Goal: Task Accomplishment & Management: Manage account settings

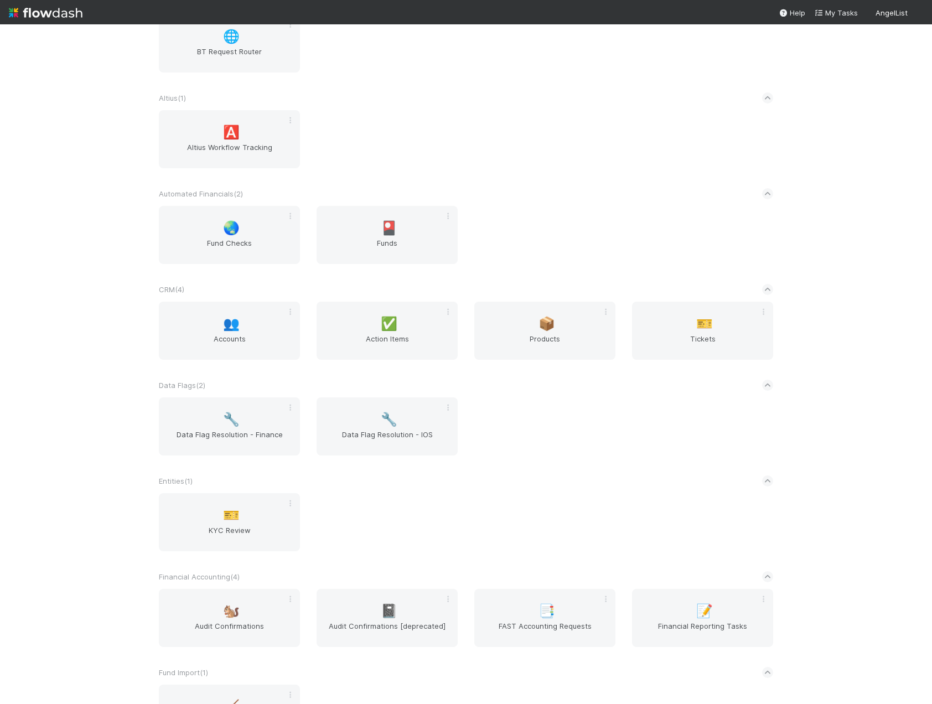
scroll to position [332, 0]
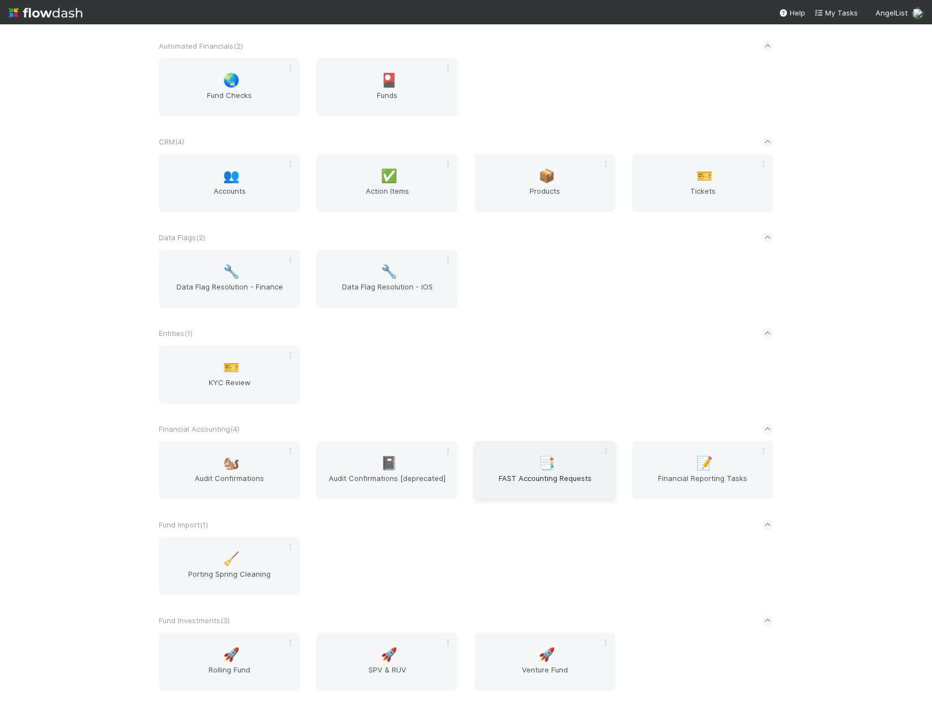
click at [522, 477] on span "FAST Accounting Requests" at bounding box center [545, 484] width 132 height 22
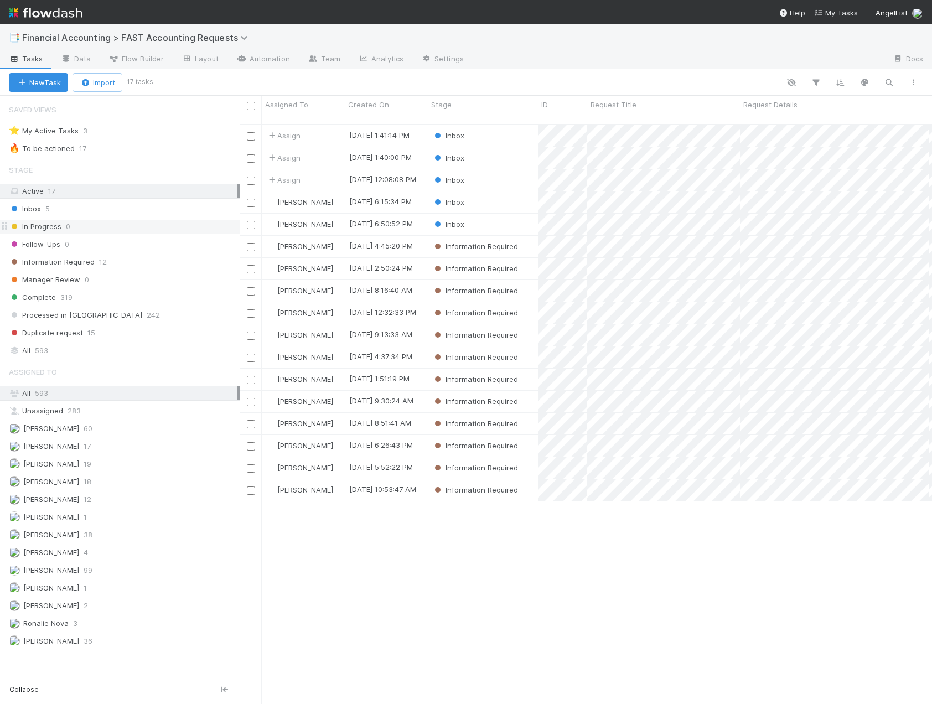
scroll to position [9, 9]
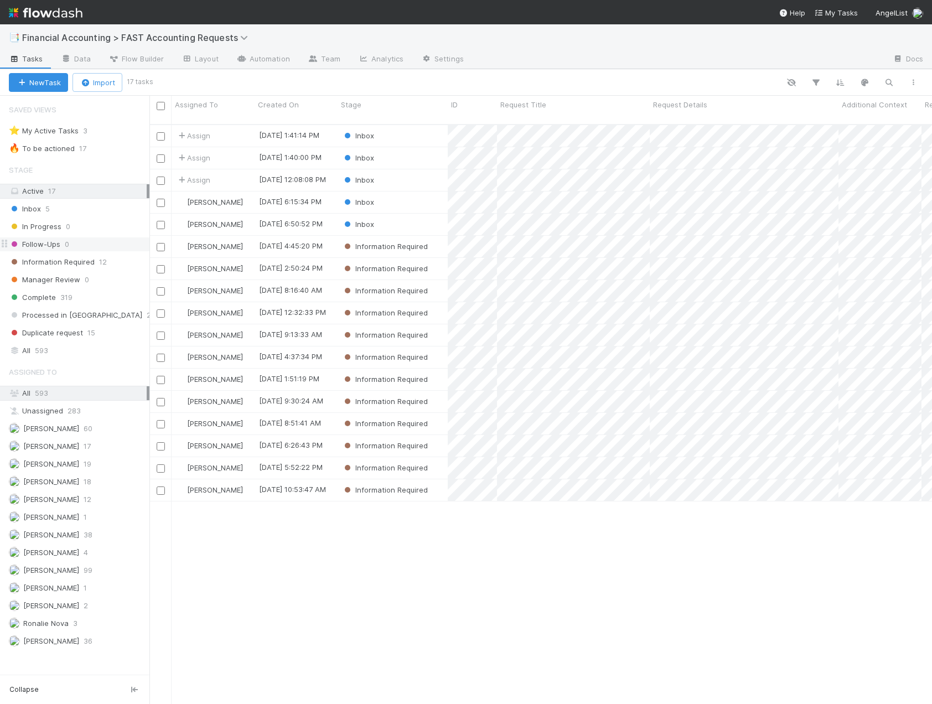
drag, startPoint x: 242, startPoint y: 204, endPoint x: 95, endPoint y: 243, distance: 152.3
click at [95, 243] on div "Saved Views ⭐ My Active Tasks 3 🔥 To be actioned 17 Stage Active 17 Inbox 5 In …" at bounding box center [74, 400] width 149 height 608
click at [412, 169] on div "Inbox" at bounding box center [393, 180] width 110 height 22
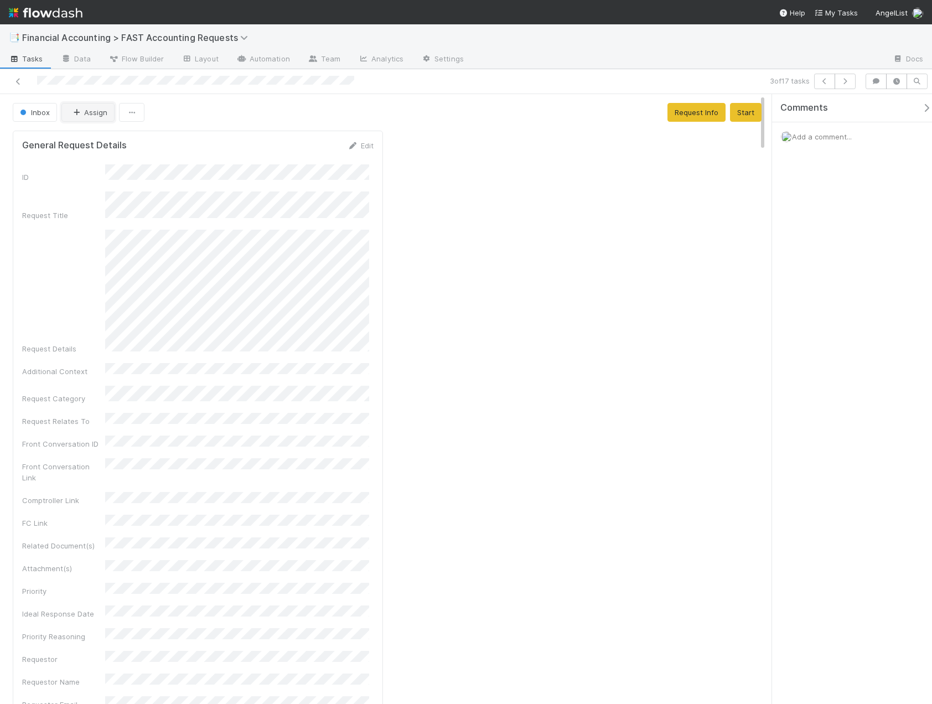
click at [86, 113] on button "Assign" at bounding box center [87, 112] width 53 height 19
click at [111, 162] on span "[PERSON_NAME]" at bounding box center [106, 159] width 56 height 9
click at [17, 79] on icon at bounding box center [18, 81] width 11 height 7
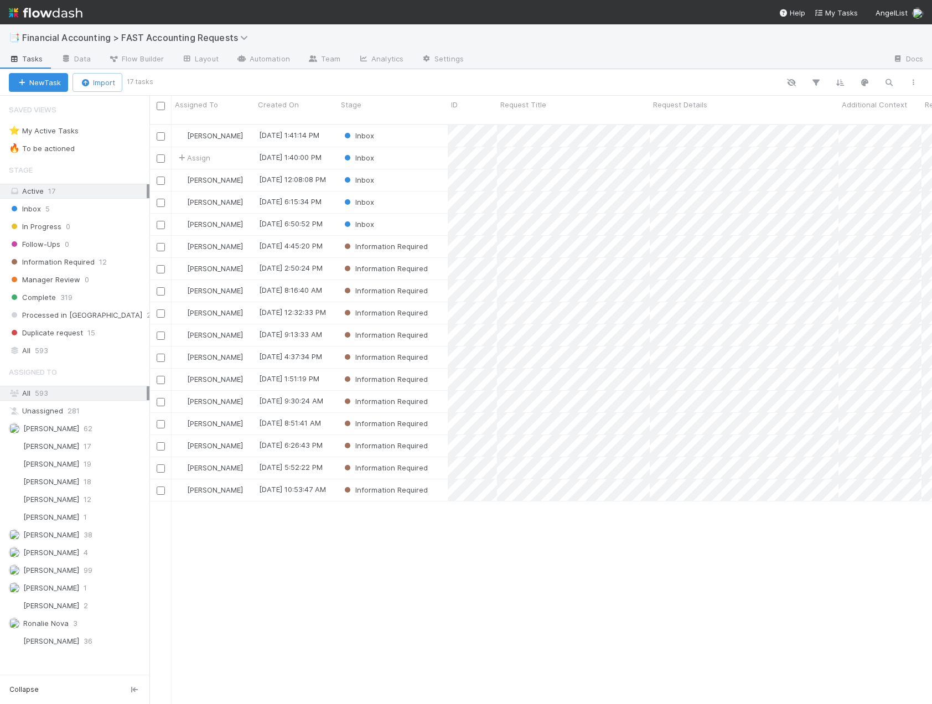
scroll to position [580, 774]
click at [421, 148] on div "Inbox" at bounding box center [393, 158] width 110 height 22
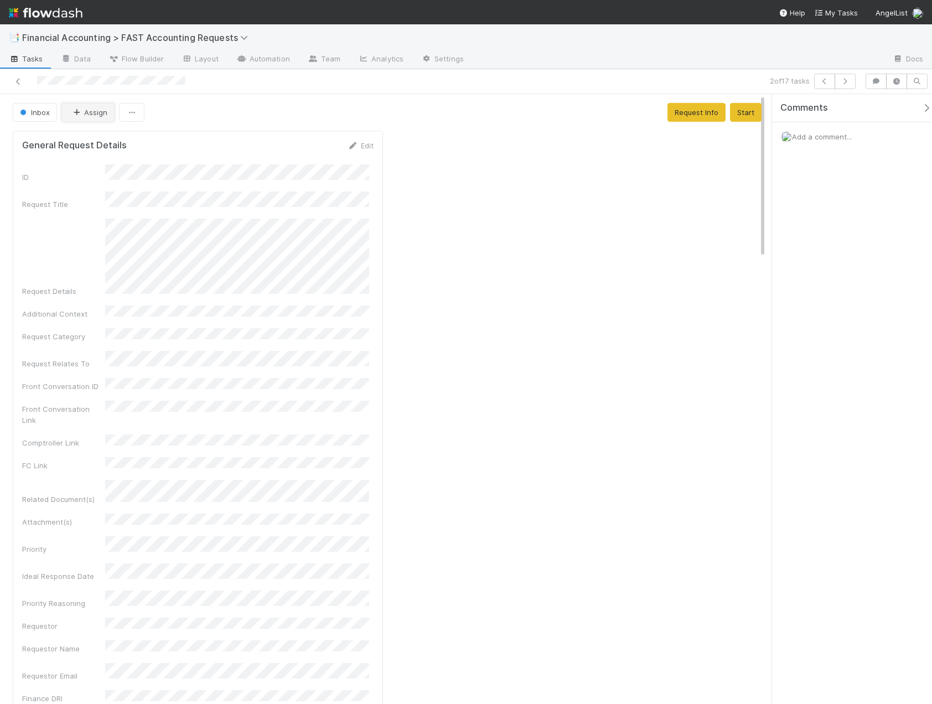
click at [81, 121] on button "Assign" at bounding box center [87, 112] width 53 height 19
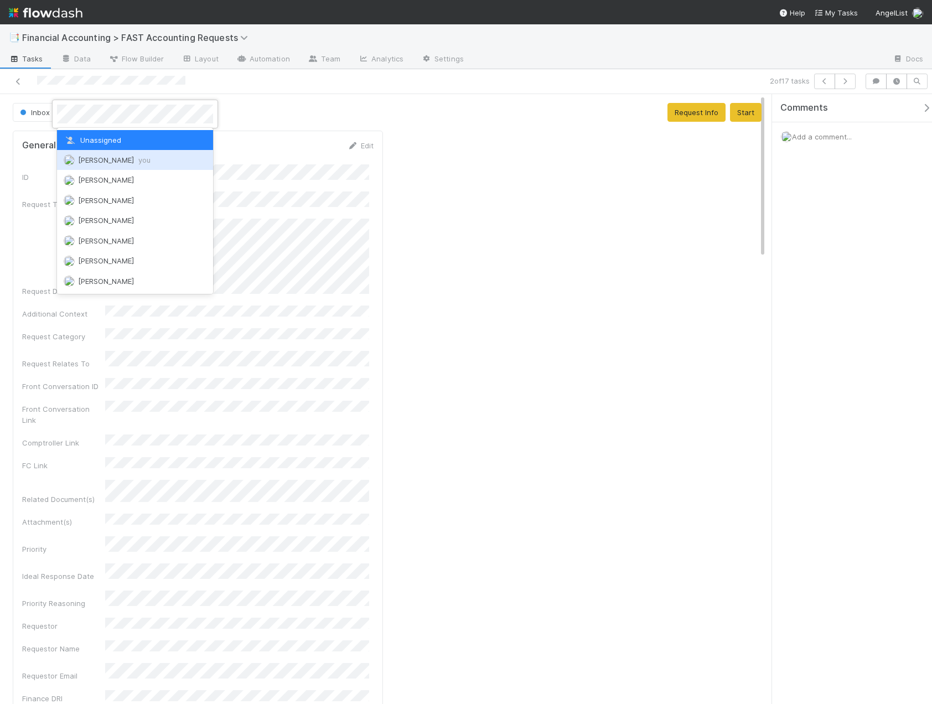
click at [88, 158] on span "Kevin Fawcett you" at bounding box center [114, 159] width 72 height 9
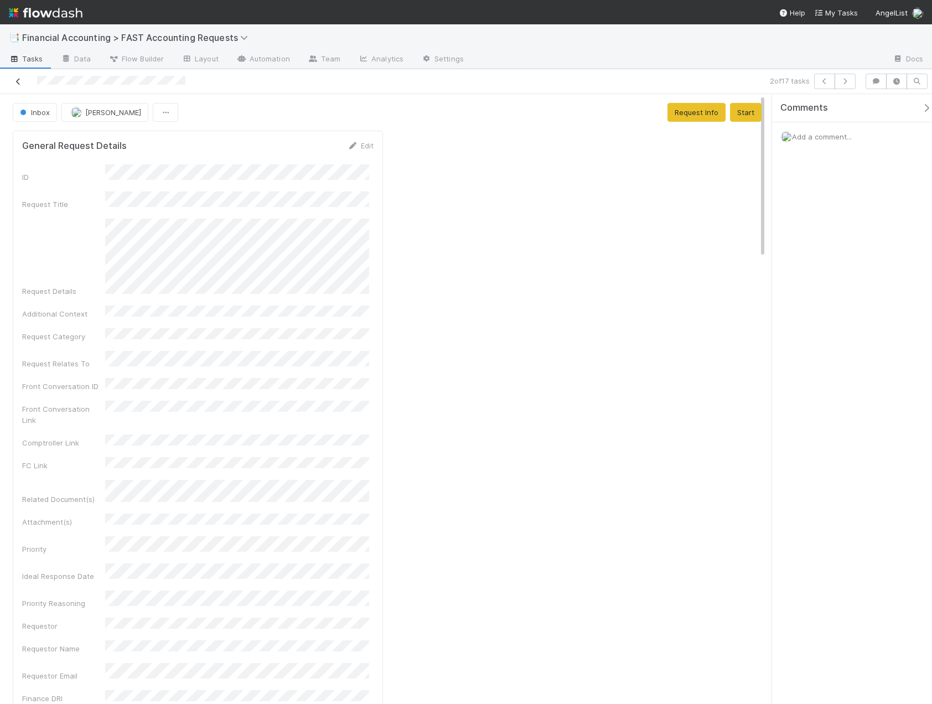
click at [18, 84] on icon at bounding box center [18, 81] width 11 height 7
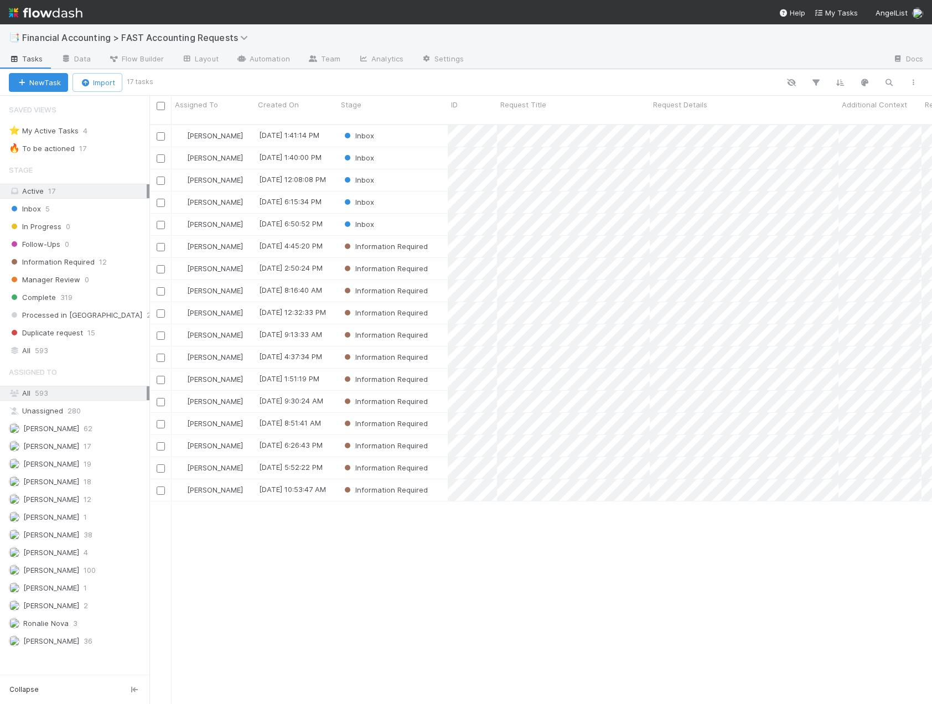
scroll to position [580, 774]
click at [510, 82] on div at bounding box center [538, 82] width 774 height 14
click at [405, 170] on div "Inbox" at bounding box center [393, 180] width 110 height 22
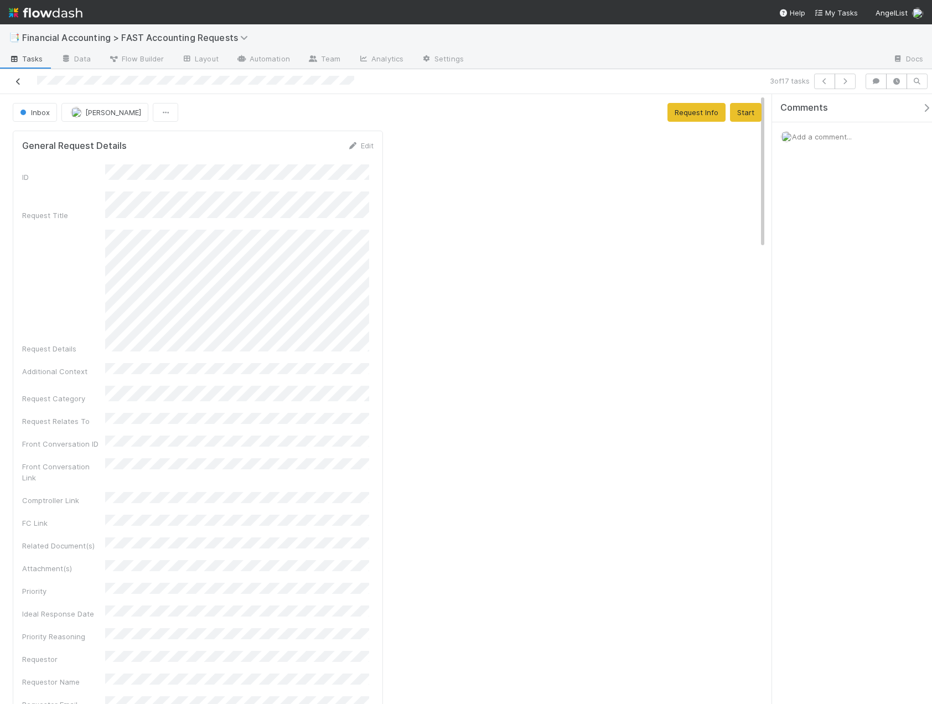
click at [14, 85] on link at bounding box center [18, 81] width 11 height 11
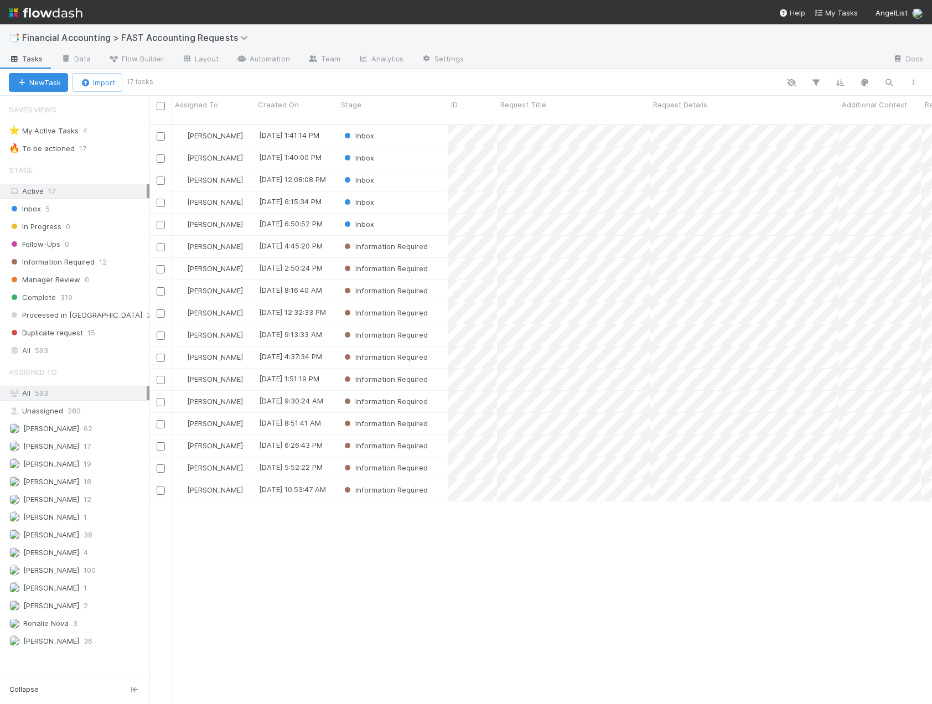
scroll to position [580, 774]
click at [417, 148] on div "Inbox" at bounding box center [393, 158] width 110 height 22
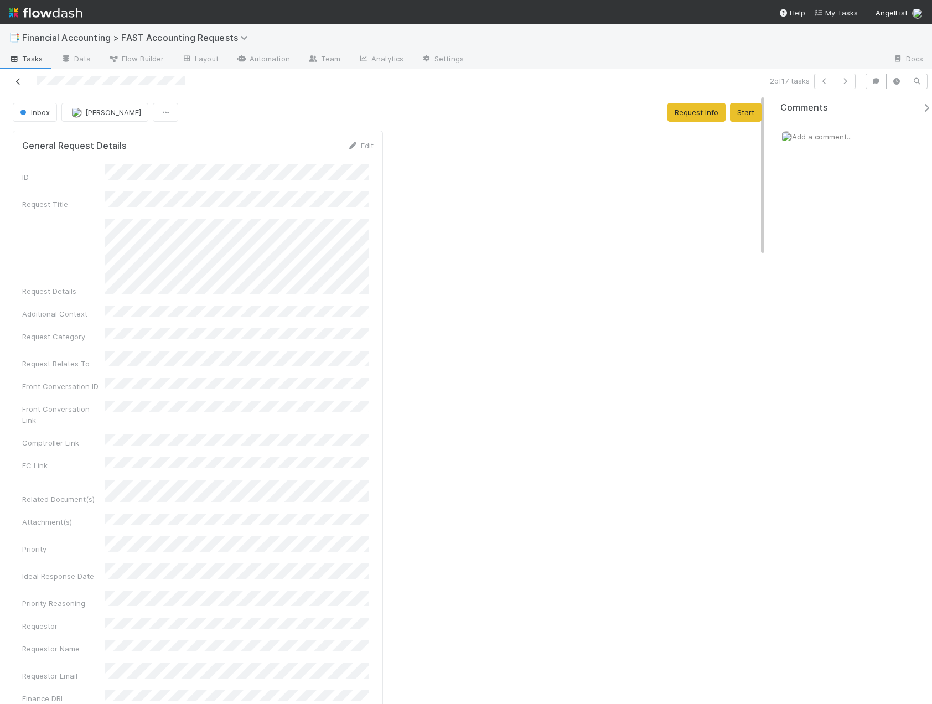
click at [21, 86] on link at bounding box center [18, 81] width 11 height 11
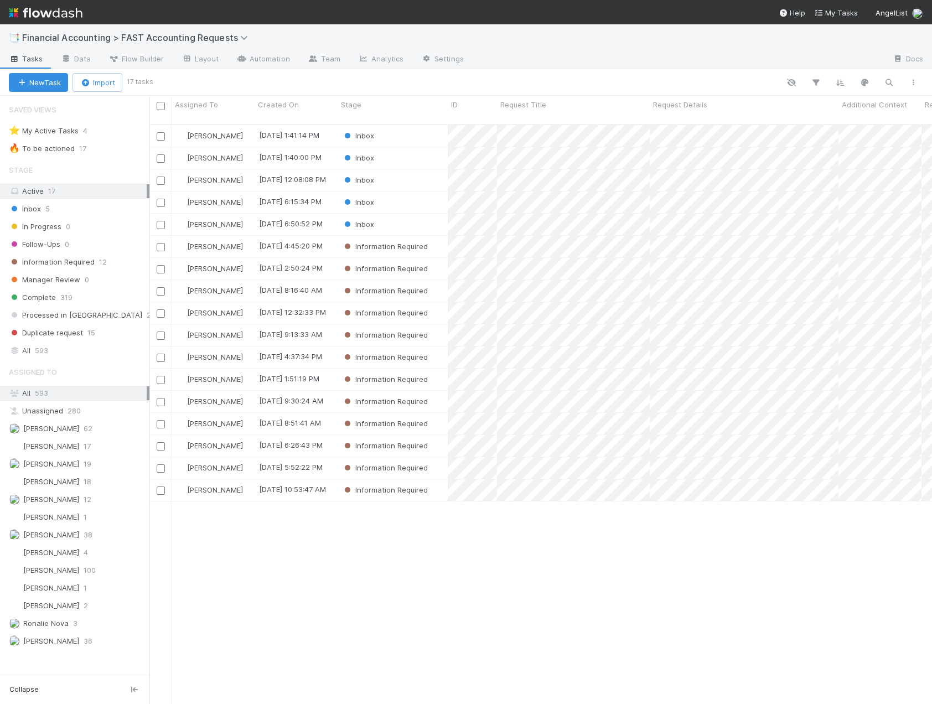
scroll to position [580, 774]
click at [412, 174] on div "Inbox" at bounding box center [393, 180] width 110 height 22
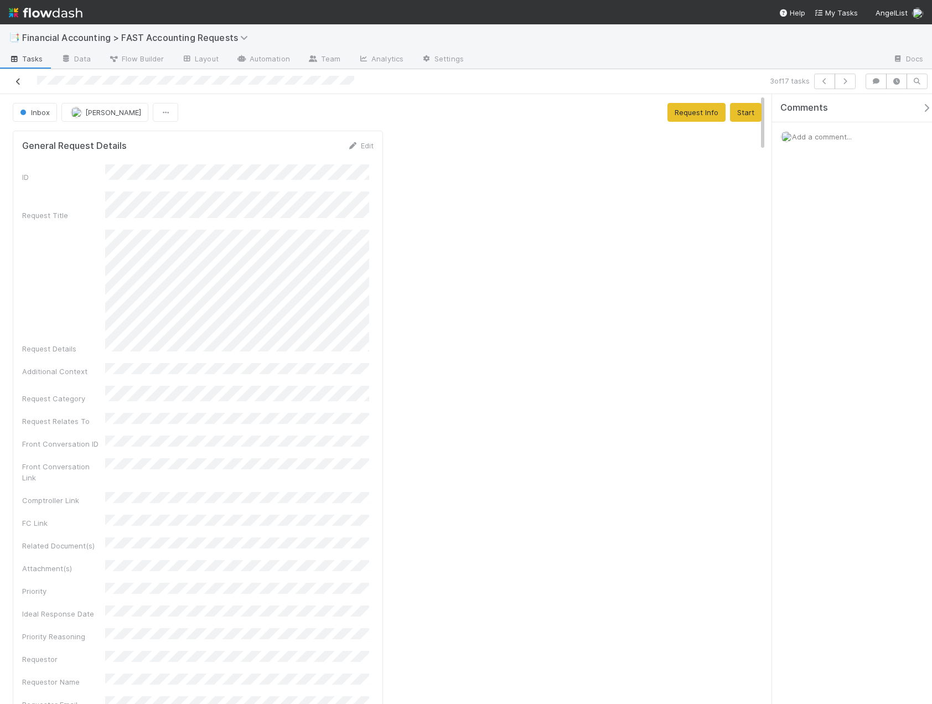
click at [16, 80] on icon at bounding box center [18, 81] width 11 height 7
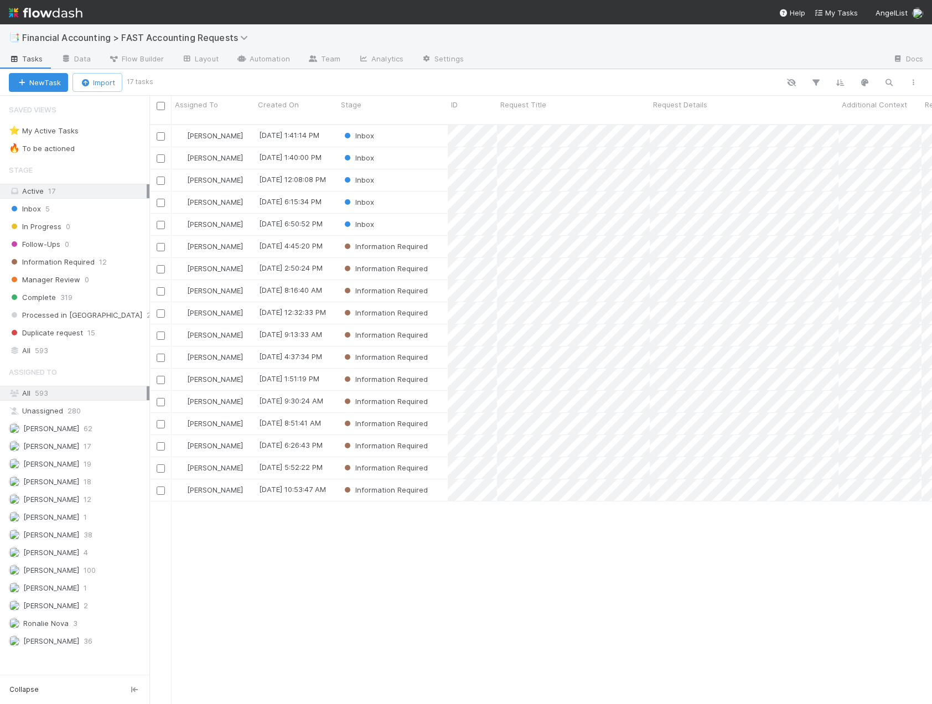
scroll to position [580, 774]
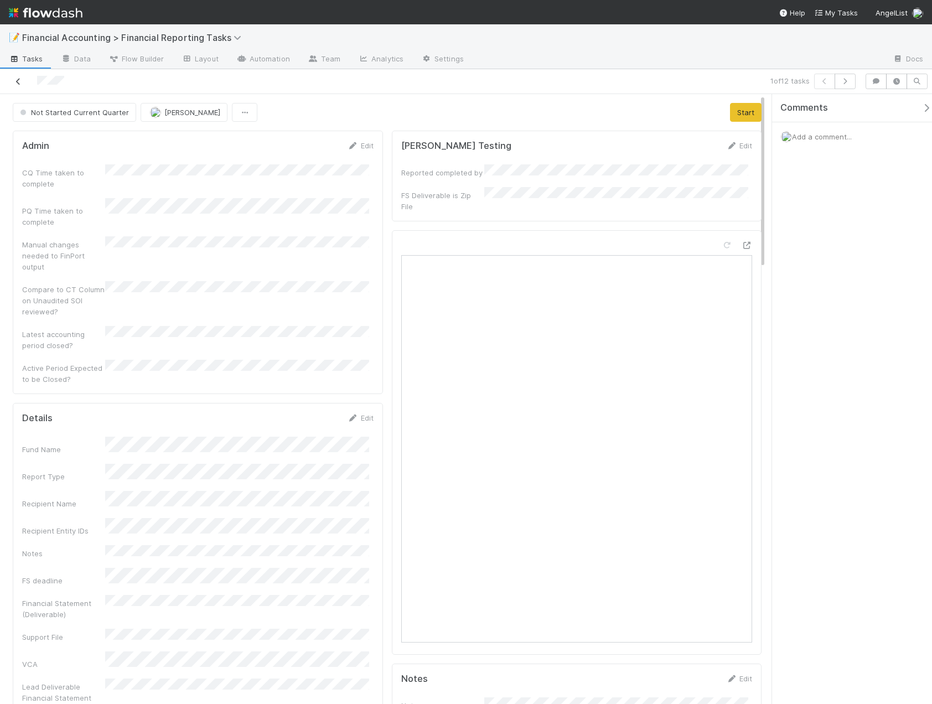
click at [13, 78] on icon at bounding box center [18, 81] width 11 height 7
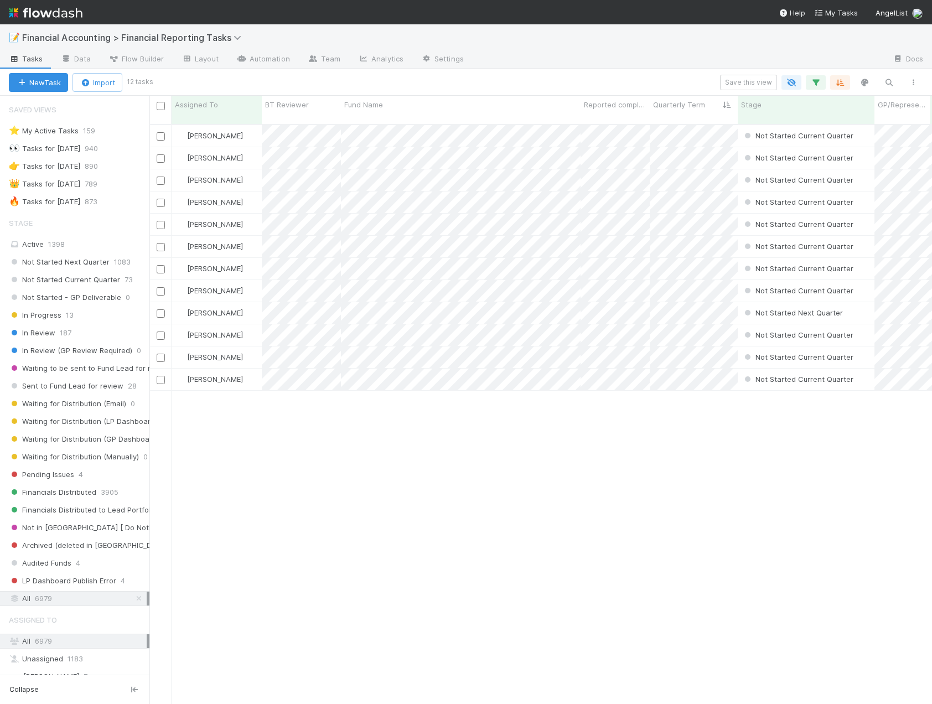
scroll to position [580, 774]
click at [813, 83] on icon "button" at bounding box center [815, 82] width 11 height 10
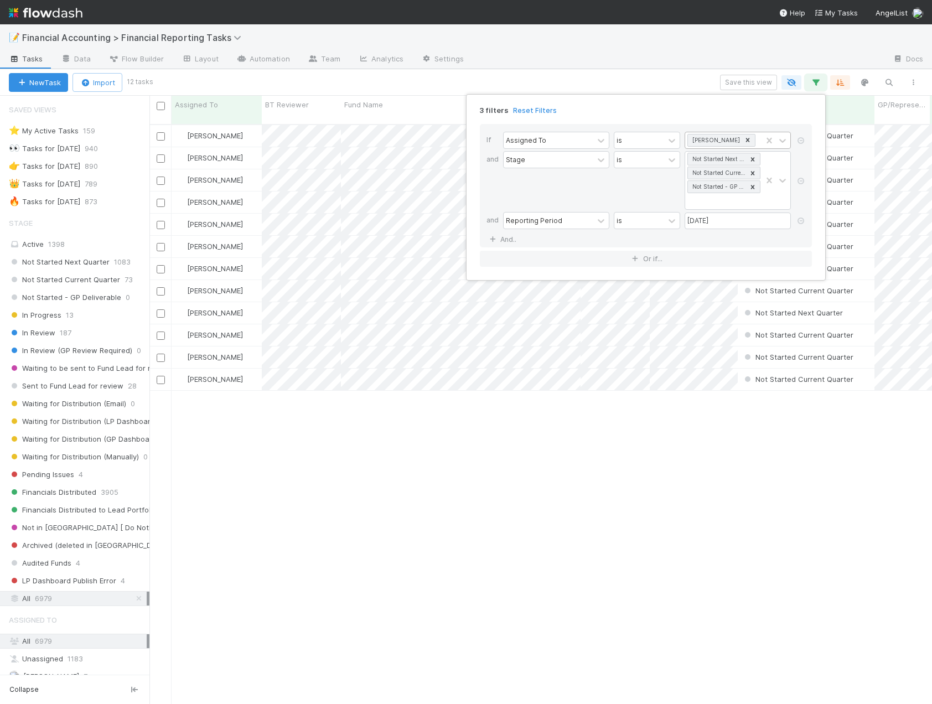
click at [744, 139] on icon at bounding box center [748, 140] width 8 height 8
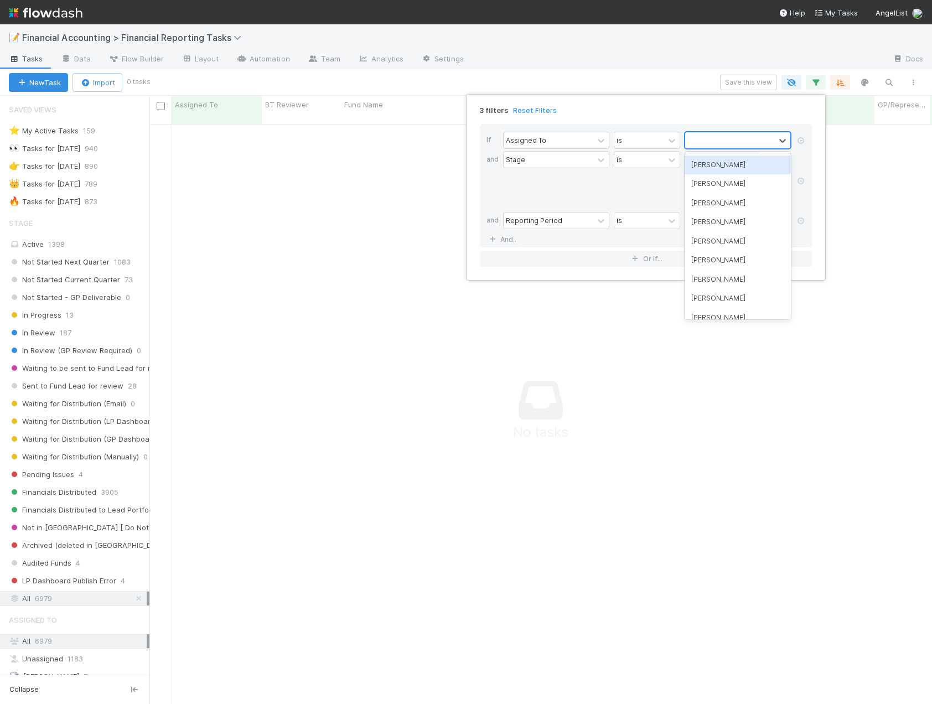
scroll to position [572, 774]
type input "don"
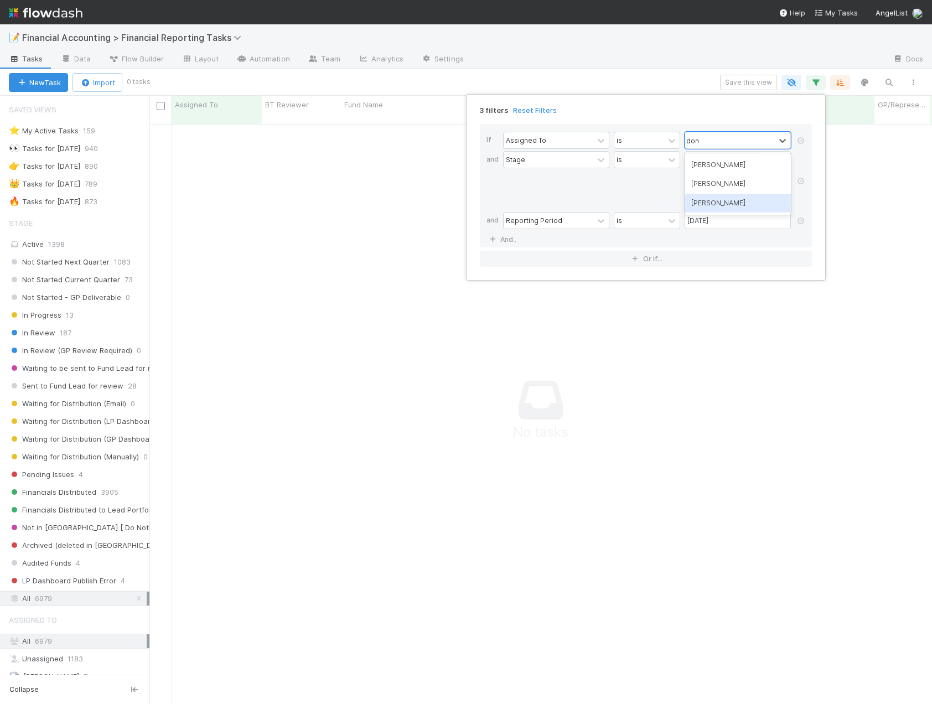
click at [706, 201] on div "[PERSON_NAME]" at bounding box center [737, 203] width 106 height 19
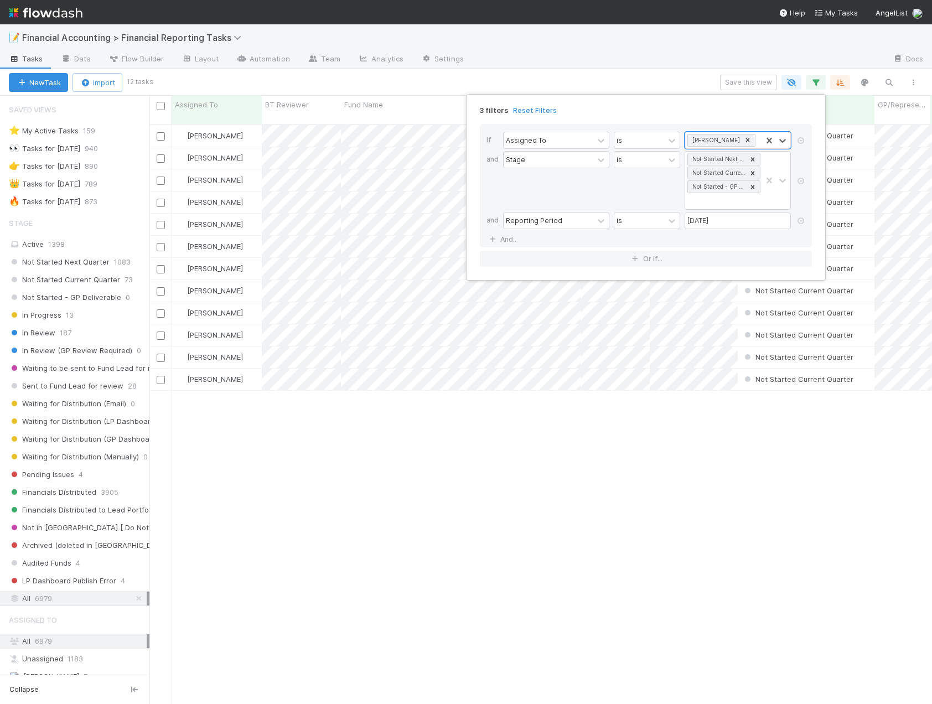
scroll to position [580, 774]
click at [583, 80] on div "3 filters Reset Filters If Assigned To is option Don Walker, selected. 0 result…" at bounding box center [466, 352] width 932 height 704
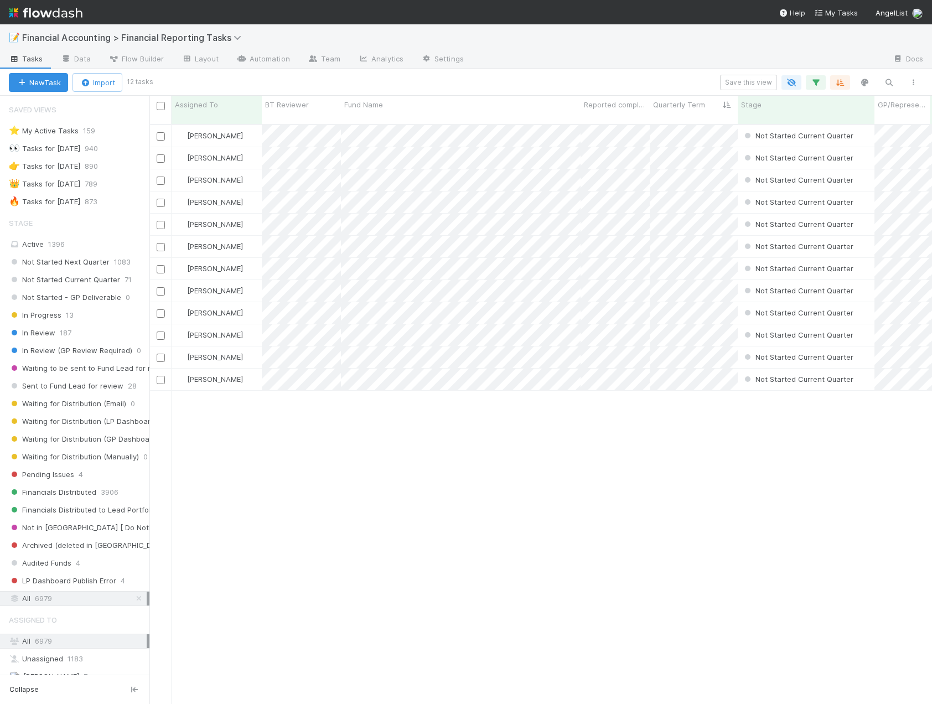
scroll to position [580, 774]
click at [432, 104] on div "Fund Name" at bounding box center [461, 104] width 234 height 11
click at [416, 126] on div "Sort A → Z" at bounding box center [408, 125] width 126 height 17
click at [58, 331] on div "In Review 198" at bounding box center [79, 333] width 141 height 14
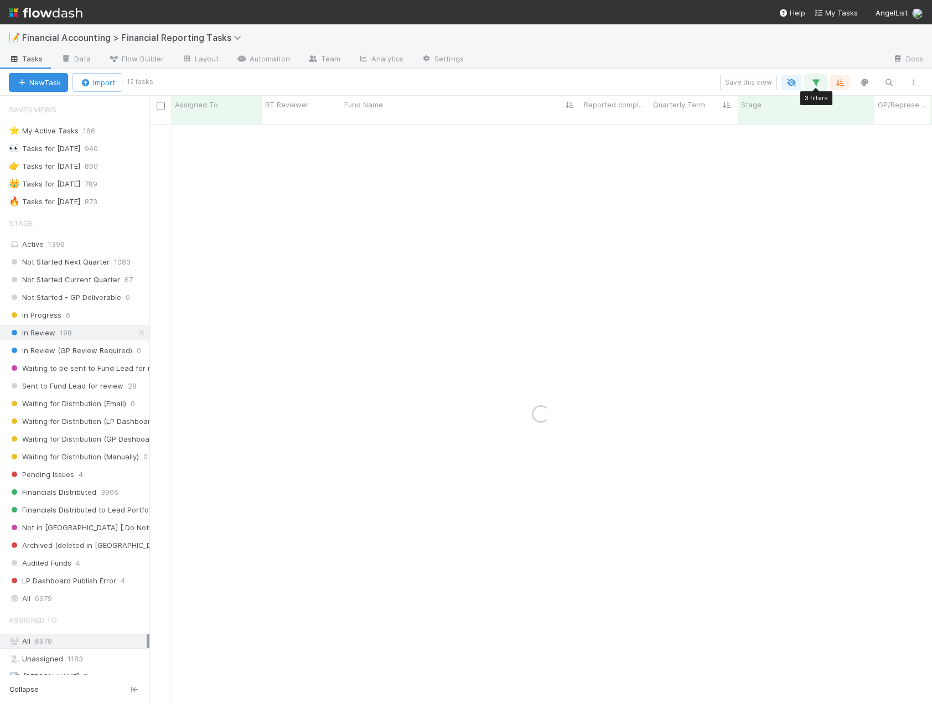
click at [817, 83] on icon "button" at bounding box center [815, 82] width 11 height 10
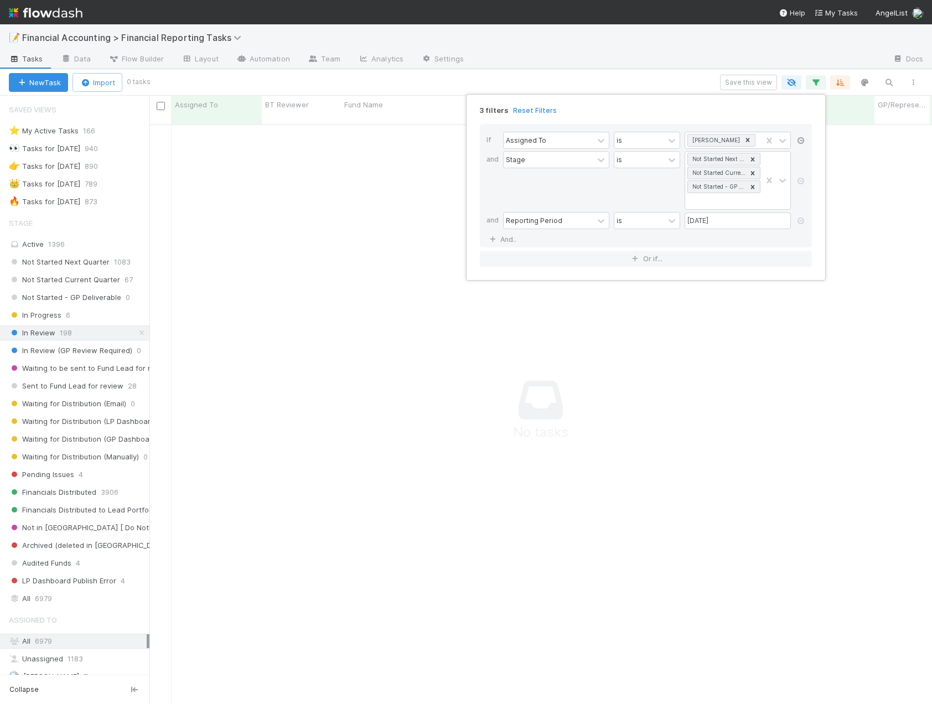
click at [797, 139] on icon at bounding box center [800, 140] width 11 height 7
click at [801, 162] on icon at bounding box center [800, 161] width 11 height 7
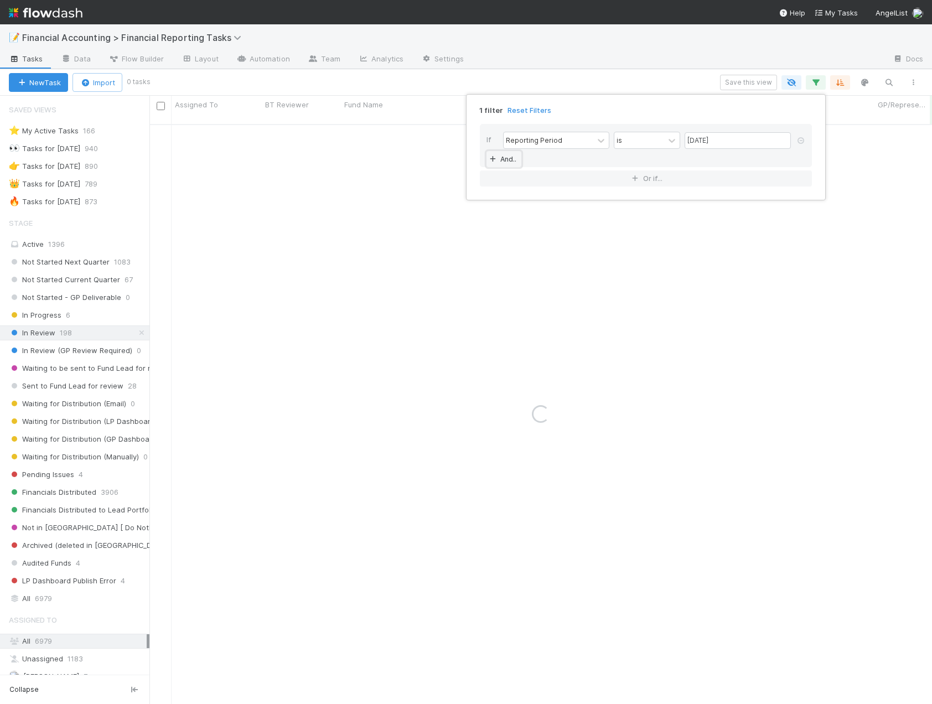
click at [518, 158] on link "And.." at bounding box center [503, 159] width 35 height 16
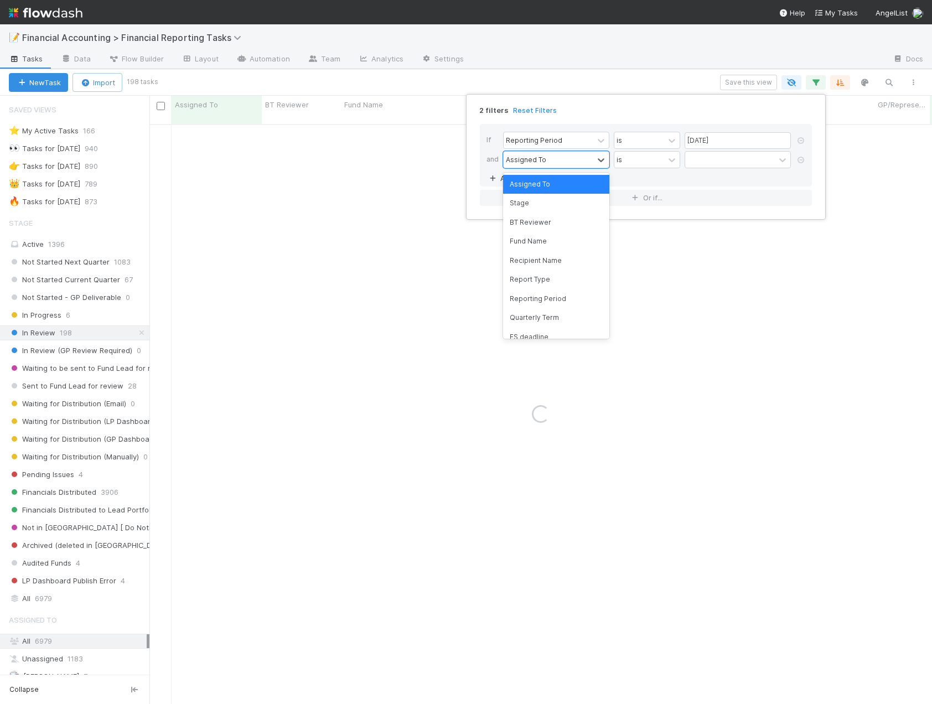
click at [507, 160] on div "Assigned To" at bounding box center [526, 159] width 40 height 10
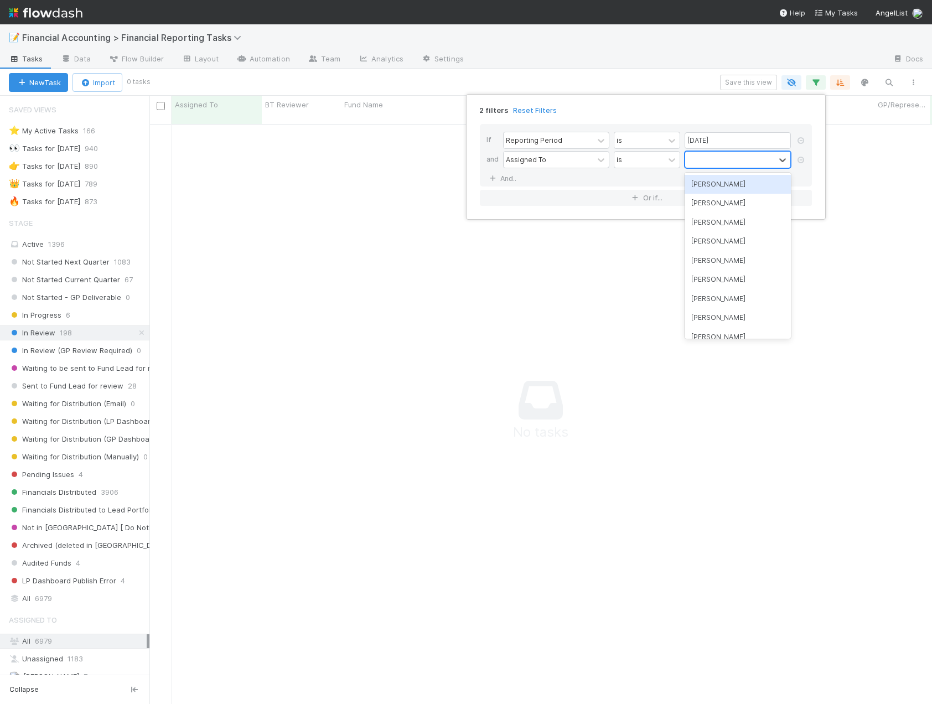
click at [732, 159] on div at bounding box center [730, 160] width 90 height 16
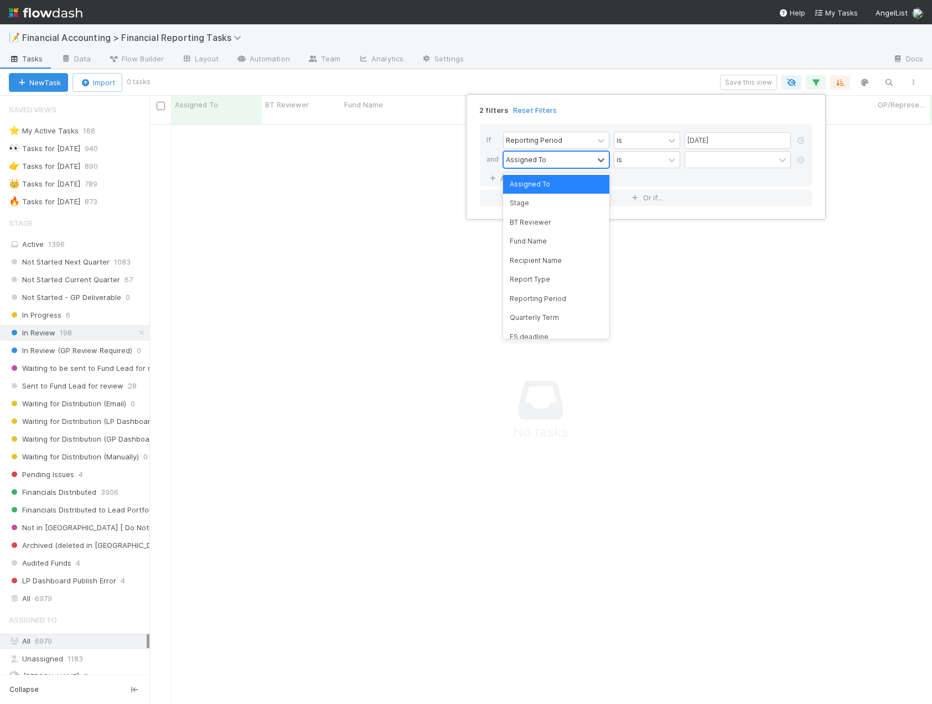
click at [540, 159] on div "Assigned To" at bounding box center [526, 159] width 40 height 10
click at [554, 315] on div "Quarterly Term" at bounding box center [556, 317] width 106 height 19
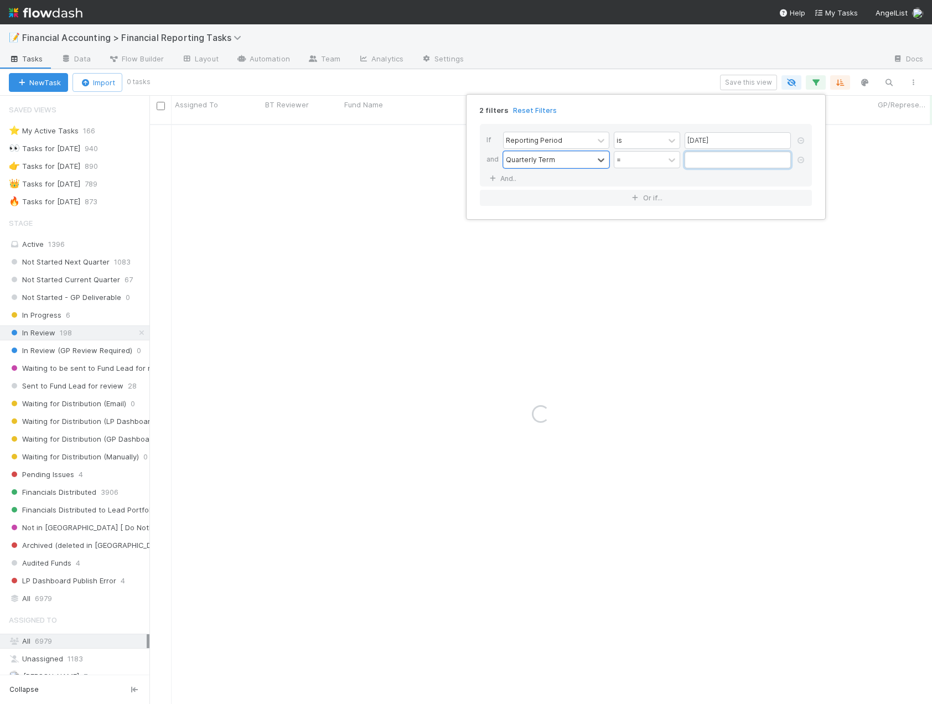
click at [741, 165] on input "text" at bounding box center [737, 160] width 106 height 17
type input "60"
click at [632, 158] on div "=" at bounding box center [639, 160] width 50 height 16
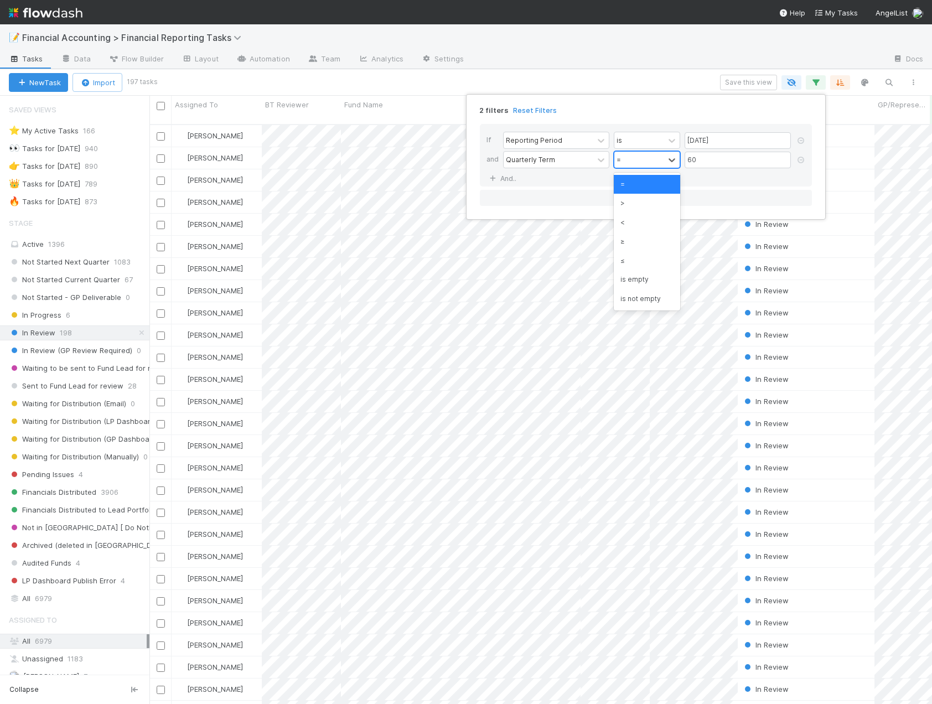
scroll to position [580, 774]
click at [635, 258] on div "≤" at bounding box center [647, 260] width 66 height 19
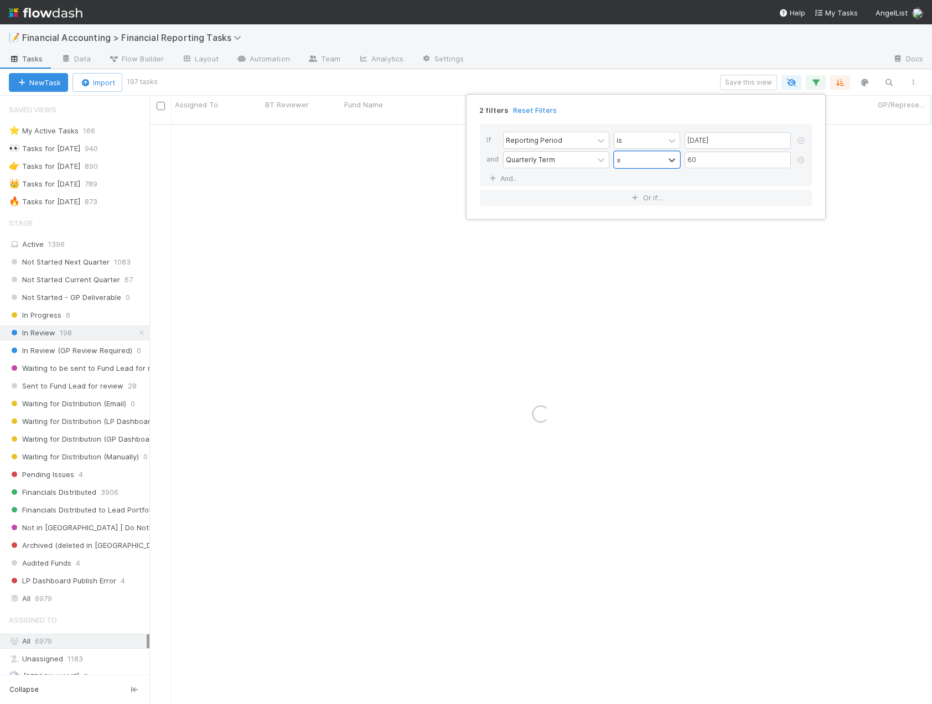
click at [676, 80] on div "2 filters Reset Filters If Reporting Period is 06/30/2025 and Quarterly Term op…" at bounding box center [466, 352] width 932 height 704
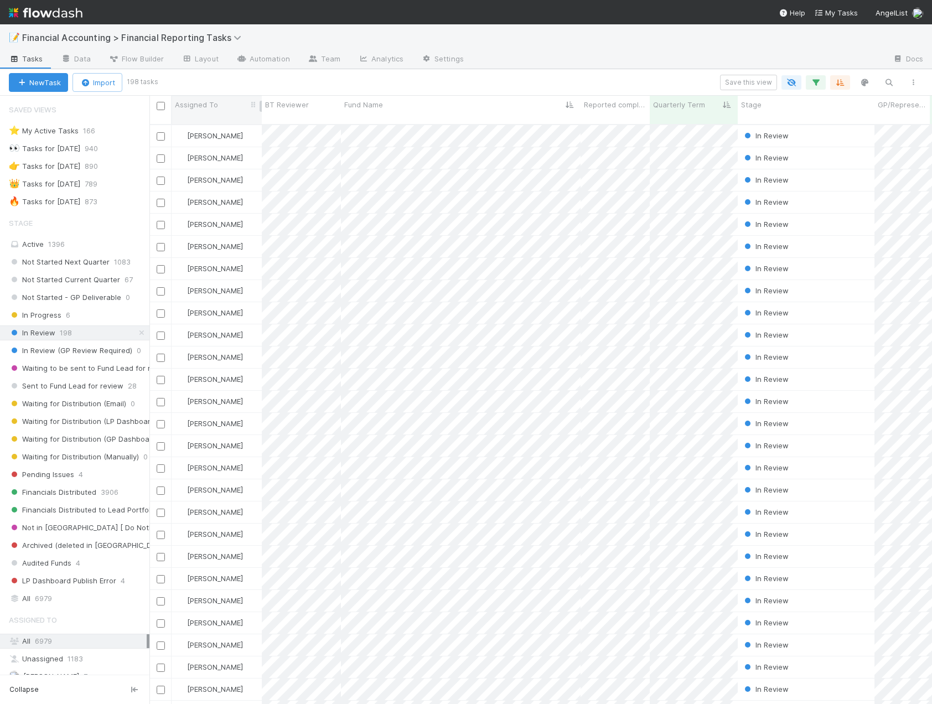
click at [236, 107] on div "Assigned To" at bounding box center [217, 104] width 84 height 11
click at [231, 122] on div "Sort A → Z" at bounding box center [238, 125] width 126 height 17
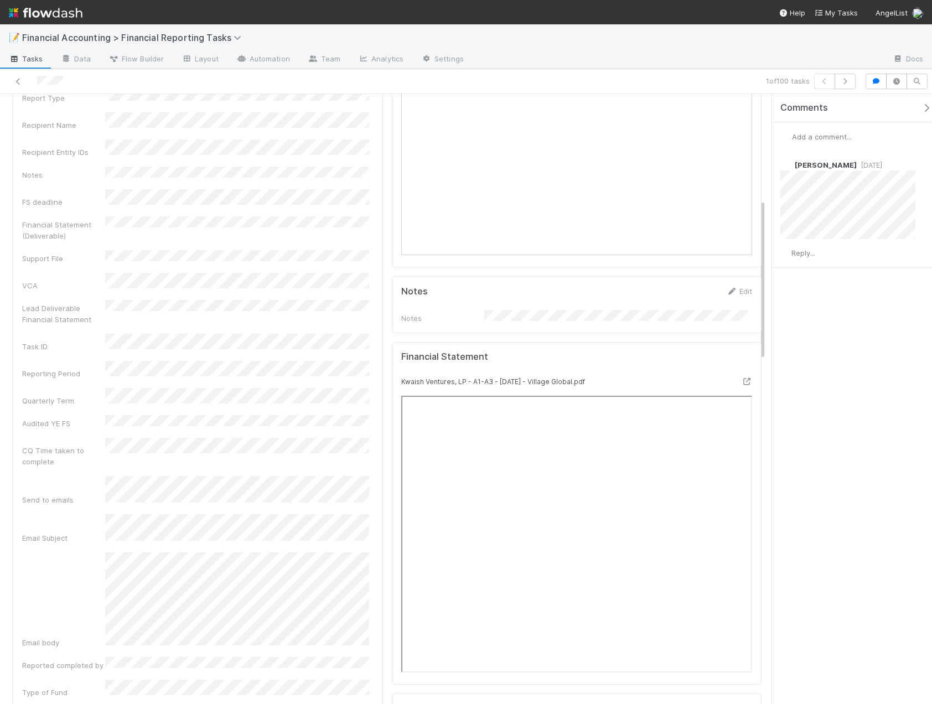
scroll to position [553, 0]
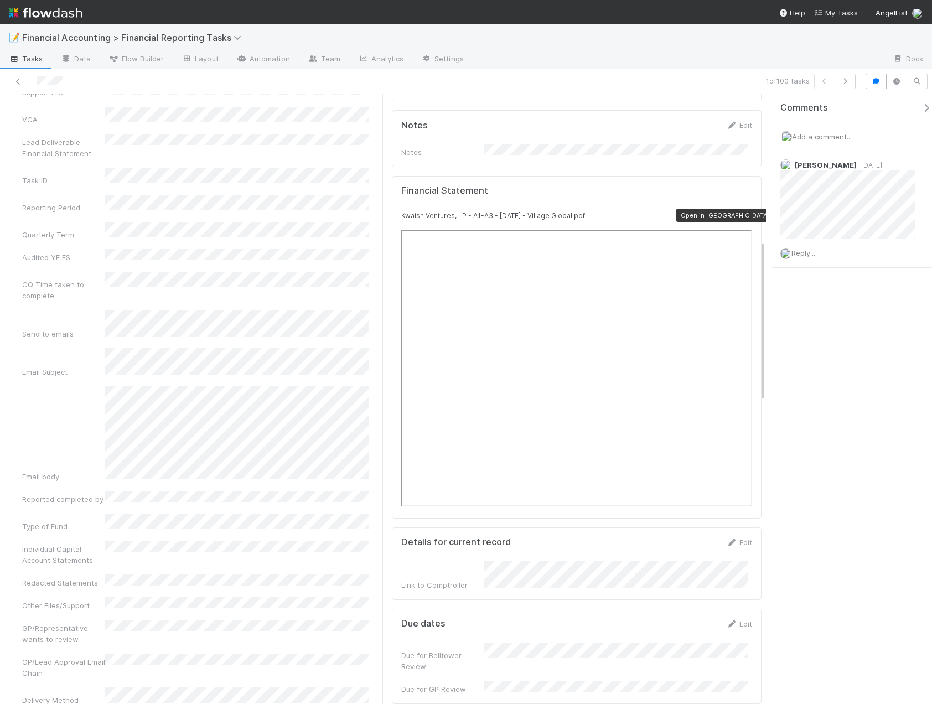
click at [741, 212] on icon at bounding box center [746, 215] width 11 height 7
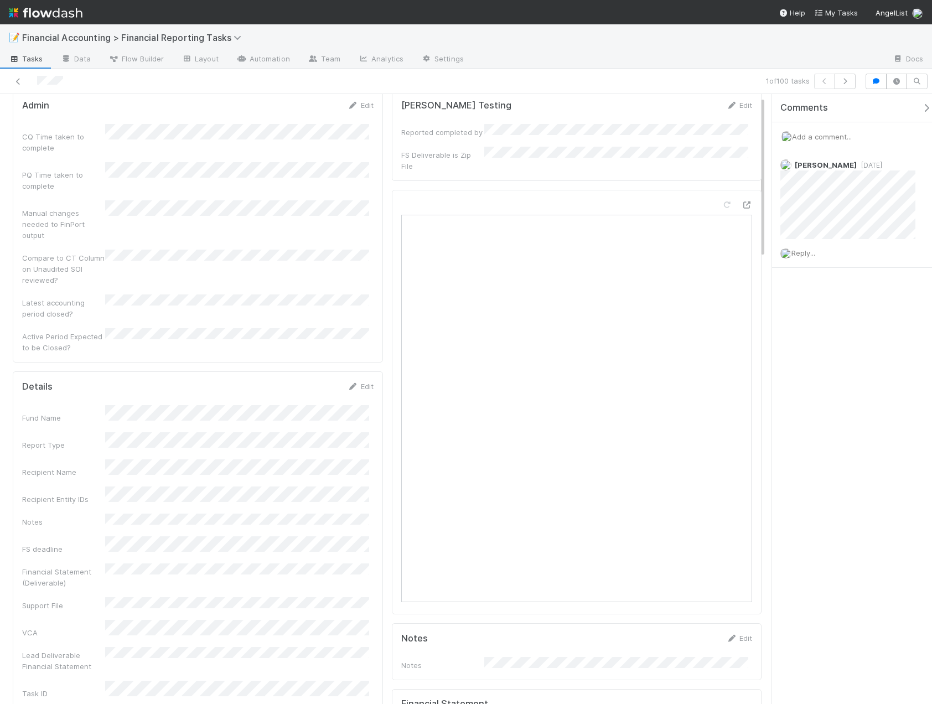
scroll to position [0, 0]
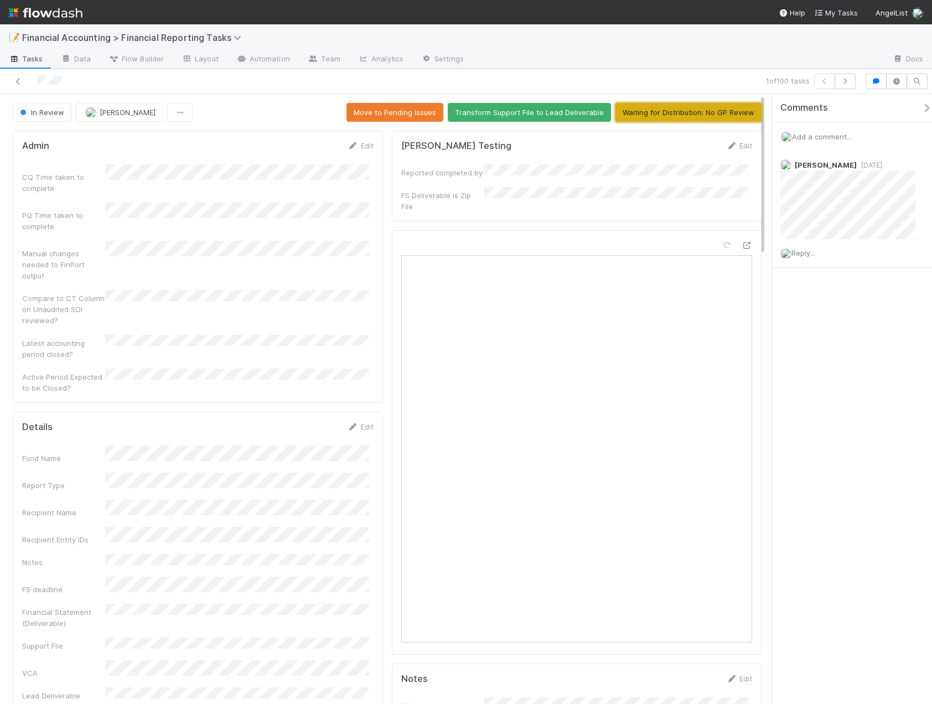
click at [709, 109] on button "Waiting for Distribution: No GP Review" at bounding box center [688, 112] width 146 height 19
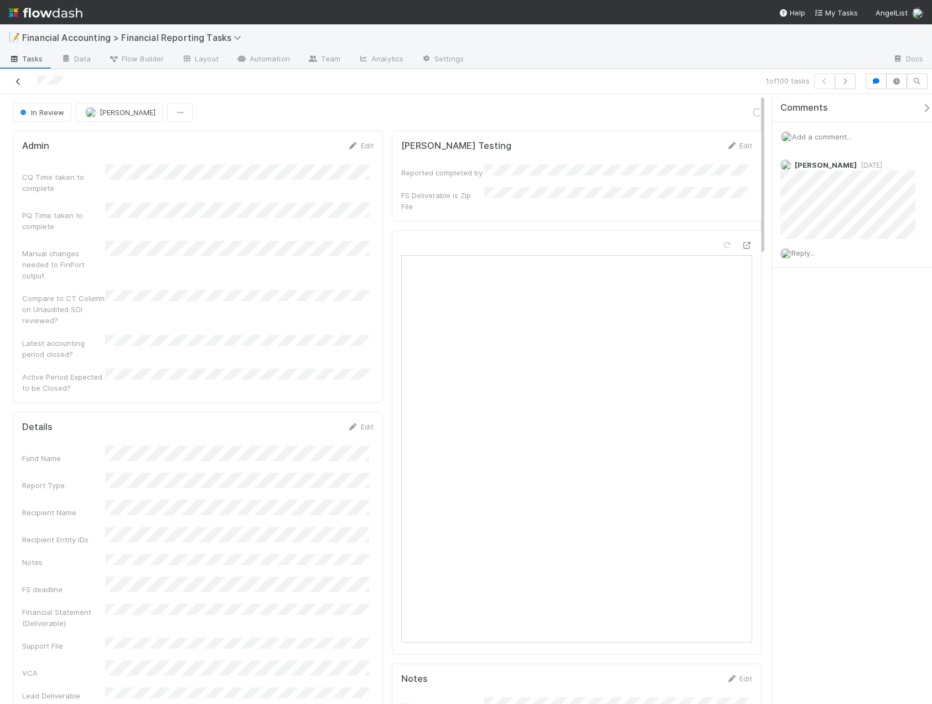
click at [14, 86] on link at bounding box center [18, 81] width 11 height 11
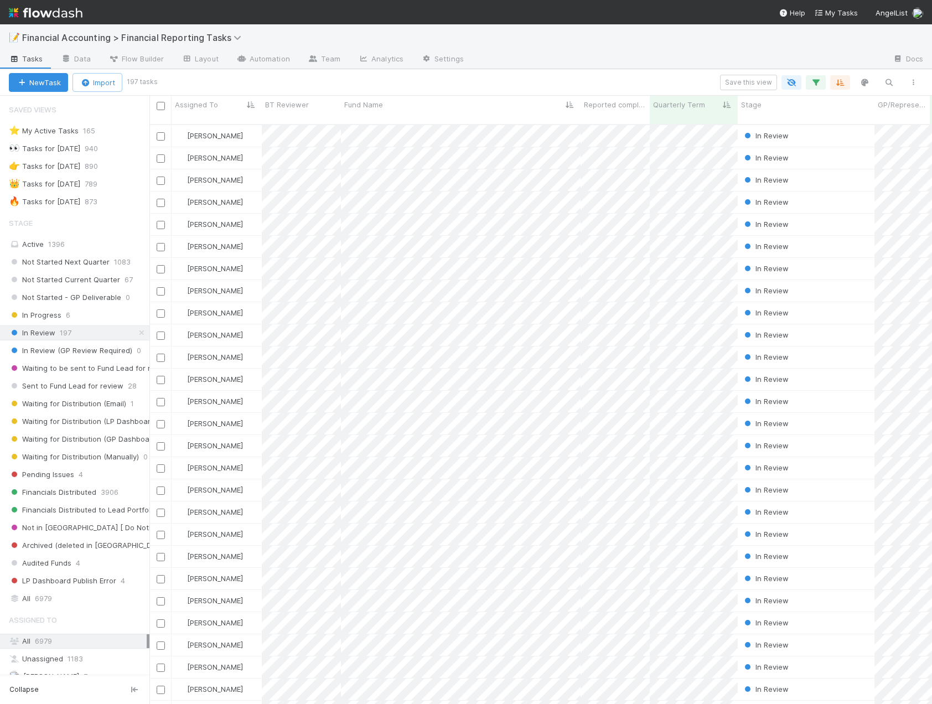
scroll to position [580, 774]
click at [228, 104] on div "Assigned To" at bounding box center [217, 104] width 84 height 11
click at [227, 125] on div "Sort A → Z" at bounding box center [238, 125] width 126 height 17
click at [227, 107] on div "Assigned To" at bounding box center [217, 104] width 84 height 11
click at [227, 122] on div "Sort A → Z" at bounding box center [238, 125] width 126 height 17
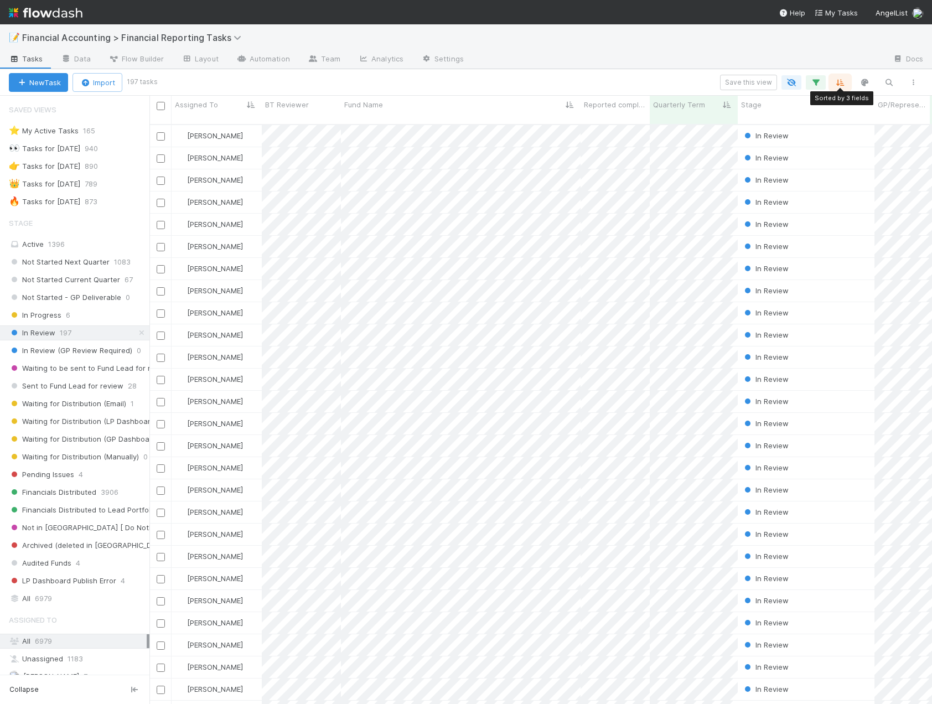
click at [841, 82] on icon "button" at bounding box center [839, 82] width 11 height 10
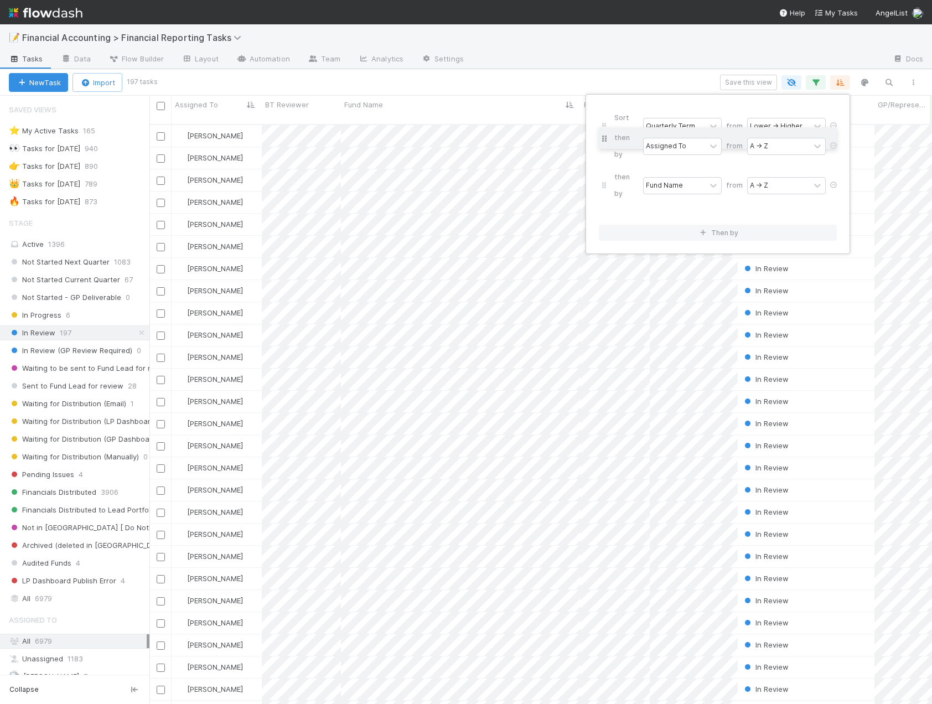
drag, startPoint x: 605, startPoint y: 163, endPoint x: 606, endPoint y: 139, distance: 23.3
click at [606, 139] on div "Sort by Quarterly Term from Lower → Higher then by Fund Name from A → Z then by…" at bounding box center [718, 163] width 238 height 113
click at [412, 76] on div "Sort by Quarterly Term from Lower → Higher then by Assigned To from A → Z then …" at bounding box center [466, 352] width 932 height 704
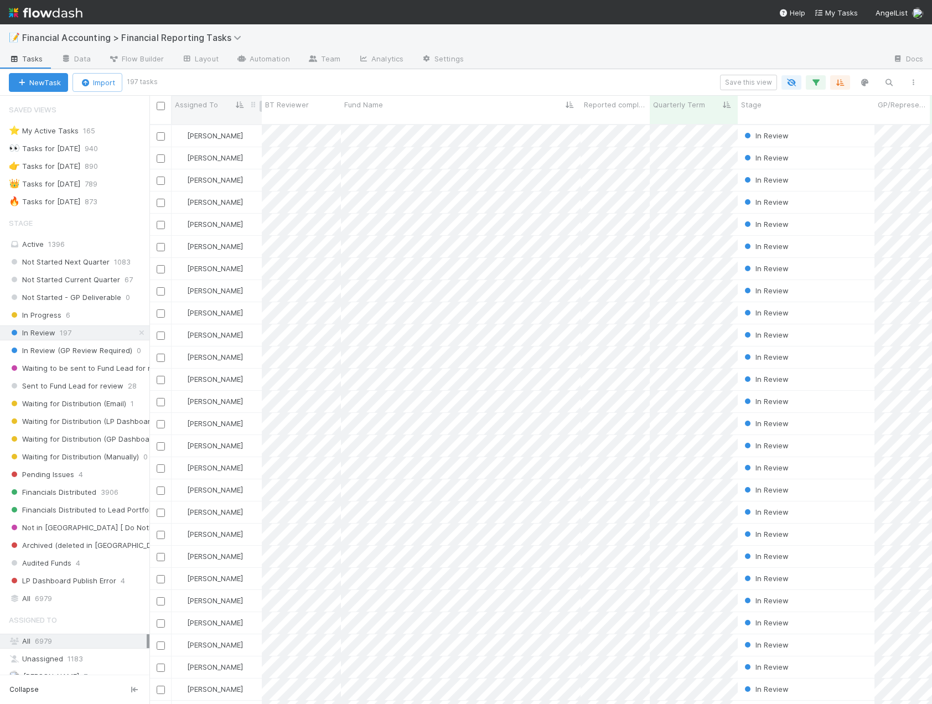
click at [229, 105] on div "Assigned To" at bounding box center [217, 104] width 84 height 11
click at [230, 141] on div "Sort Z → A" at bounding box center [238, 142] width 126 height 17
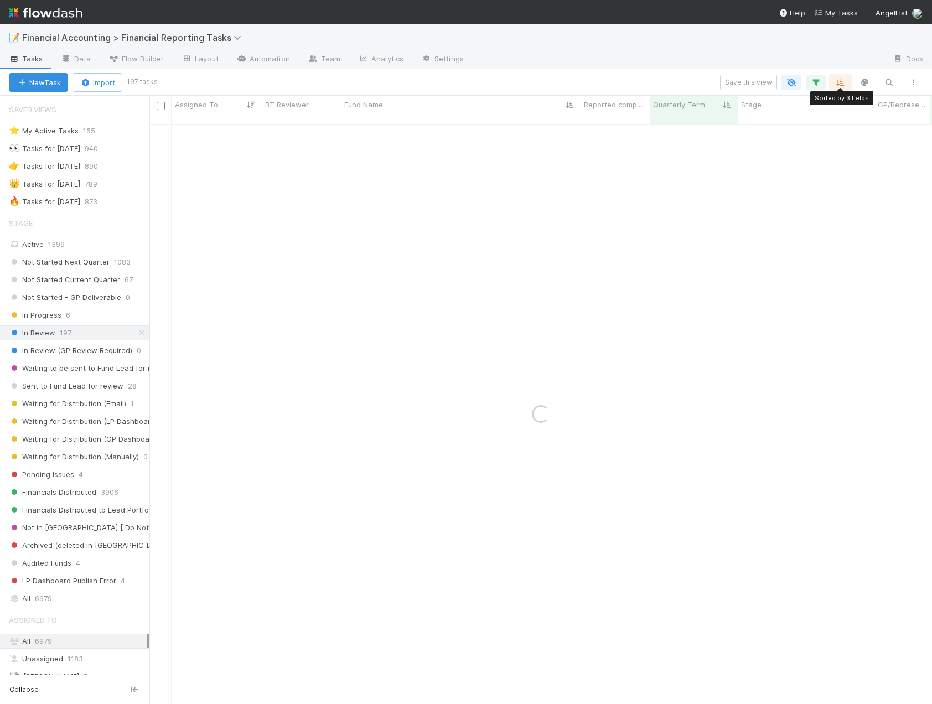
click at [844, 89] on button "button" at bounding box center [840, 82] width 20 height 14
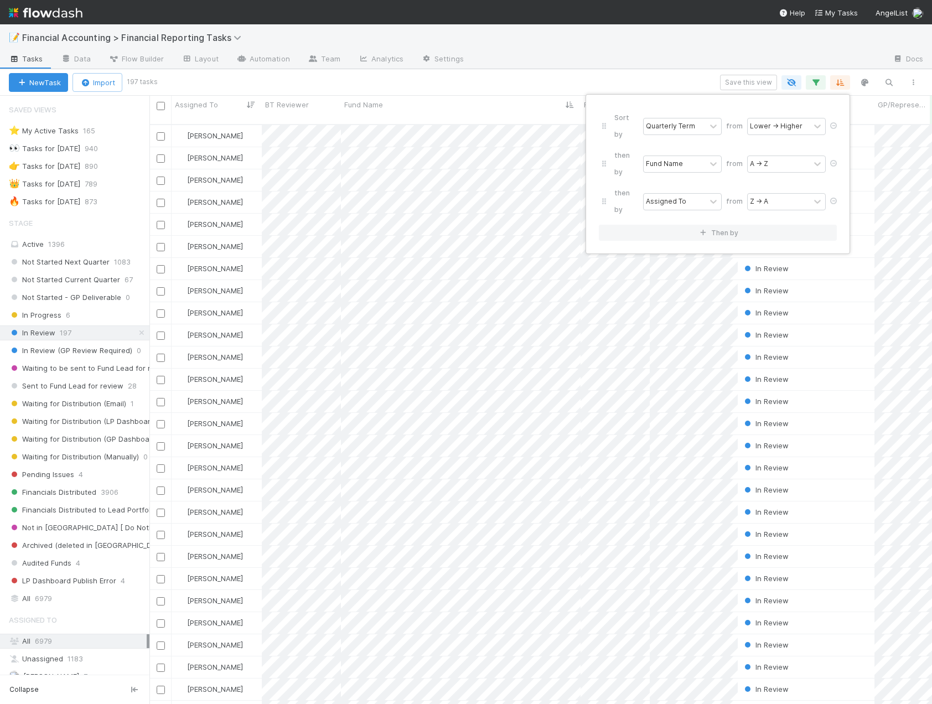
click at [598, 74] on div "Sort by Quarterly Term from Lower → Higher then by Fund Name from A → Z then by…" at bounding box center [466, 352] width 932 height 704
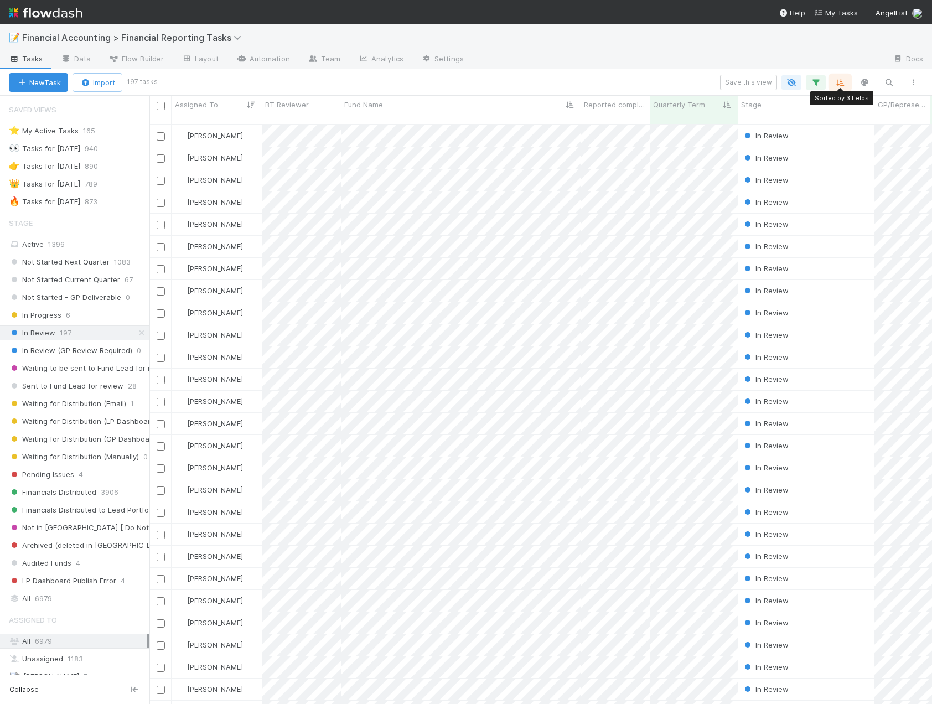
click at [849, 84] on button "button" at bounding box center [840, 82] width 20 height 14
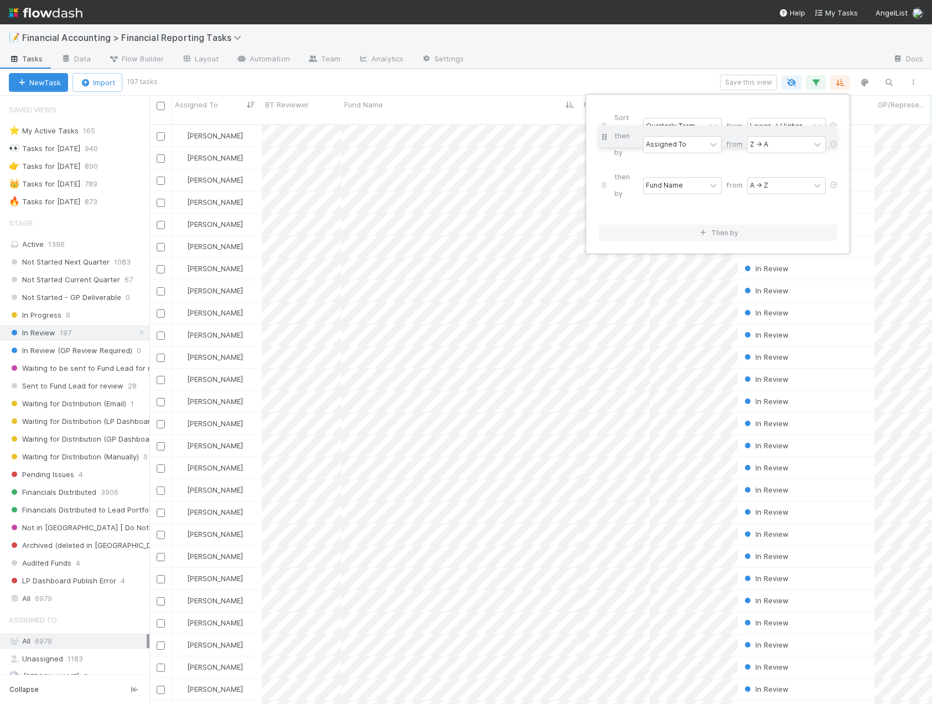
drag, startPoint x: 605, startPoint y: 160, endPoint x: 603, endPoint y: 136, distance: 25.0
click at [603, 136] on div "Sort by Quarterly Term from Lower → Higher then by Fund Name from A → Z then by…" at bounding box center [718, 163] width 238 height 113
click at [517, 86] on div "Sort by Quarterly Term from Lower → Higher then by Assigned To from Z → A then …" at bounding box center [466, 352] width 932 height 704
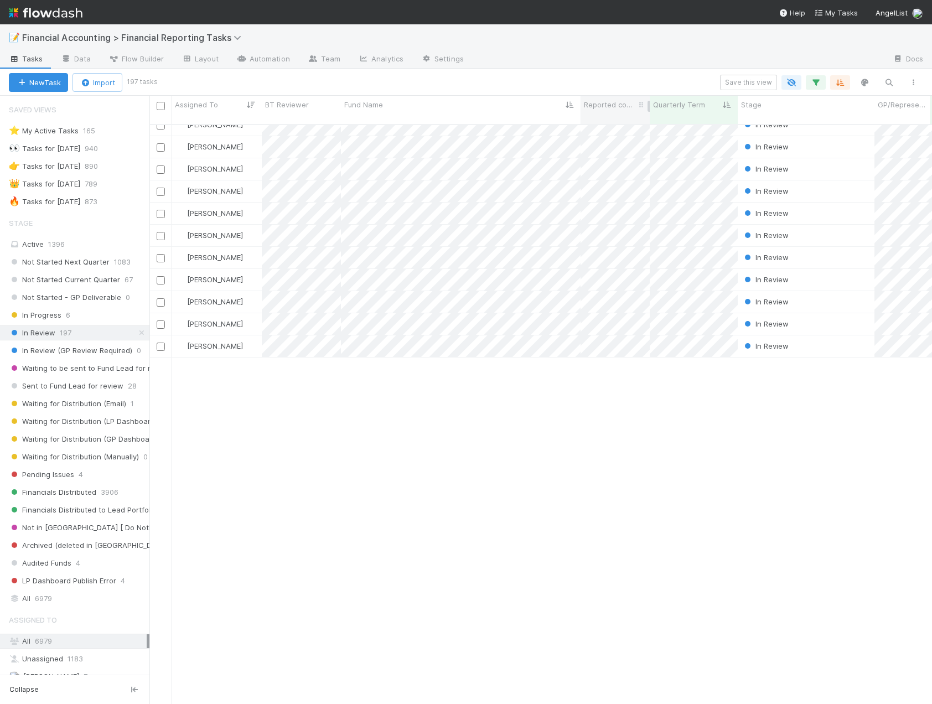
scroll to position [0, 0]
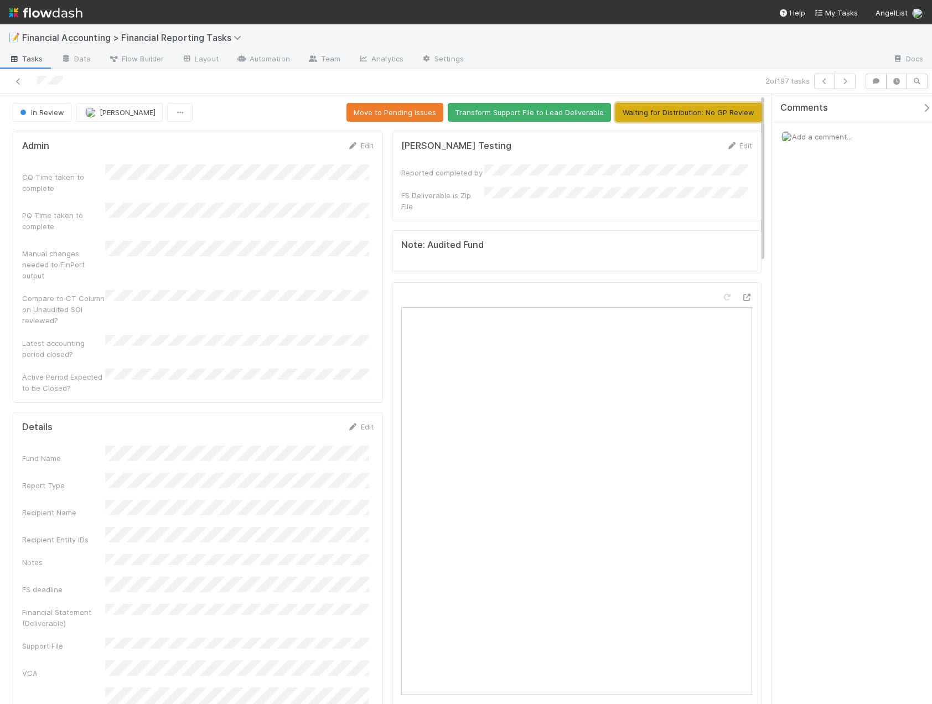
click at [702, 115] on button "Waiting for Distribution: No GP Review" at bounding box center [688, 112] width 146 height 19
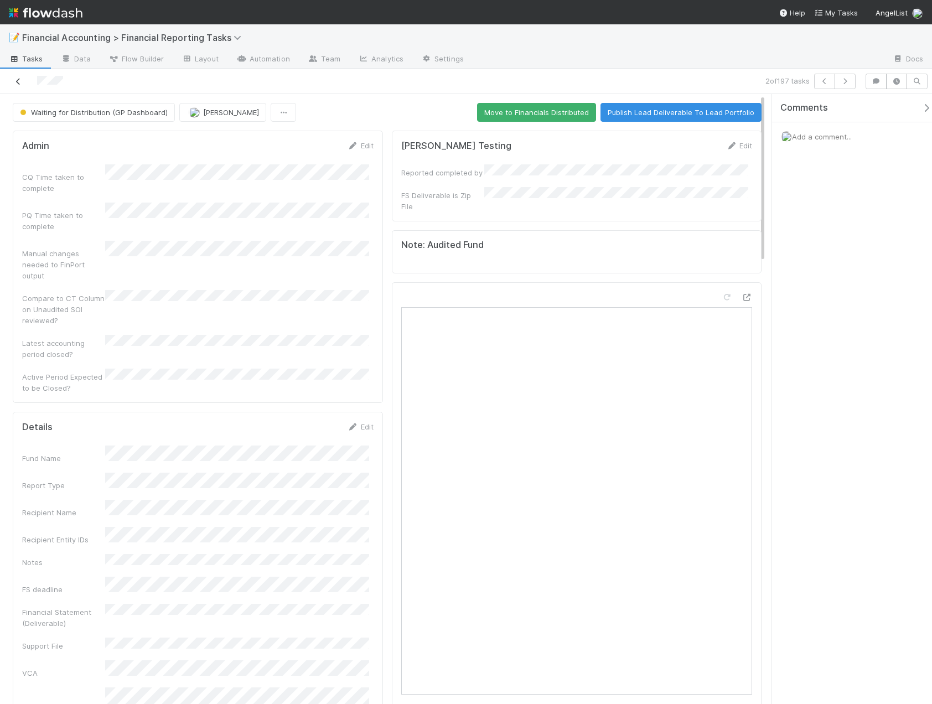
click at [18, 84] on icon at bounding box center [18, 81] width 11 height 7
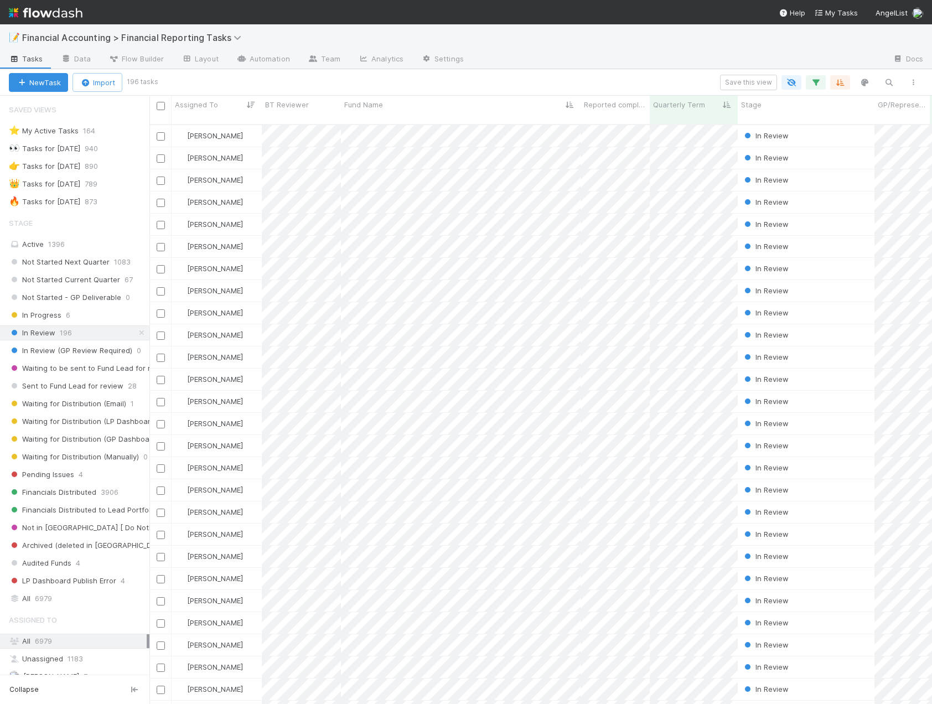
scroll to position [580, 774]
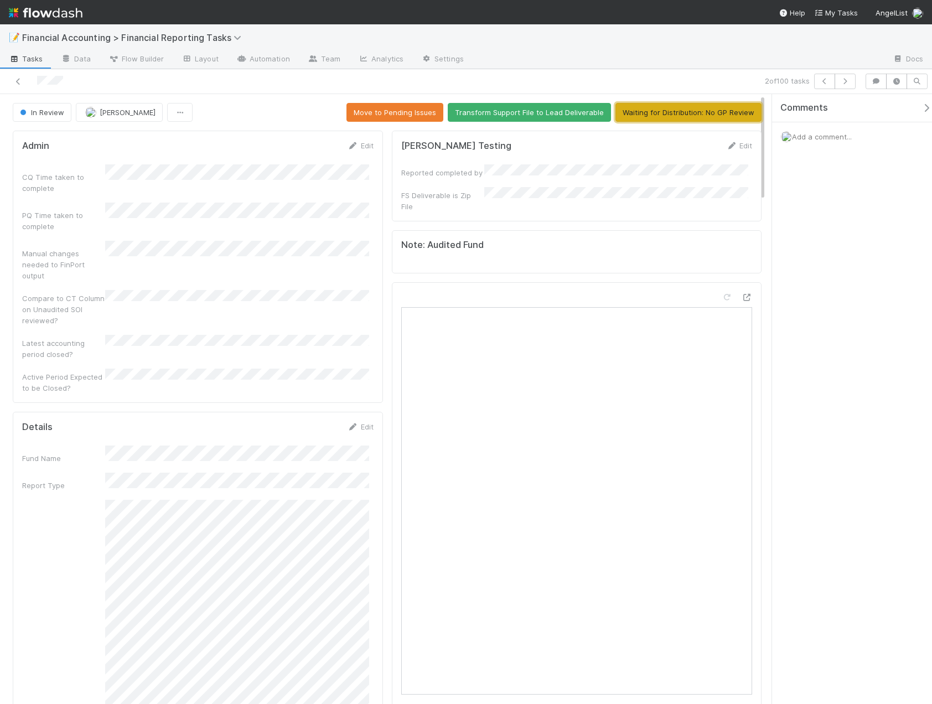
click at [665, 111] on button "Waiting for Distribution: No GP Review" at bounding box center [688, 112] width 146 height 19
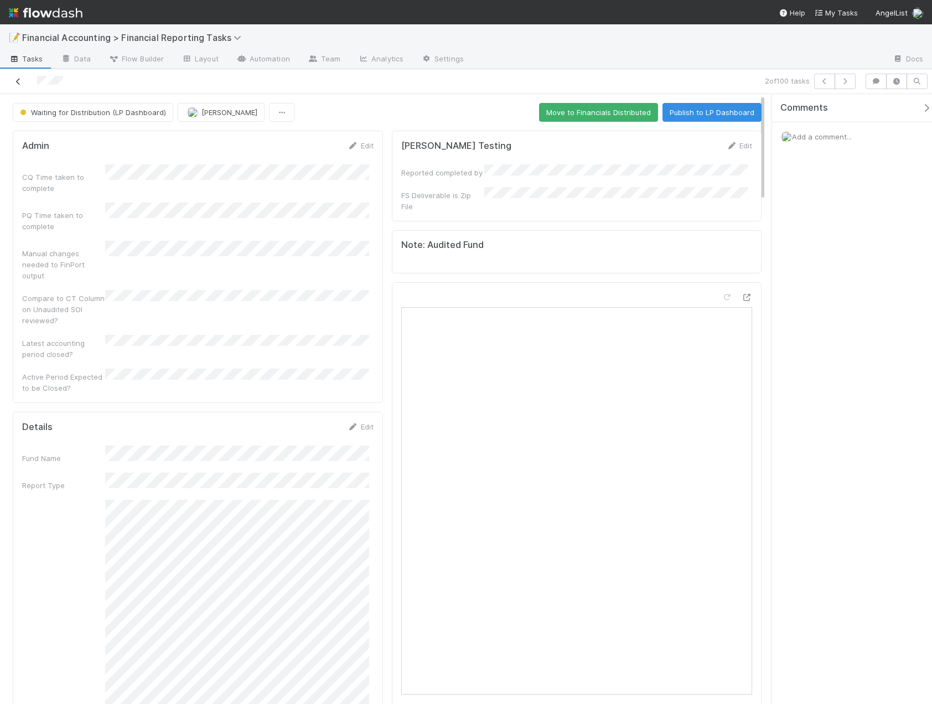
click at [22, 86] on link at bounding box center [18, 81] width 11 height 11
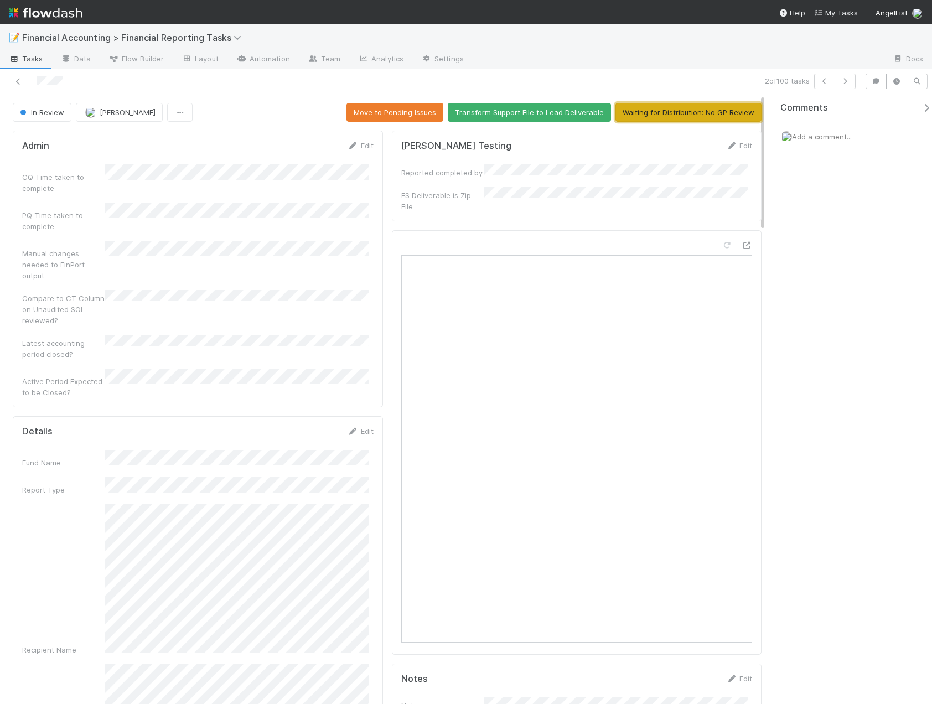
click at [707, 115] on button "Waiting for Distribution: No GP Review" at bounding box center [688, 112] width 146 height 19
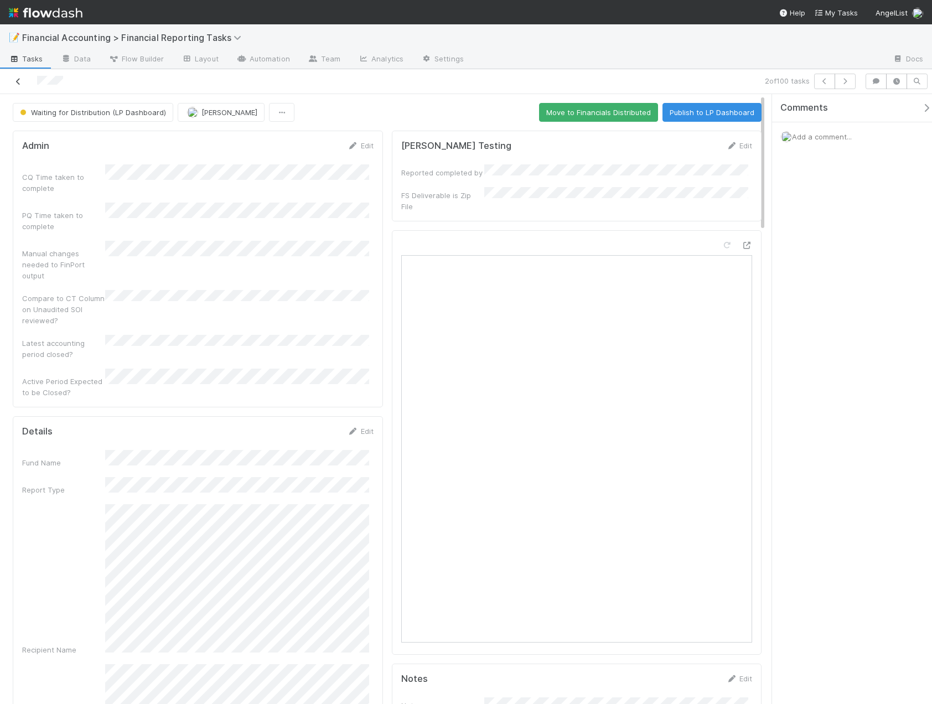
click at [19, 84] on icon at bounding box center [18, 81] width 11 height 7
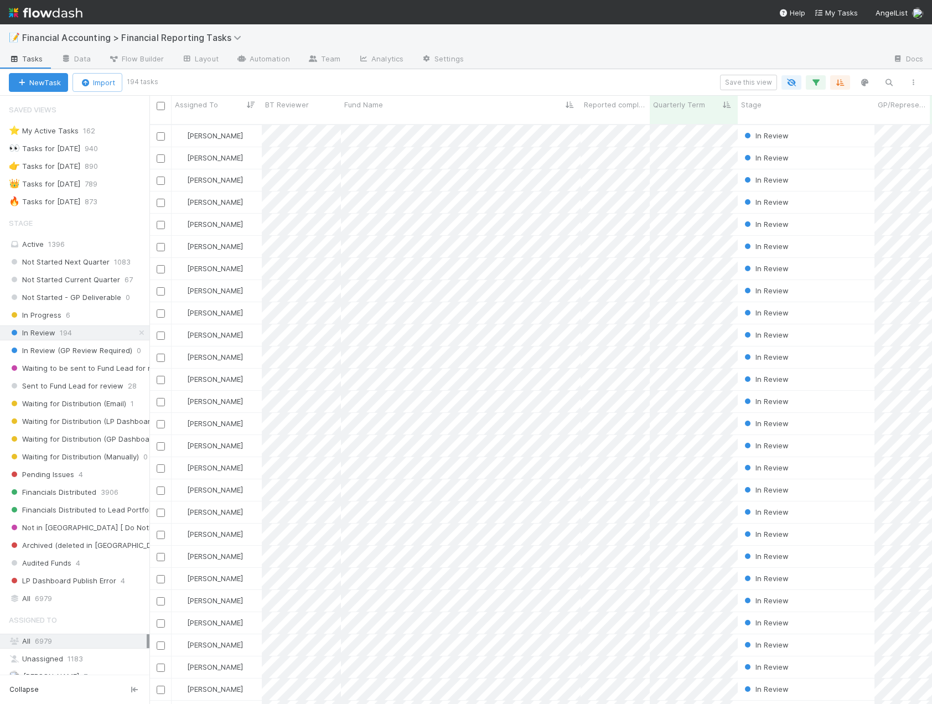
scroll to position [580, 774]
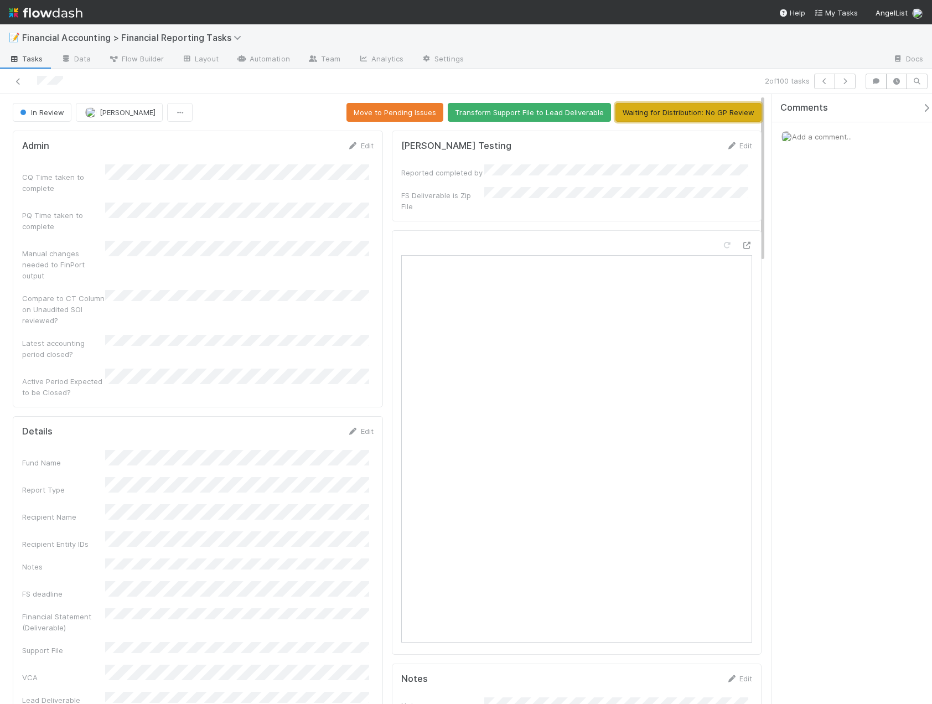
click at [691, 118] on button "Waiting for Distribution: No GP Review" at bounding box center [688, 112] width 146 height 19
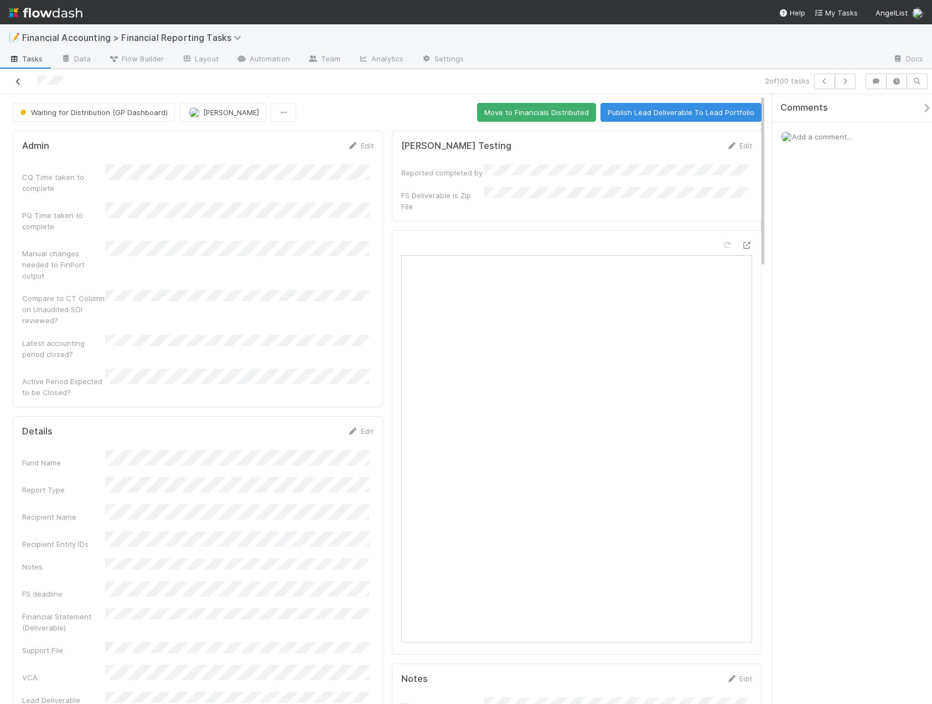
click at [16, 82] on icon at bounding box center [18, 81] width 11 height 7
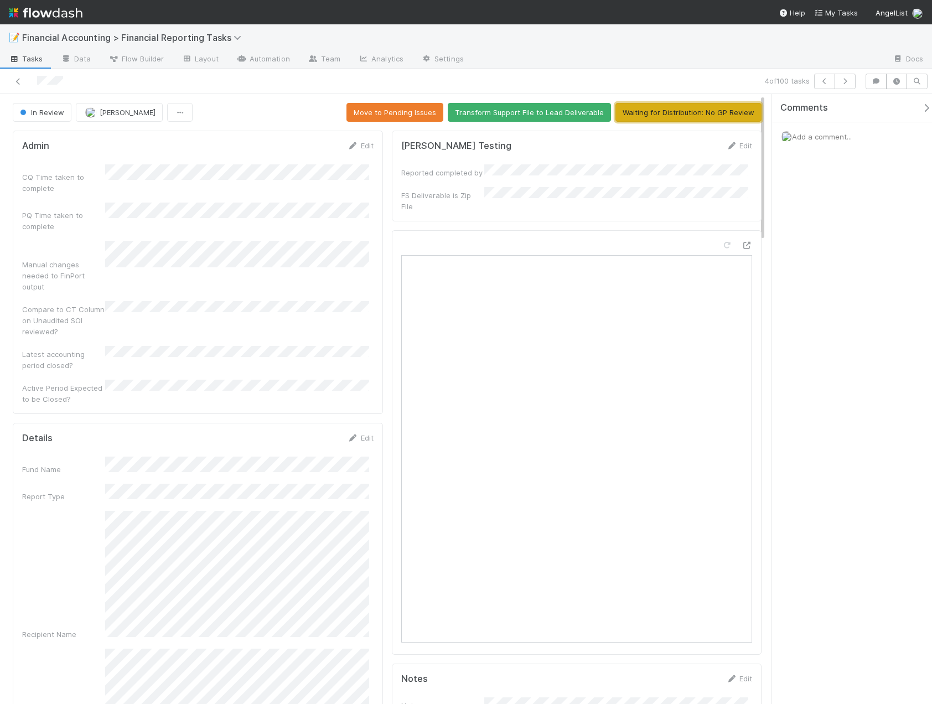
click at [676, 115] on button "Waiting for Distribution: No GP Review" at bounding box center [688, 112] width 146 height 19
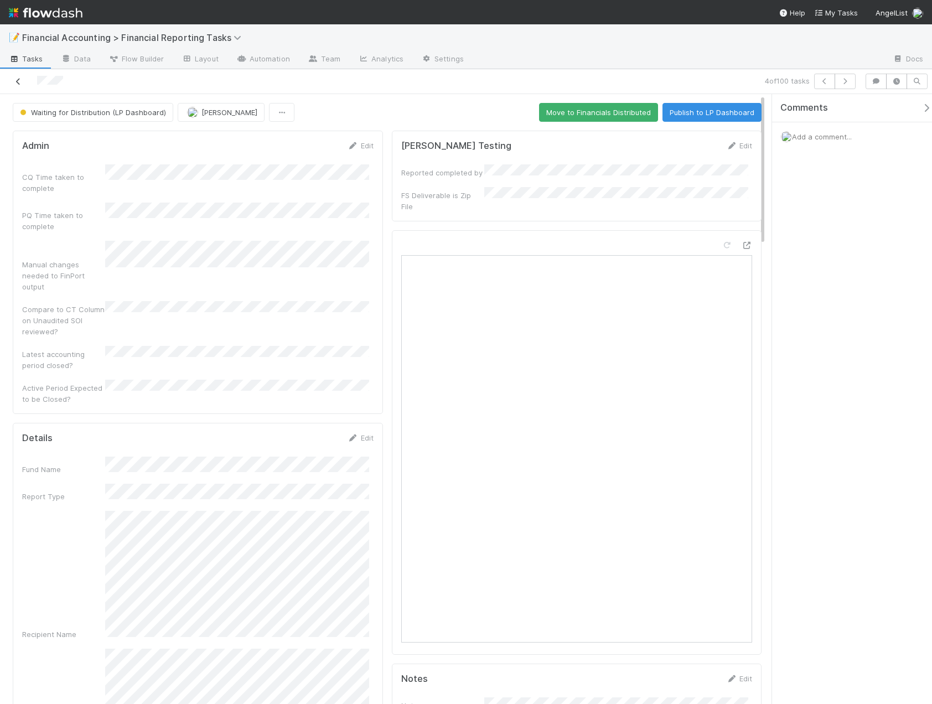
click at [21, 84] on icon at bounding box center [18, 81] width 11 height 7
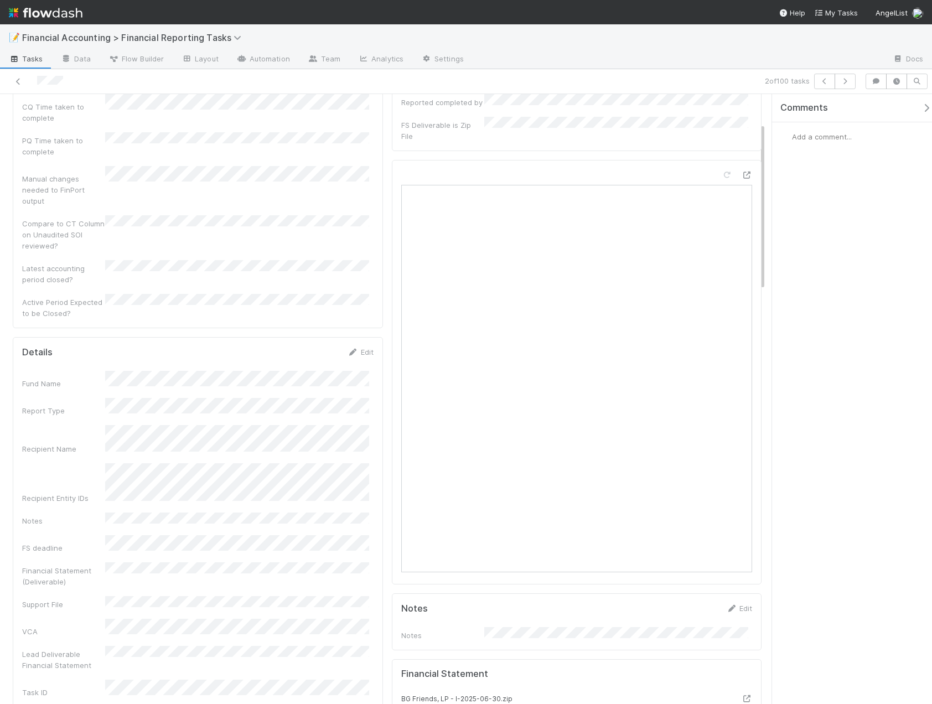
scroll to position [111, 0]
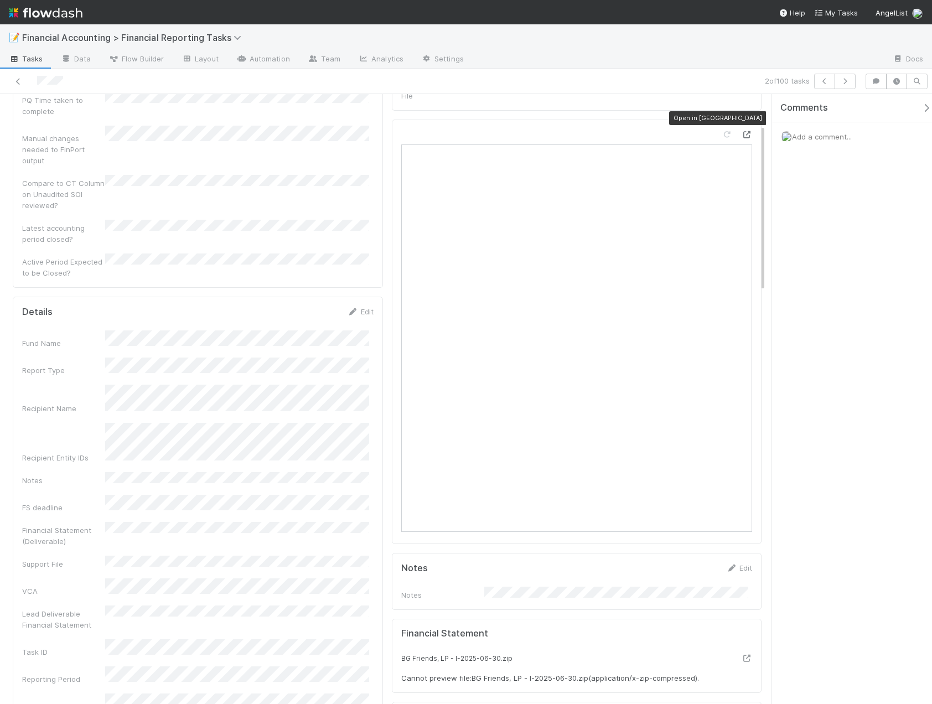
click at [741, 131] on icon at bounding box center [746, 134] width 11 height 7
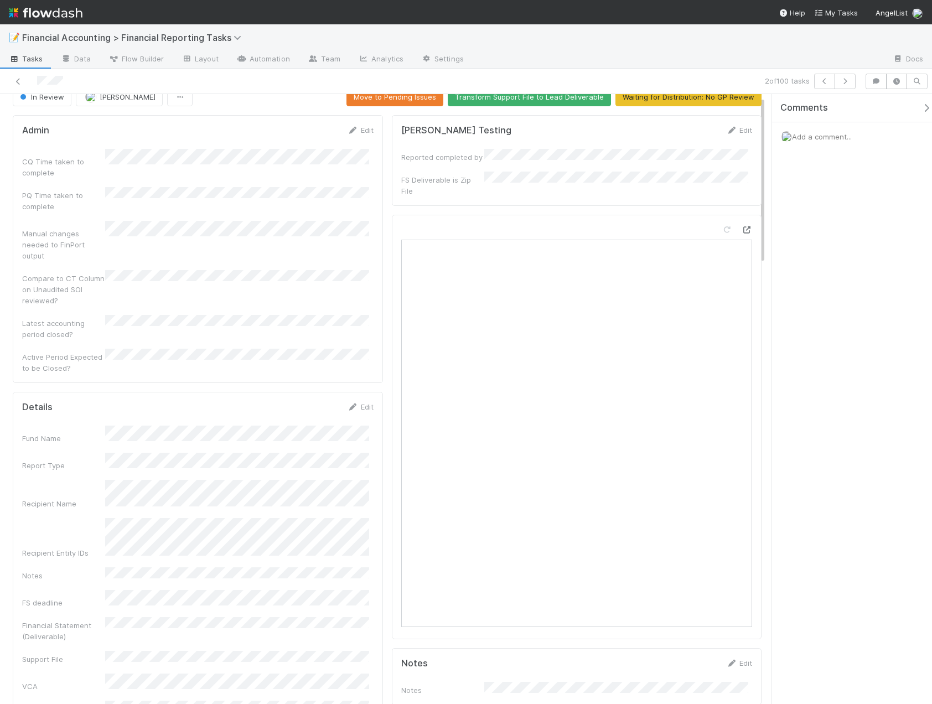
scroll to position [0, 0]
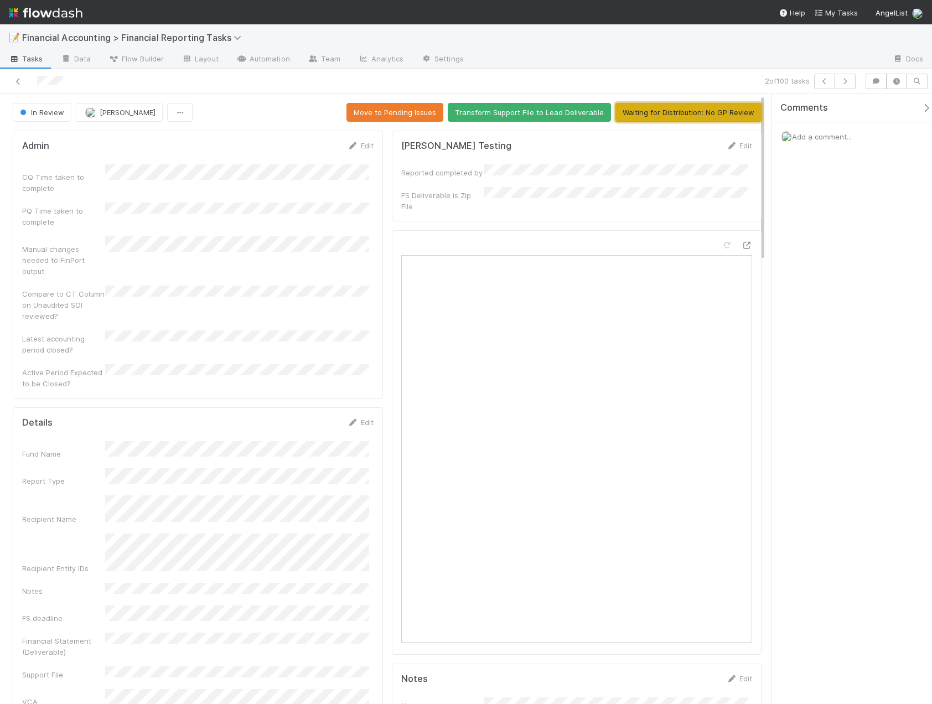
click at [694, 111] on button "Waiting for Distribution: No GP Review" at bounding box center [688, 112] width 146 height 19
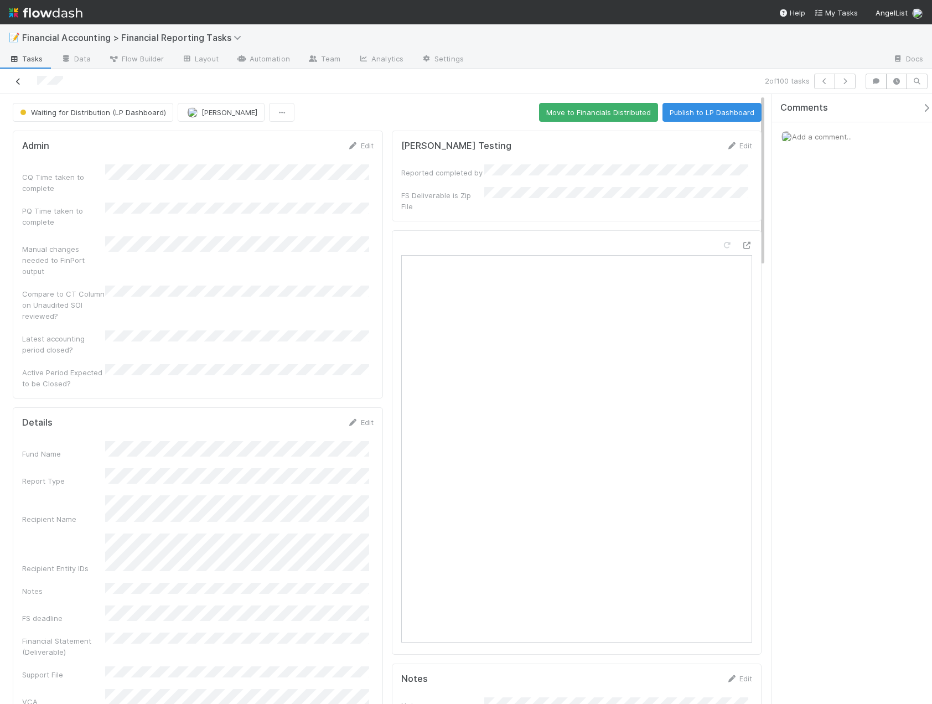
click at [20, 81] on icon at bounding box center [18, 81] width 11 height 7
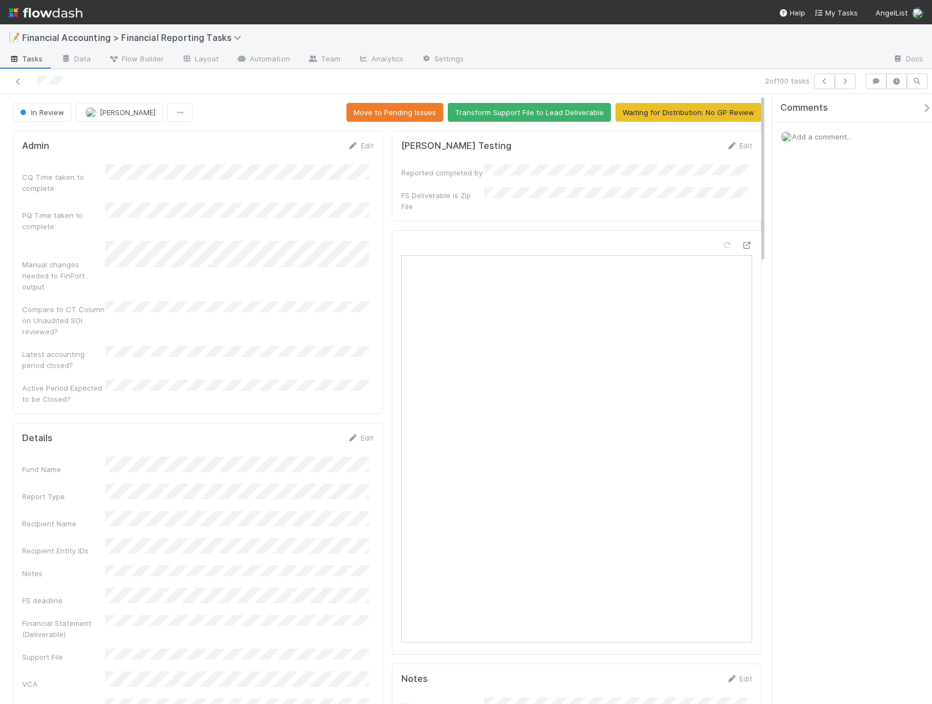
click at [744, 230] on div "Open in New Tab" at bounding box center [577, 442] width 370 height 424
click at [742, 242] on icon at bounding box center [746, 245] width 11 height 7
click at [681, 115] on button "Waiting for Distribution: No GP Review" at bounding box center [688, 112] width 146 height 19
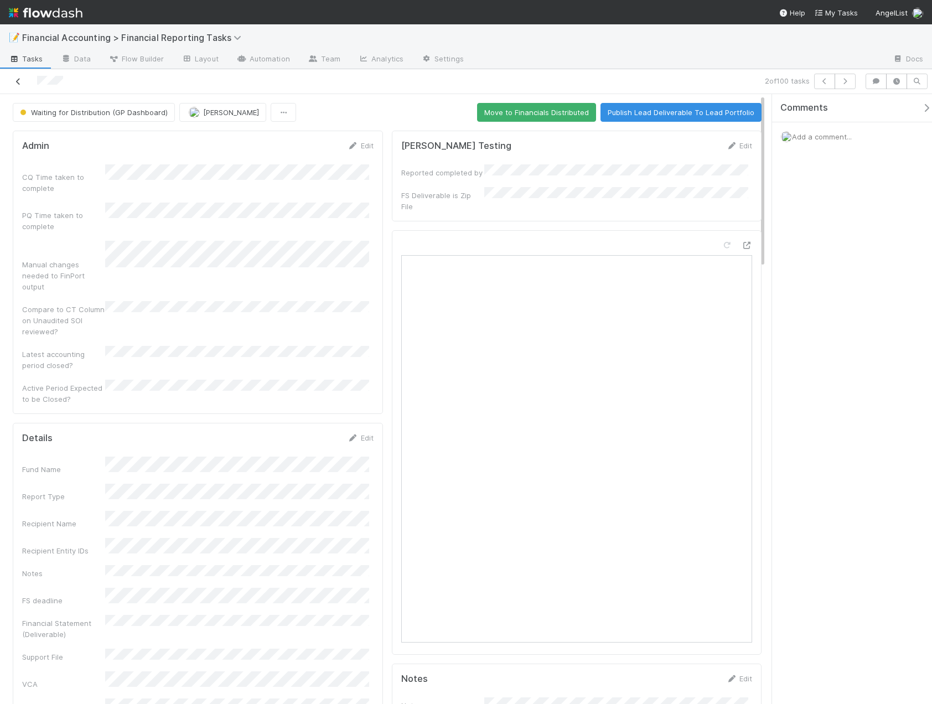
click at [18, 83] on icon at bounding box center [18, 81] width 11 height 7
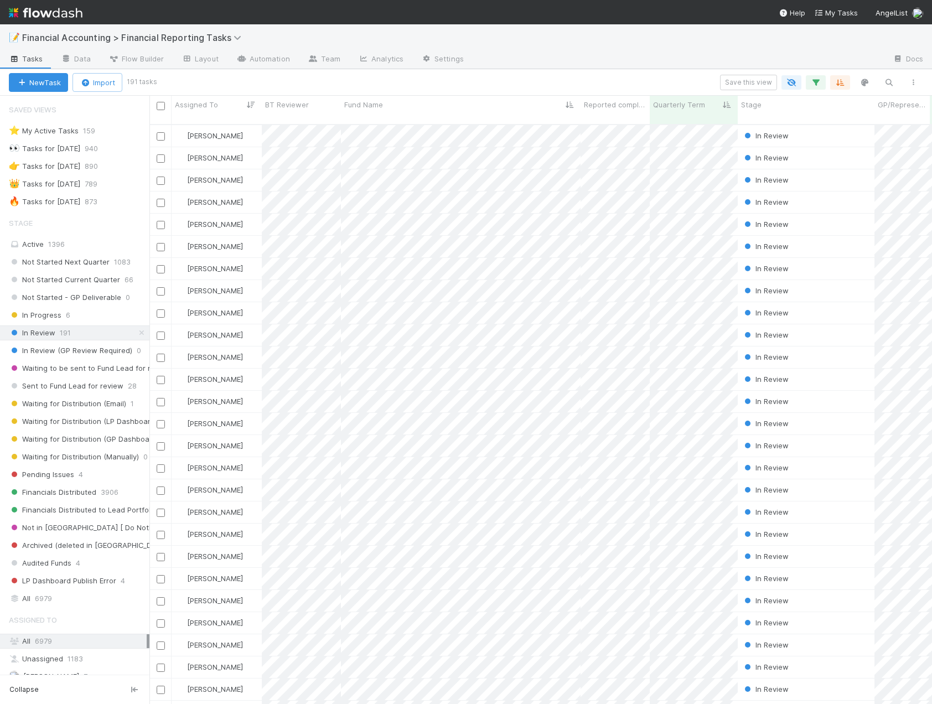
scroll to position [580, 774]
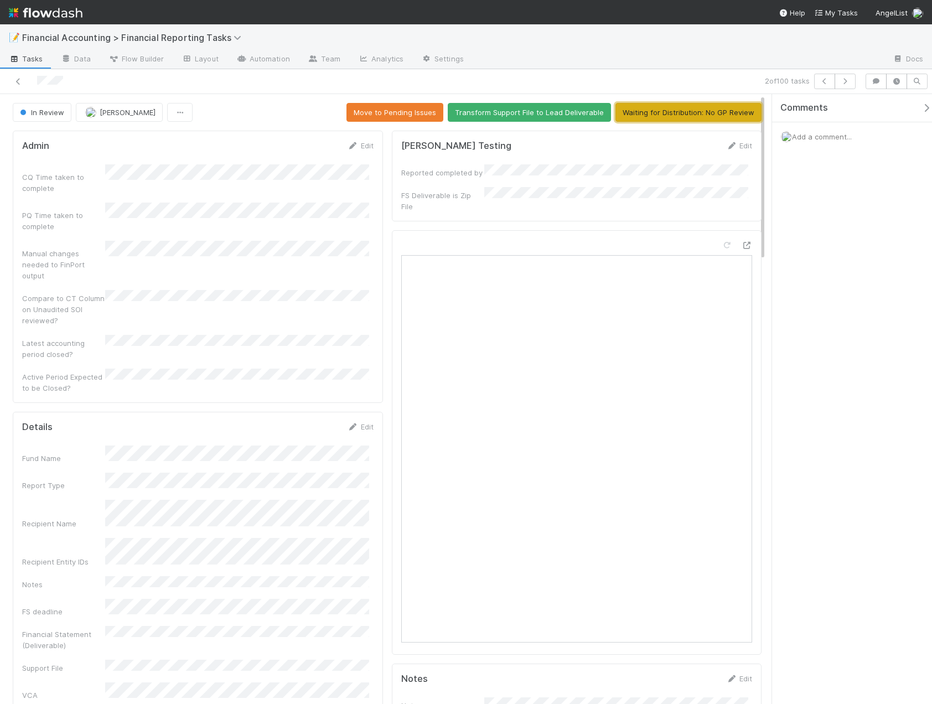
click at [700, 110] on button "Waiting for Distribution: No GP Review" at bounding box center [688, 112] width 146 height 19
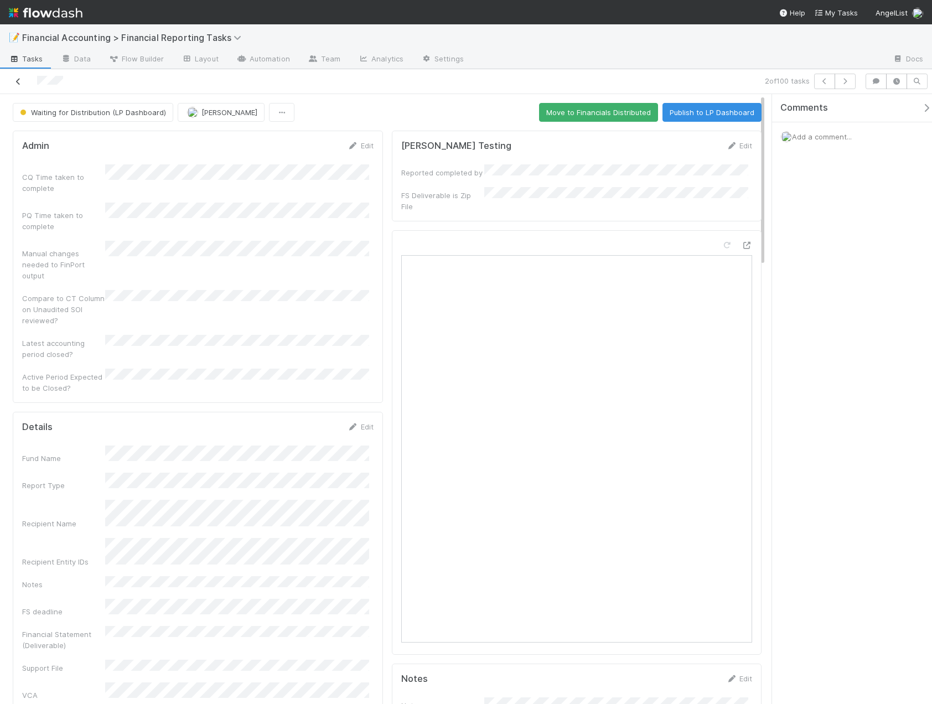
click at [18, 84] on icon at bounding box center [18, 81] width 11 height 7
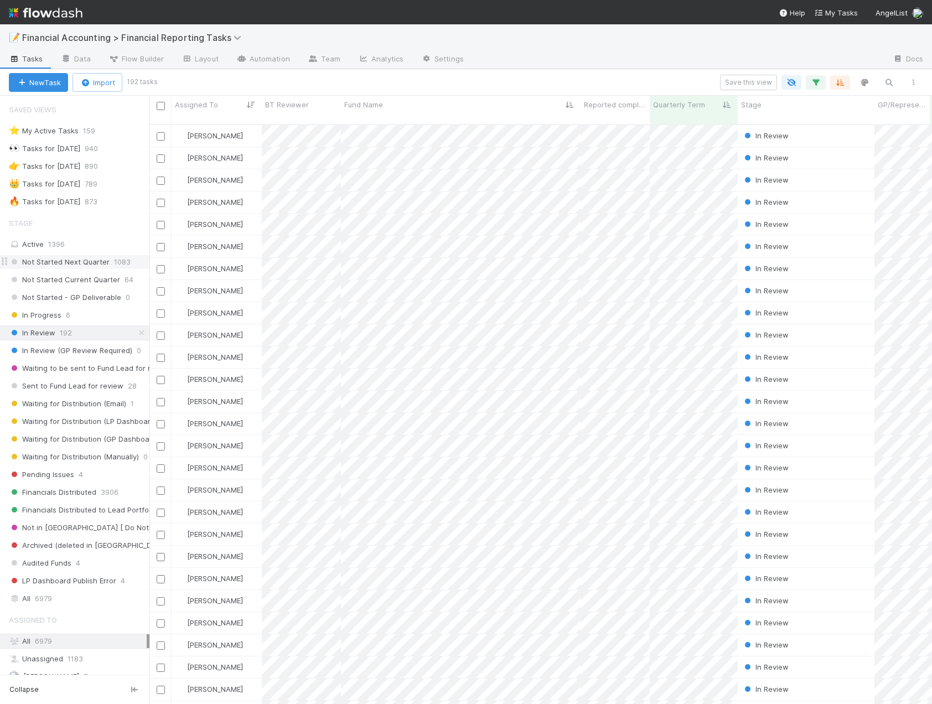
click at [58, 265] on span "Not Started Next Quarter" at bounding box center [59, 262] width 101 height 14
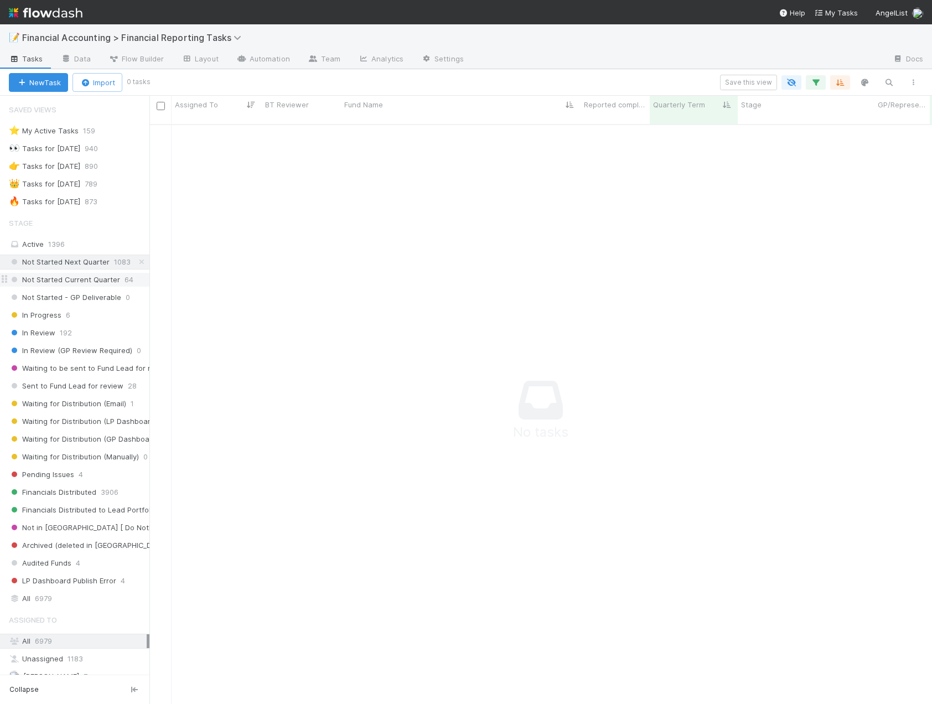
scroll to position [572, 774]
click at [58, 277] on span "Not Started Current Quarter" at bounding box center [64, 280] width 111 height 14
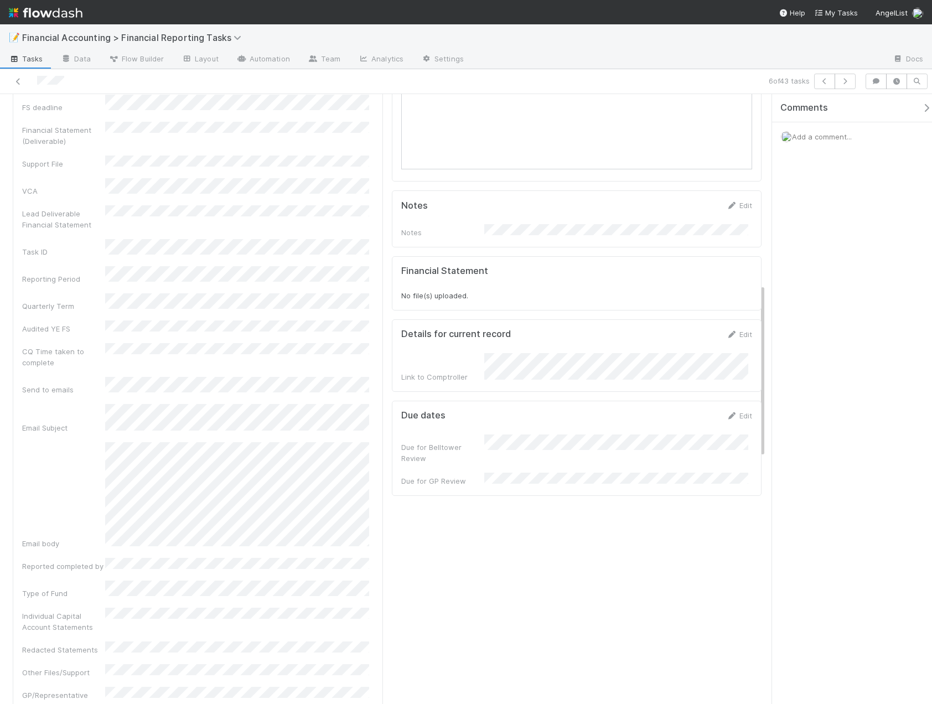
scroll to position [664, 0]
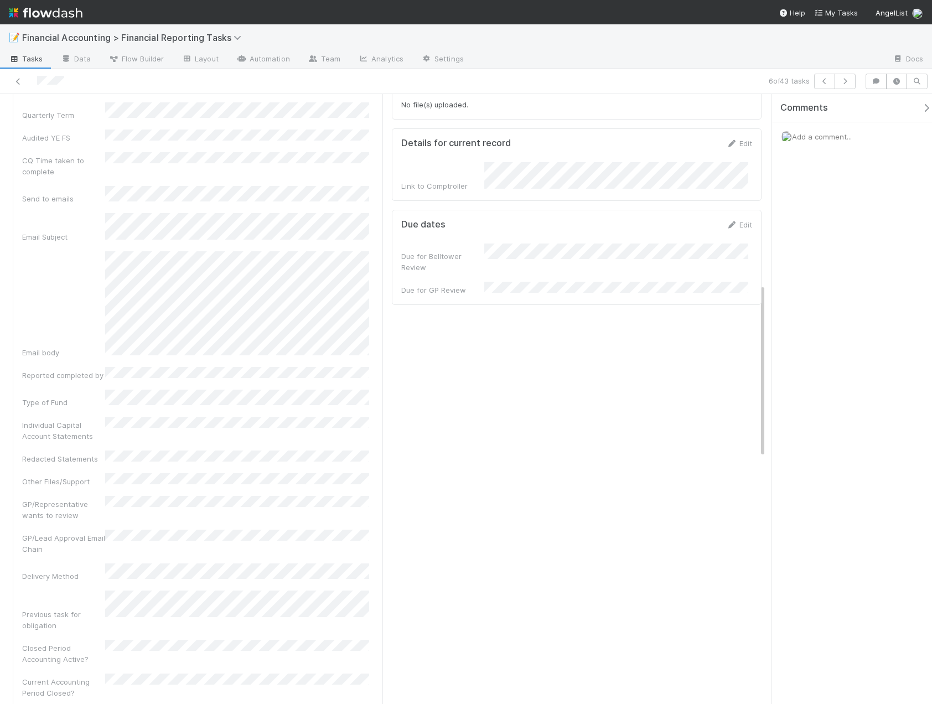
click at [19, 90] on div "6 of 43 tasks" at bounding box center [466, 81] width 932 height 25
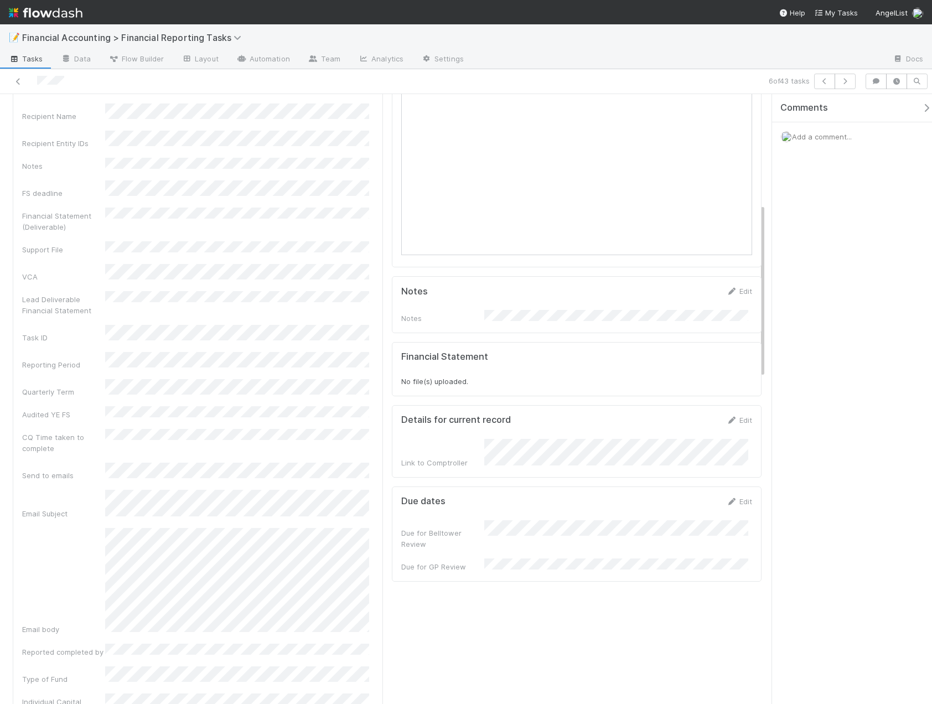
scroll to position [166, 0]
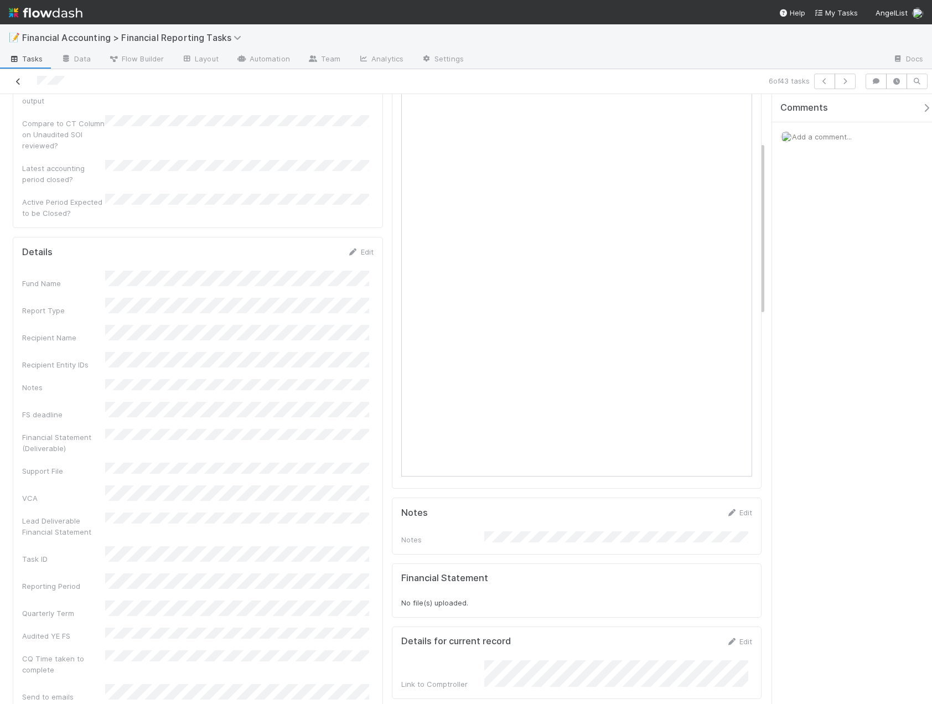
click at [17, 84] on icon at bounding box center [18, 81] width 11 height 7
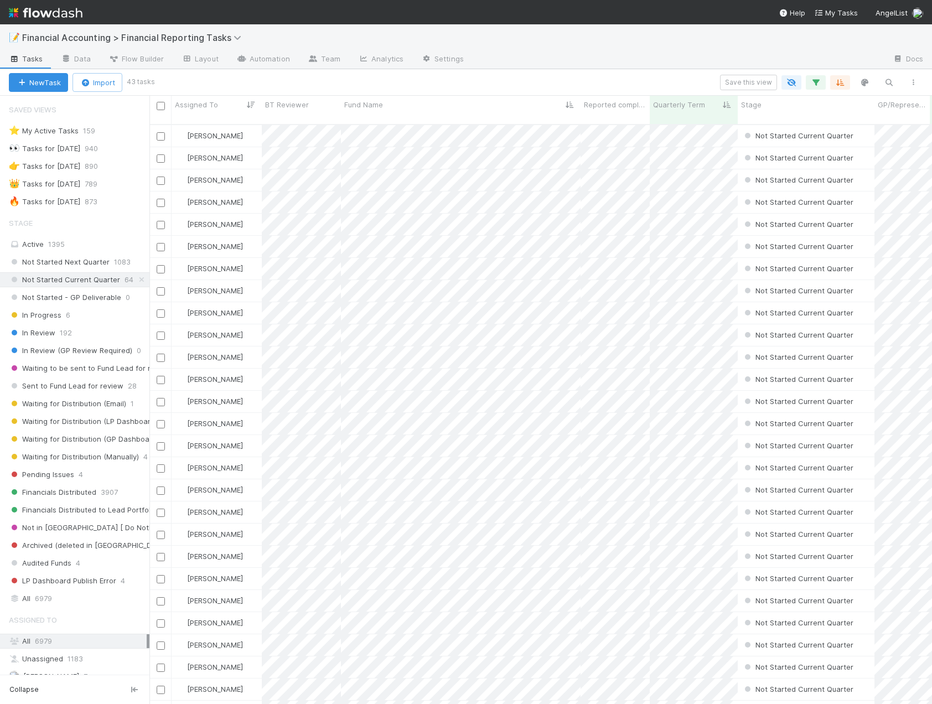
scroll to position [580, 774]
click at [883, 82] on icon "button" at bounding box center [888, 82] width 11 height 10
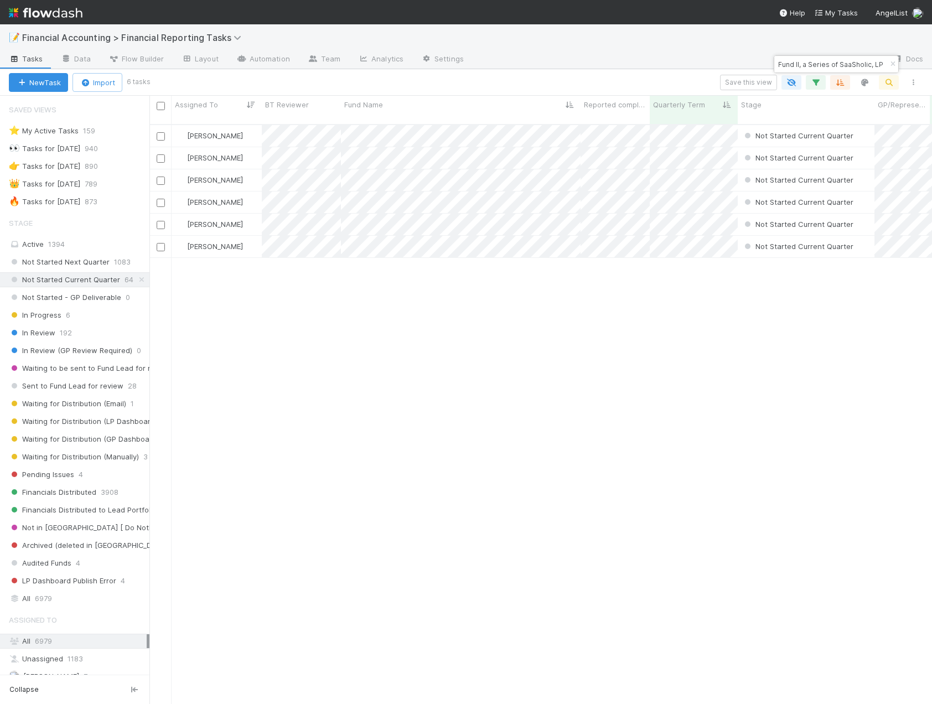
type input "Fund II, a Series of SaaSholic, LP"
click at [650, 79] on div "Save this view" at bounding box center [536, 82] width 777 height 15
click at [418, 460] on div "Kevin Fawcett Not Started Current Quarter 4/1/25, 2:03:08 AM 7/6/25, 2:02:33 AM…" at bounding box center [540, 419] width 782 height 588
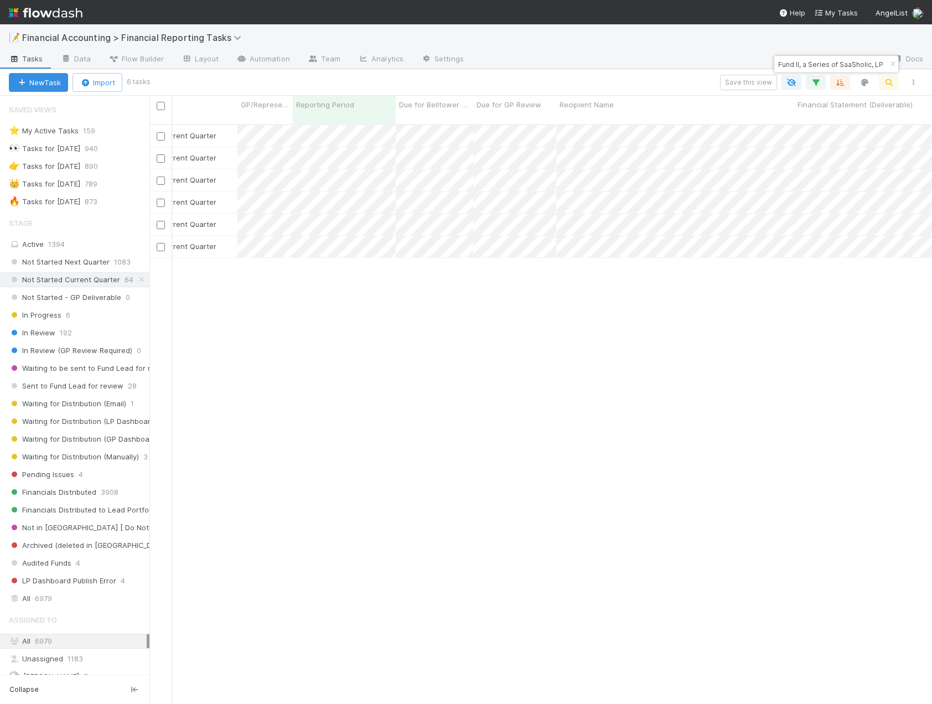
scroll to position [0, 797]
click at [437, 240] on div at bounding box center [466, 352] width 932 height 704
click at [481, 301] on div at bounding box center [466, 352] width 932 height 704
click at [436, 148] on div at bounding box center [466, 352] width 932 height 704
click at [444, 144] on div at bounding box center [466, 352] width 932 height 704
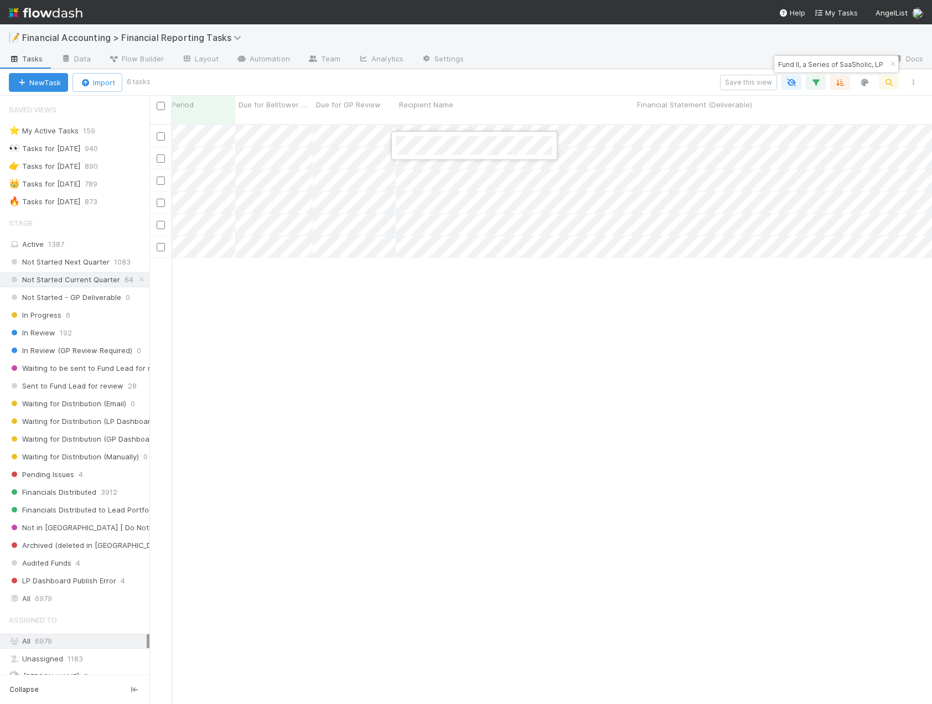
click at [470, 347] on div at bounding box center [466, 352] width 932 height 704
click at [369, 378] on div "Kevin Fawcett Not Started Current Quarter 4/1/25, 2:03:08 AM 7/6/25, 2:02:33 AM…" at bounding box center [540, 419] width 782 height 588
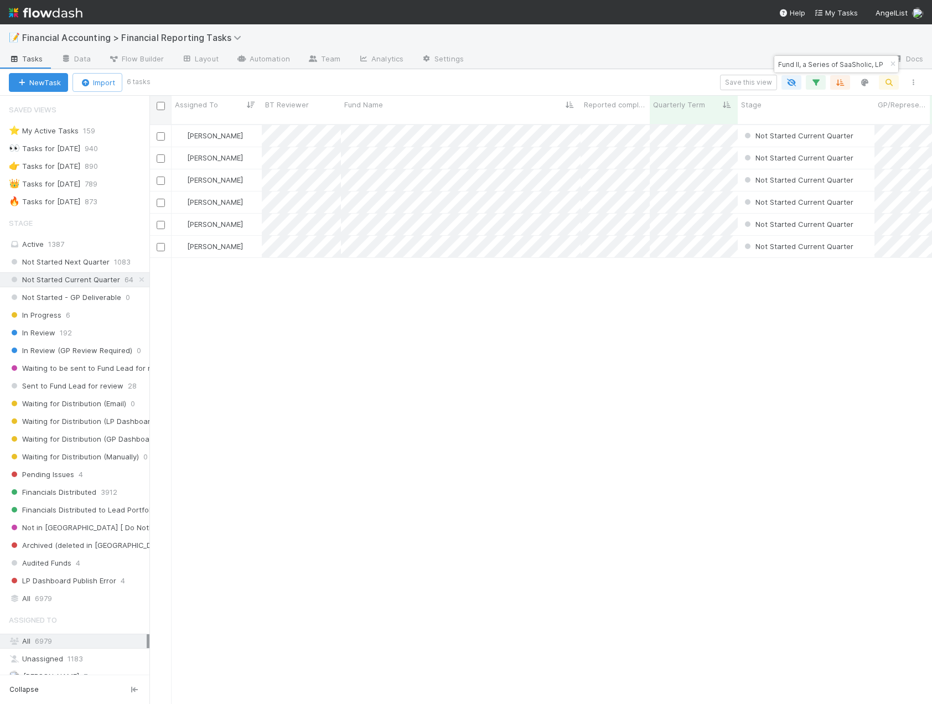
click at [160, 110] on div at bounding box center [161, 105] width 16 height 12
click at [161, 106] on input "checkbox" at bounding box center [161, 106] width 8 height 8
checkbox input "true"
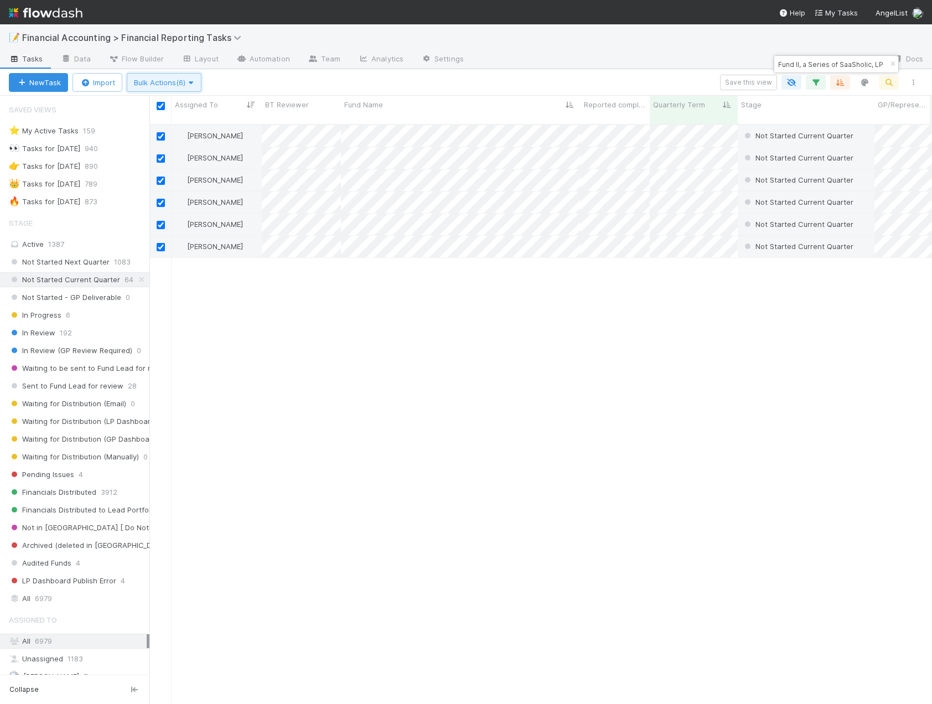
click at [163, 85] on span "Bulk Actions (6)" at bounding box center [164, 82] width 60 height 9
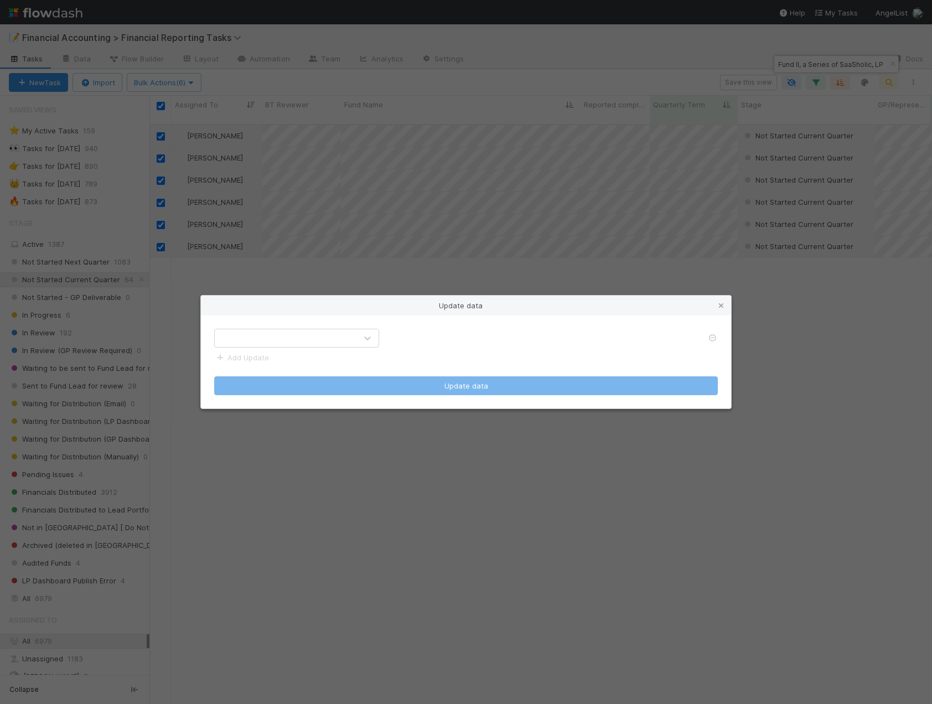
click at [330, 326] on div "Add Update Update data" at bounding box center [466, 361] width 530 height 93
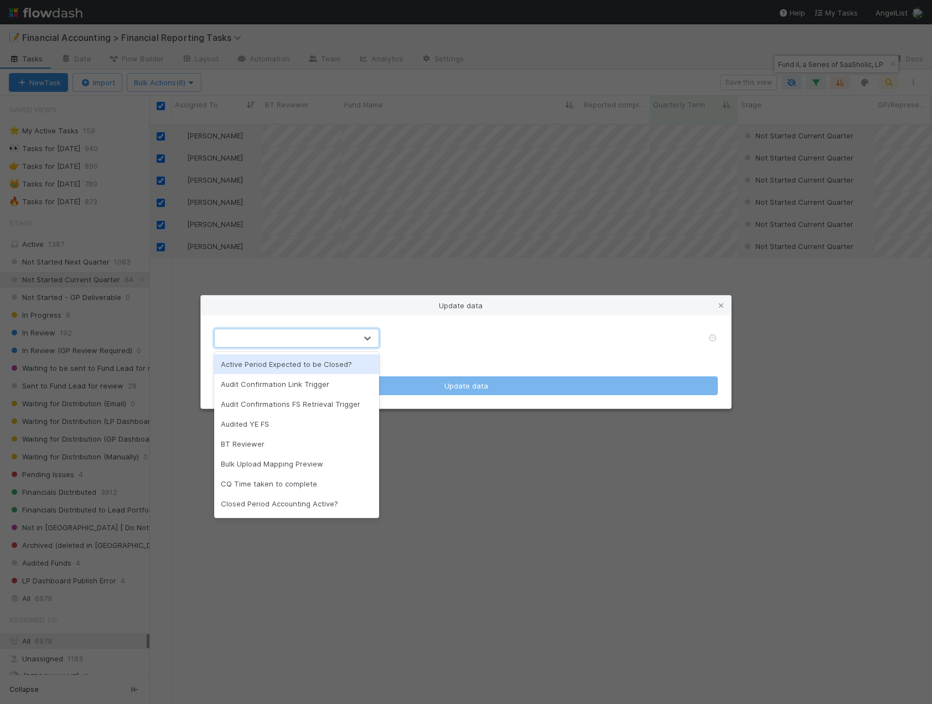
click at [320, 344] on div at bounding box center [286, 338] width 142 height 18
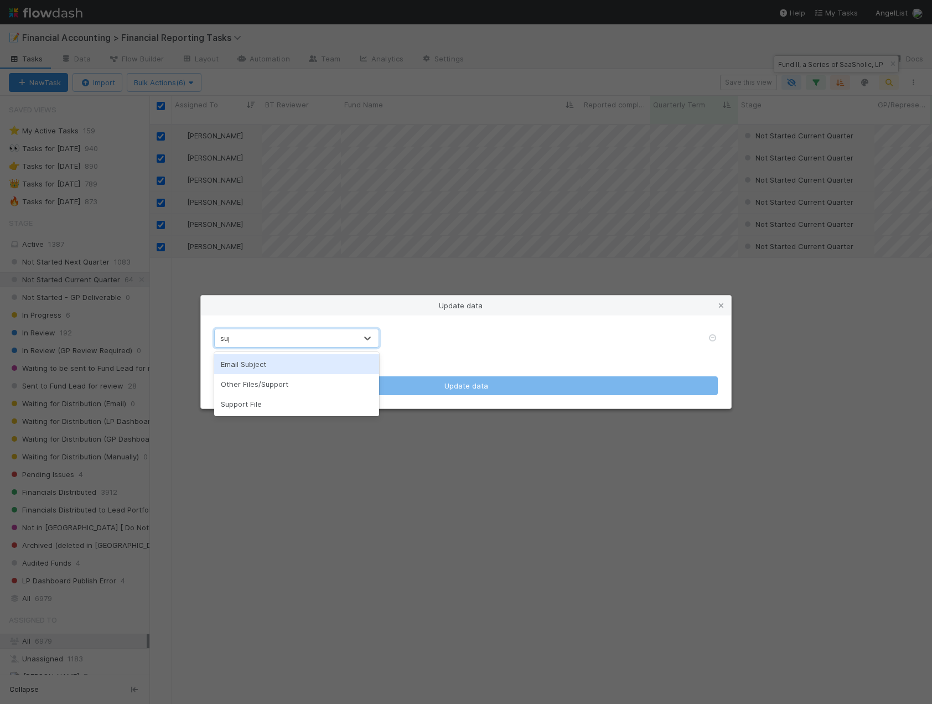
type input "supp"
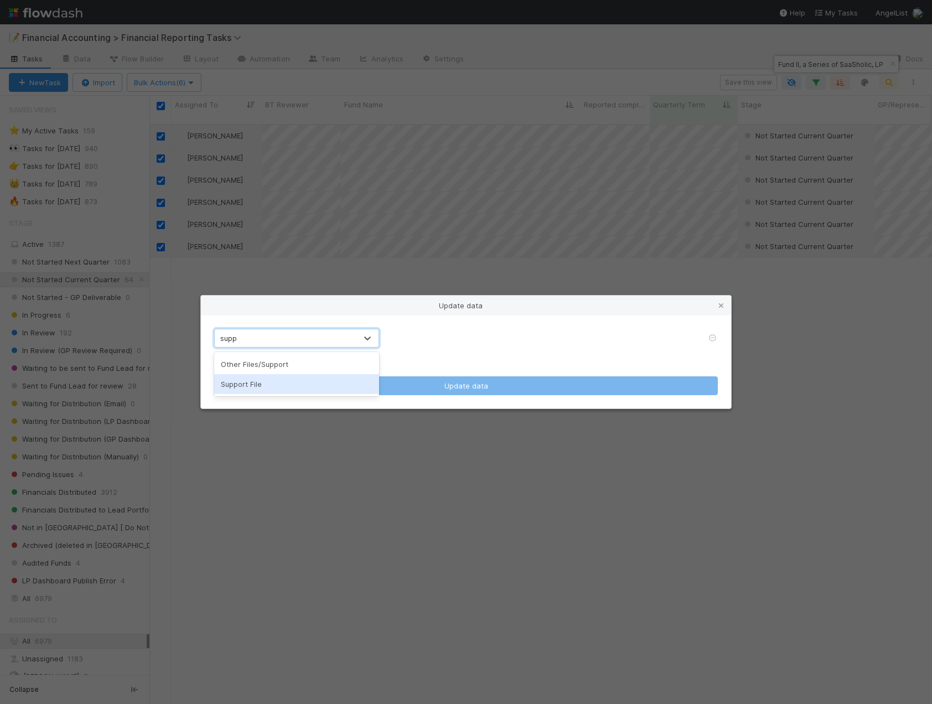
click at [268, 388] on div "Support File" at bounding box center [296, 384] width 165 height 20
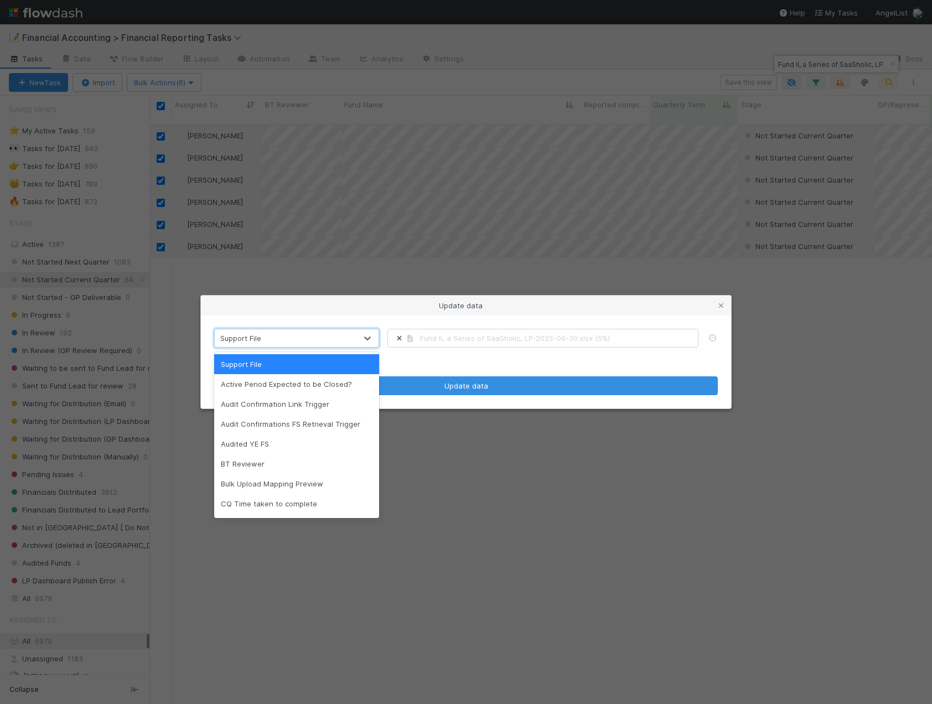
click at [452, 371] on form "option Support File, selected. option Support File focused, 1 of 50. 50 results…" at bounding box center [466, 362] width 504 height 66
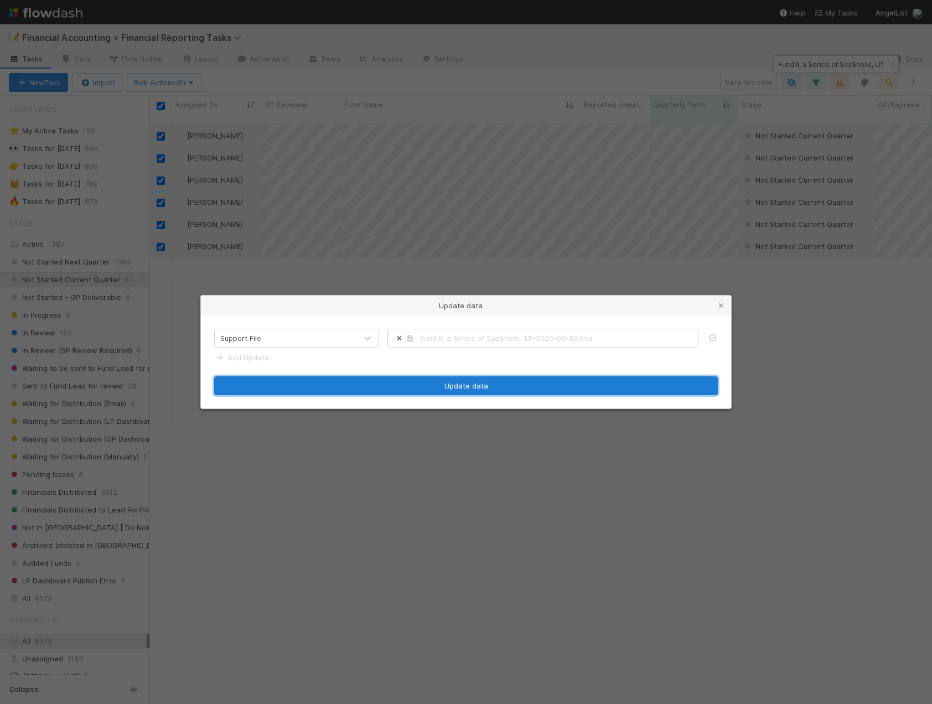
click at [453, 391] on button "Update data" at bounding box center [466, 385] width 504 height 19
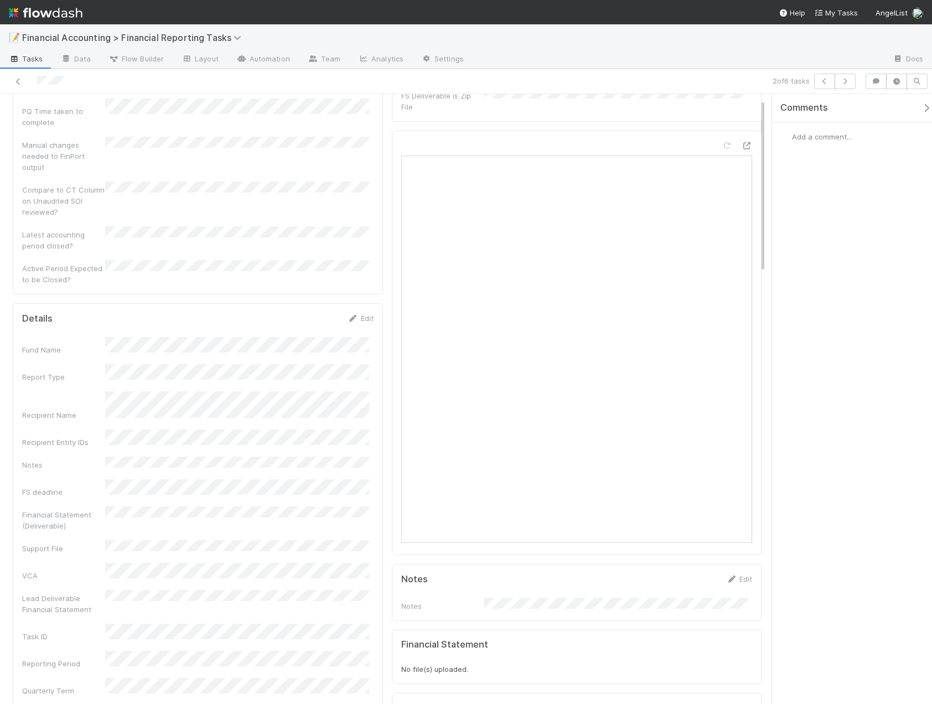
scroll to position [166, 0]
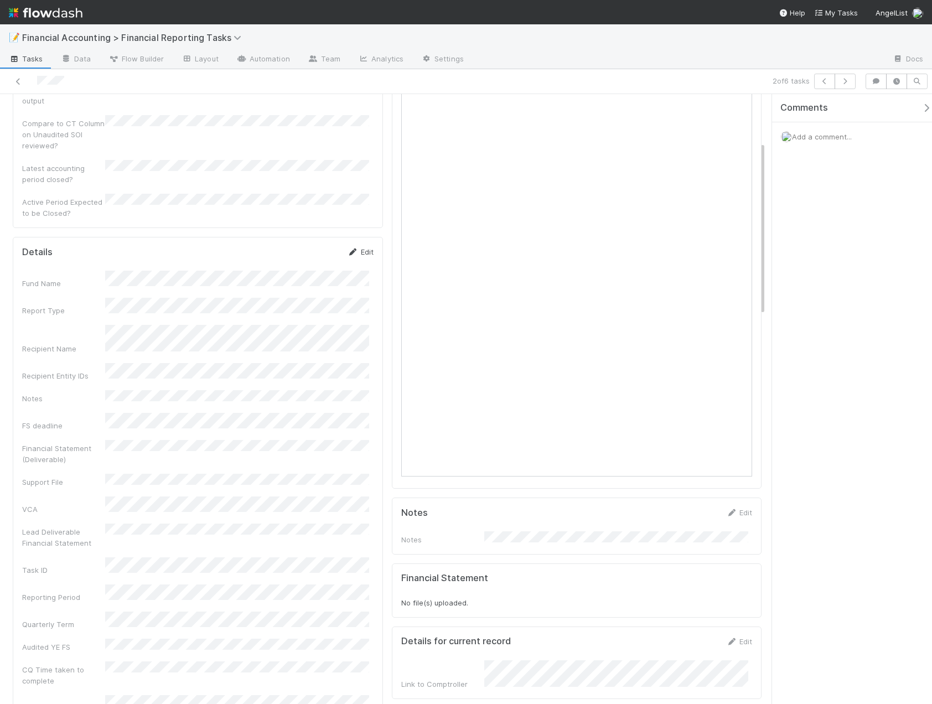
click at [359, 247] on link "Edit" at bounding box center [361, 251] width 26 height 9
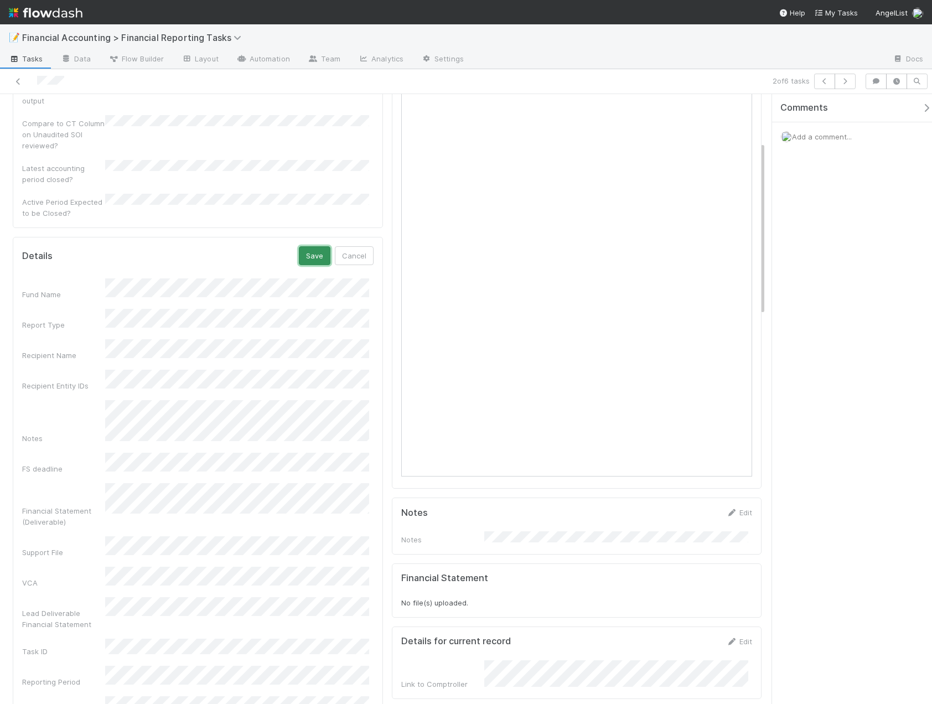
click at [299, 246] on button "Save" at bounding box center [315, 255] width 32 height 19
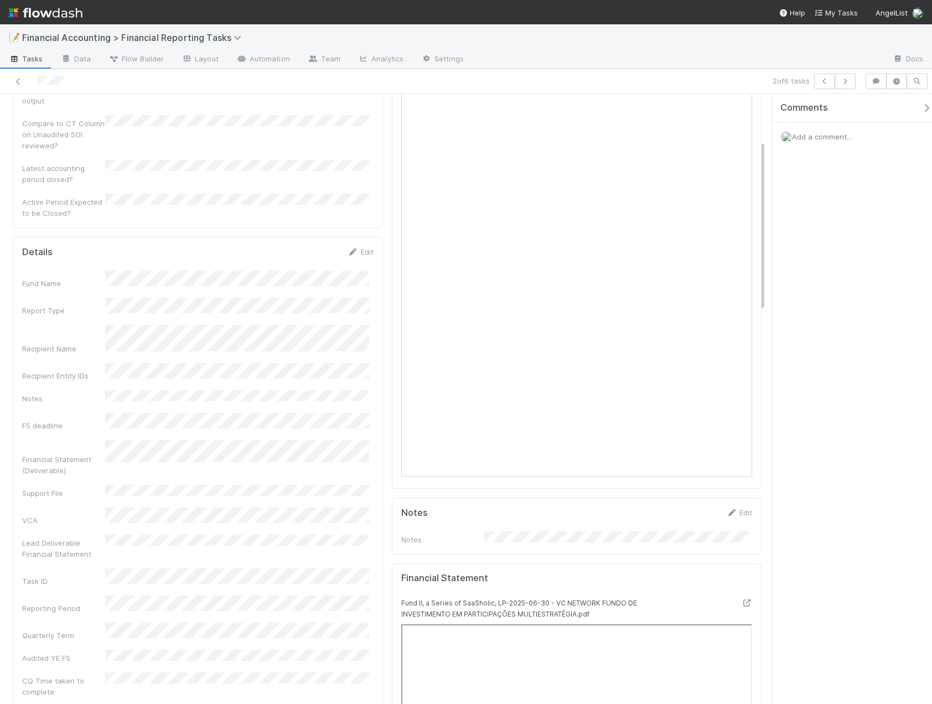
scroll to position [0, 0]
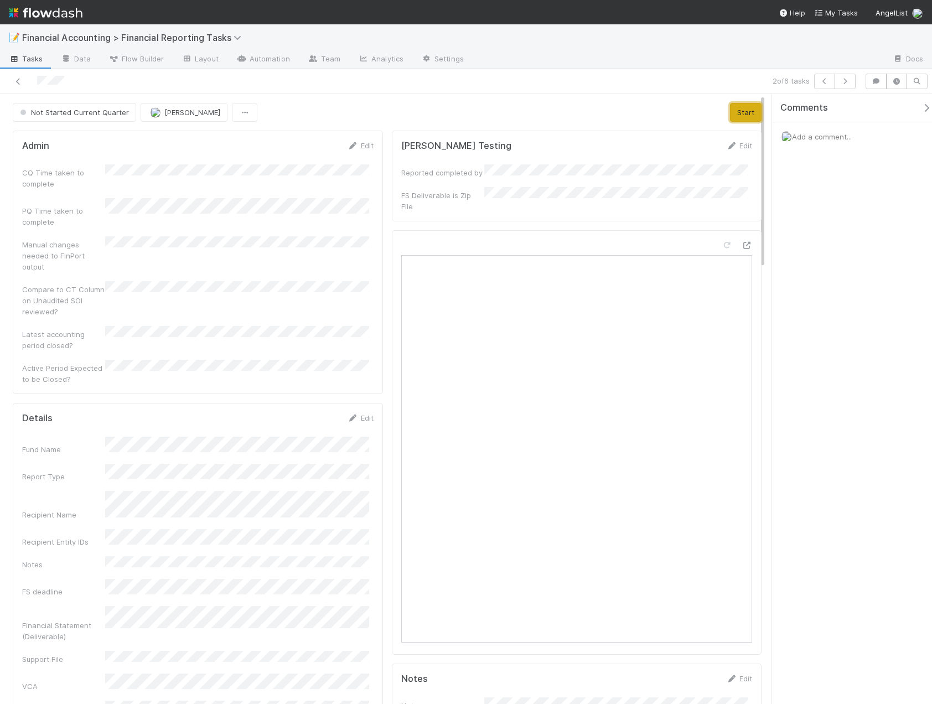
click at [730, 113] on button "Start" at bounding box center [746, 112] width 32 height 19
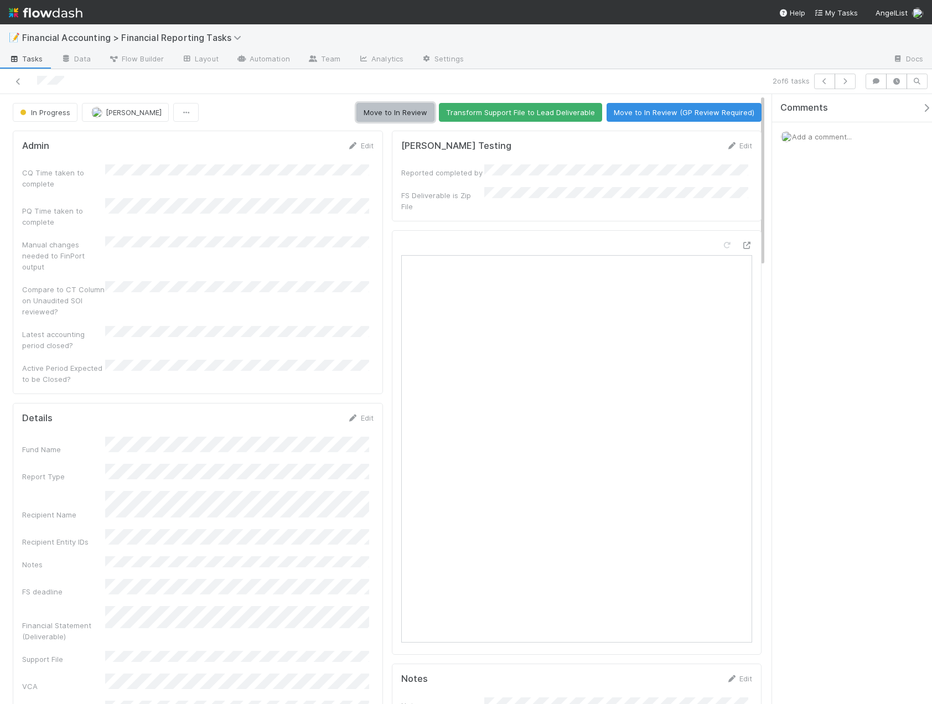
click at [392, 114] on button "Move to In Review" at bounding box center [395, 112] width 78 height 19
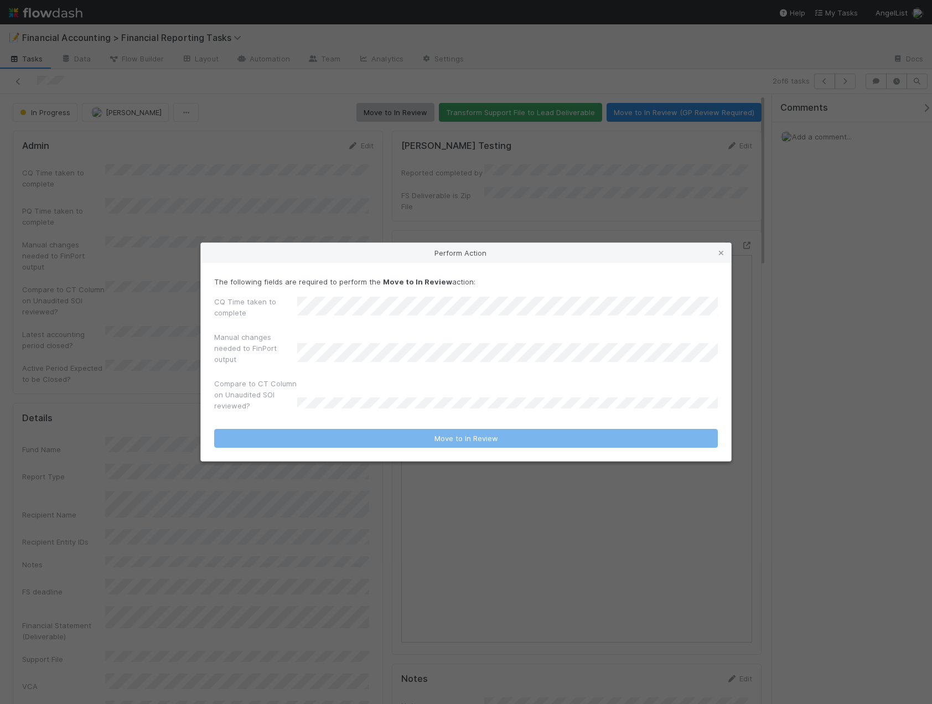
click at [251, 315] on div "CQ Time taken to complete" at bounding box center [466, 309] width 504 height 27
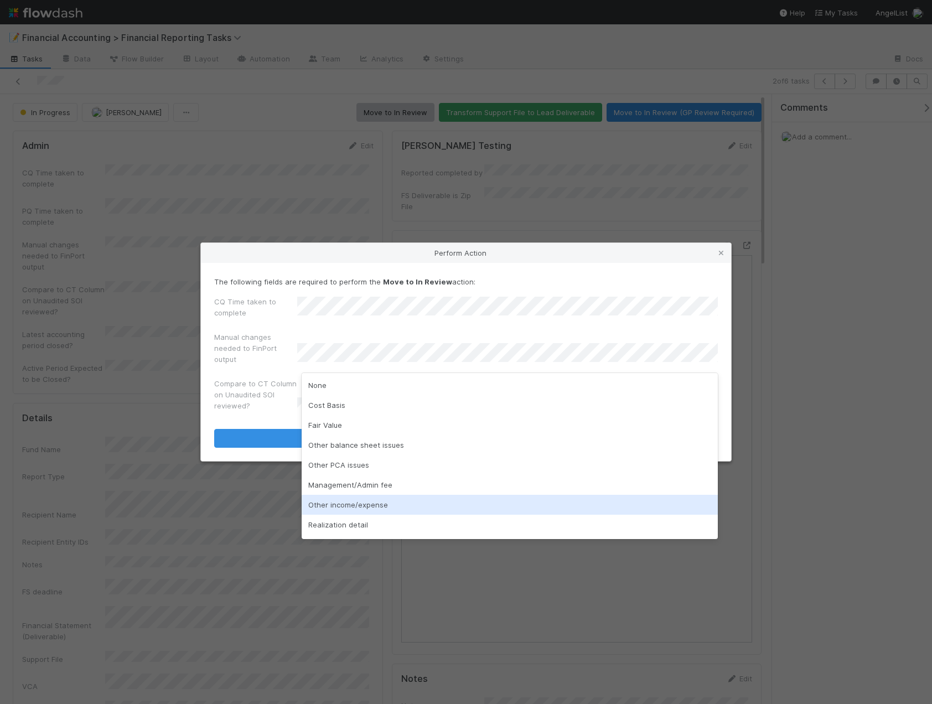
click at [356, 505] on div "Other income/expense" at bounding box center [510, 505] width 416 height 20
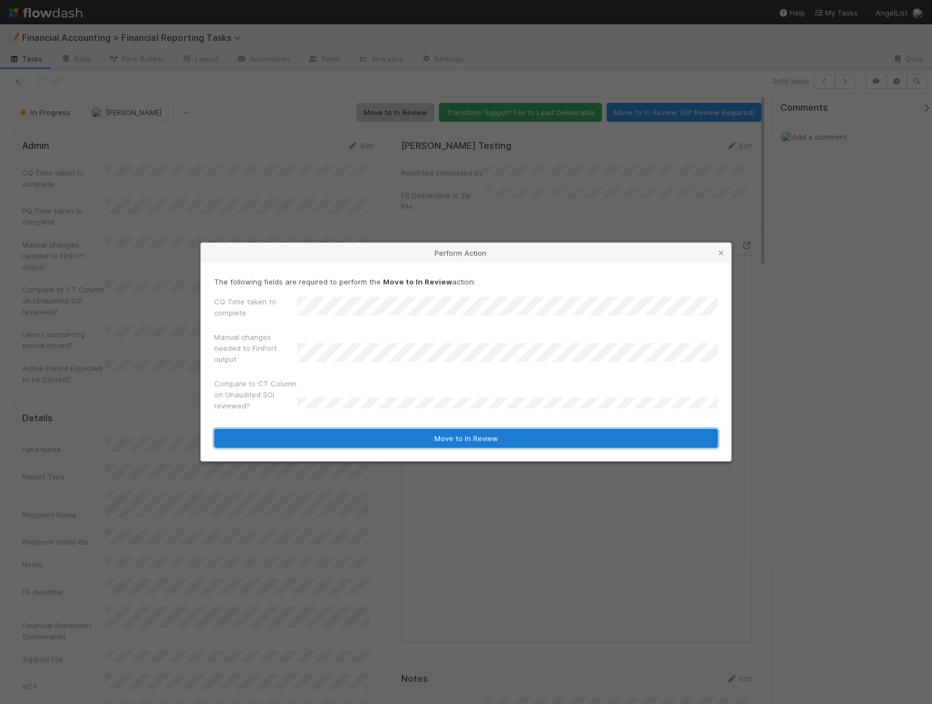
click at [434, 438] on button "Move to In Review" at bounding box center [466, 438] width 504 height 19
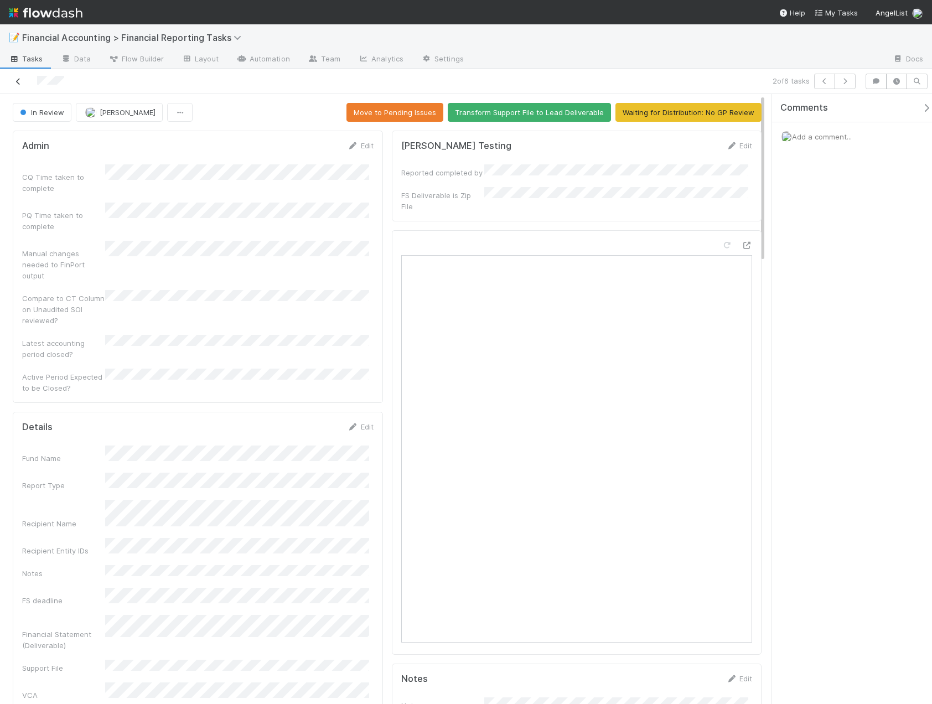
click at [19, 85] on link at bounding box center [18, 81] width 11 height 11
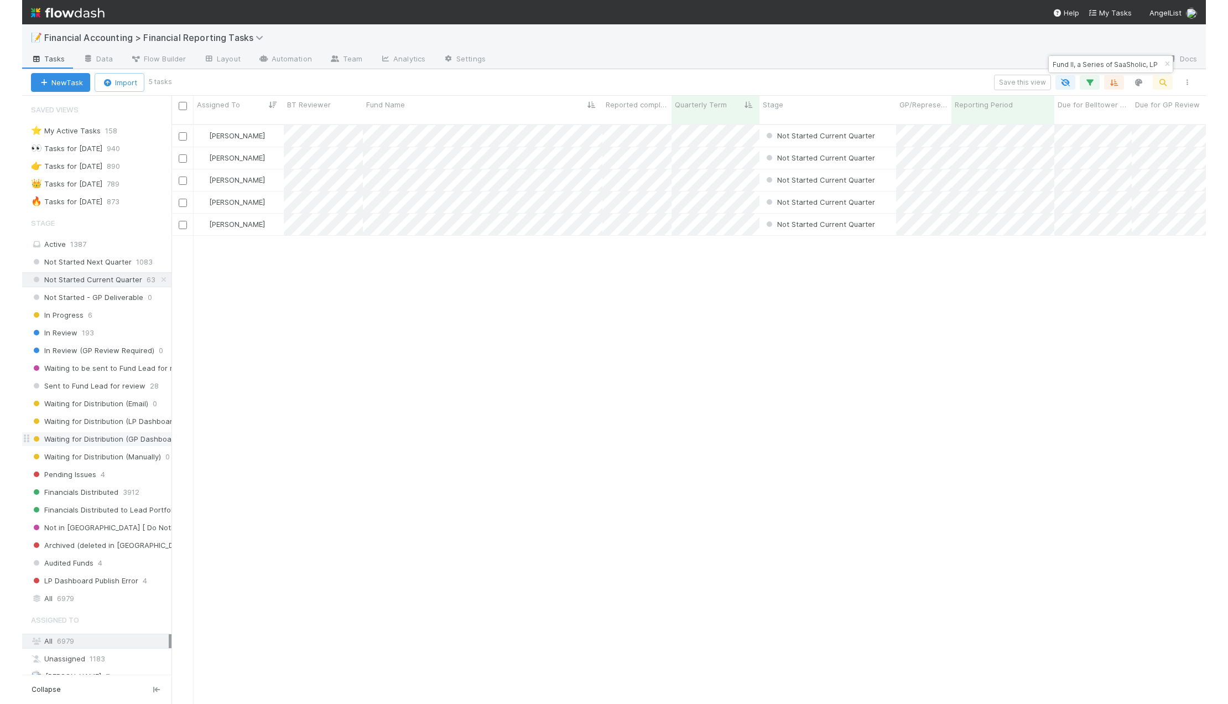
scroll to position [580, 1071]
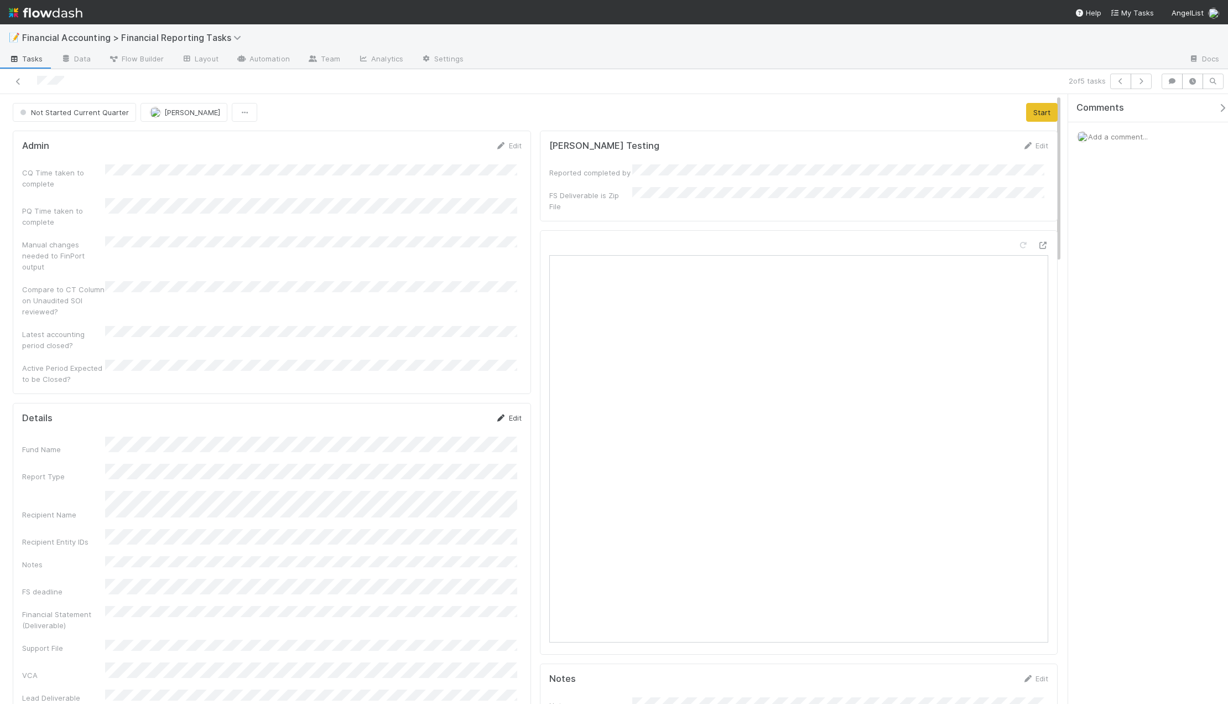
click at [510, 413] on link "Edit" at bounding box center [509, 417] width 26 height 9
click at [459, 412] on button "Save" at bounding box center [463, 421] width 32 height 19
click at [931, 110] on button "Start" at bounding box center [1042, 112] width 32 height 19
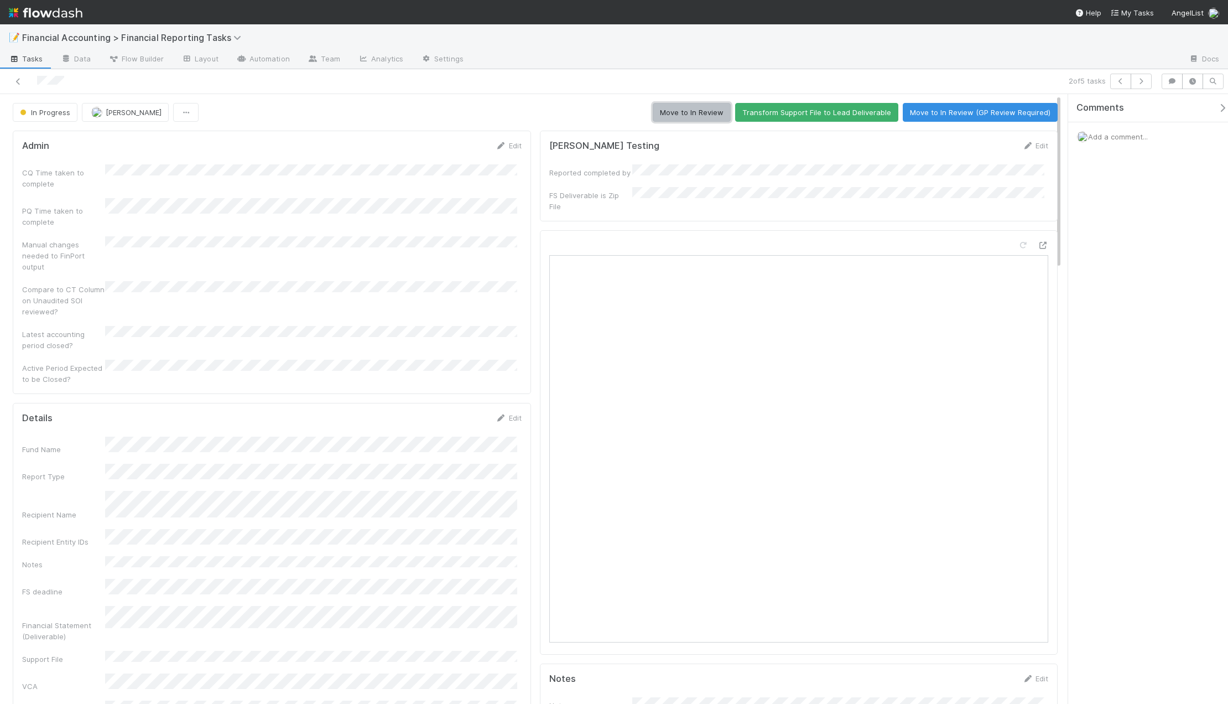
click at [707, 111] on button "Move to In Review" at bounding box center [692, 112] width 78 height 19
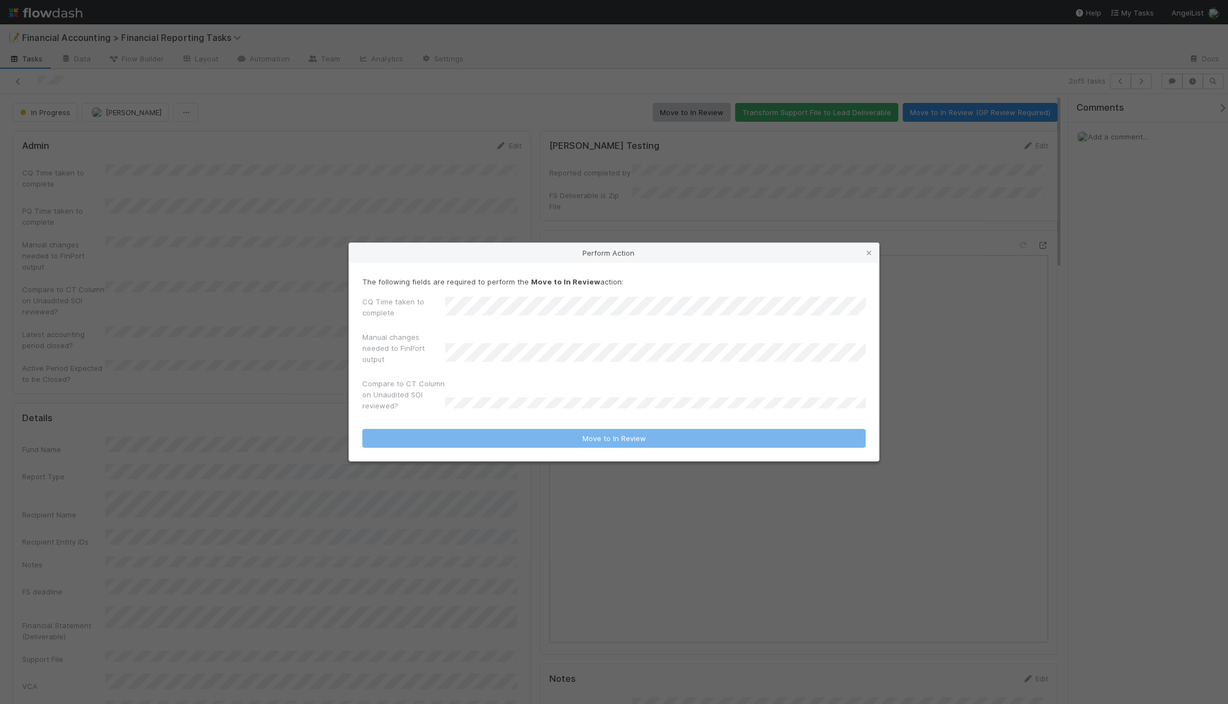
click at [414, 327] on div "CQ Time taken to complete Manual changes needed to FinPort output Compare to CT…" at bounding box center [614, 356] width 504 height 120
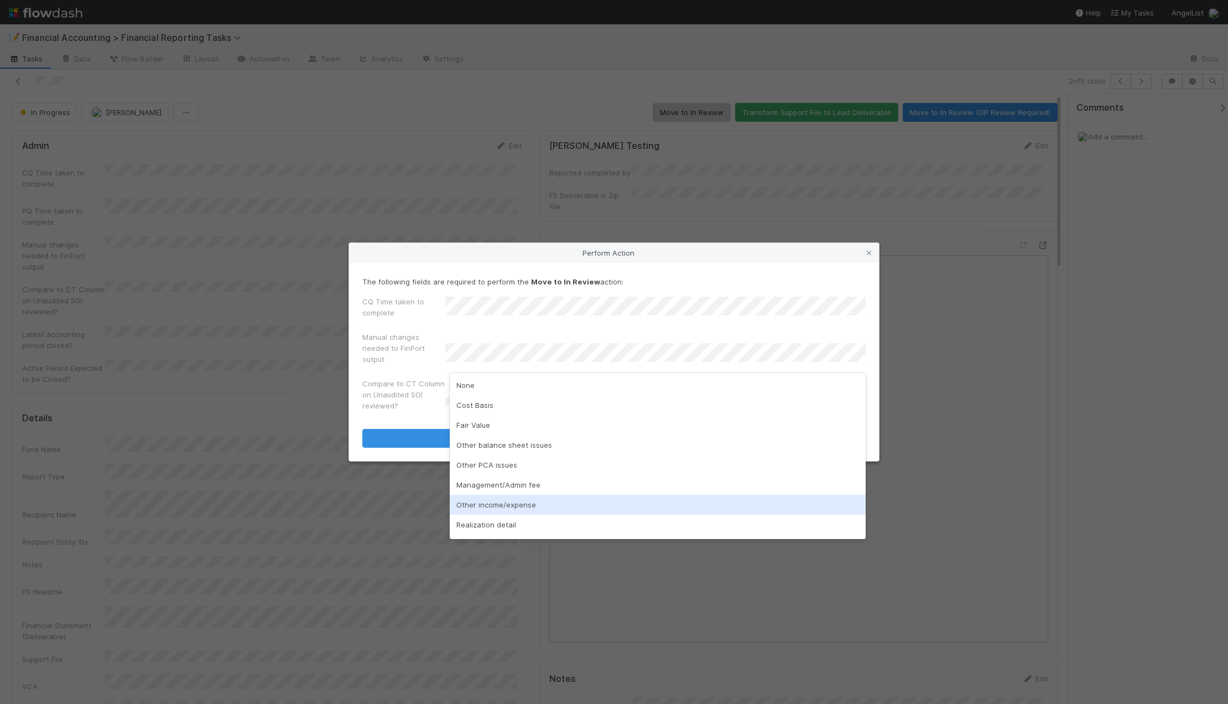
click at [515, 508] on div "Other income/expense" at bounding box center [658, 505] width 416 height 20
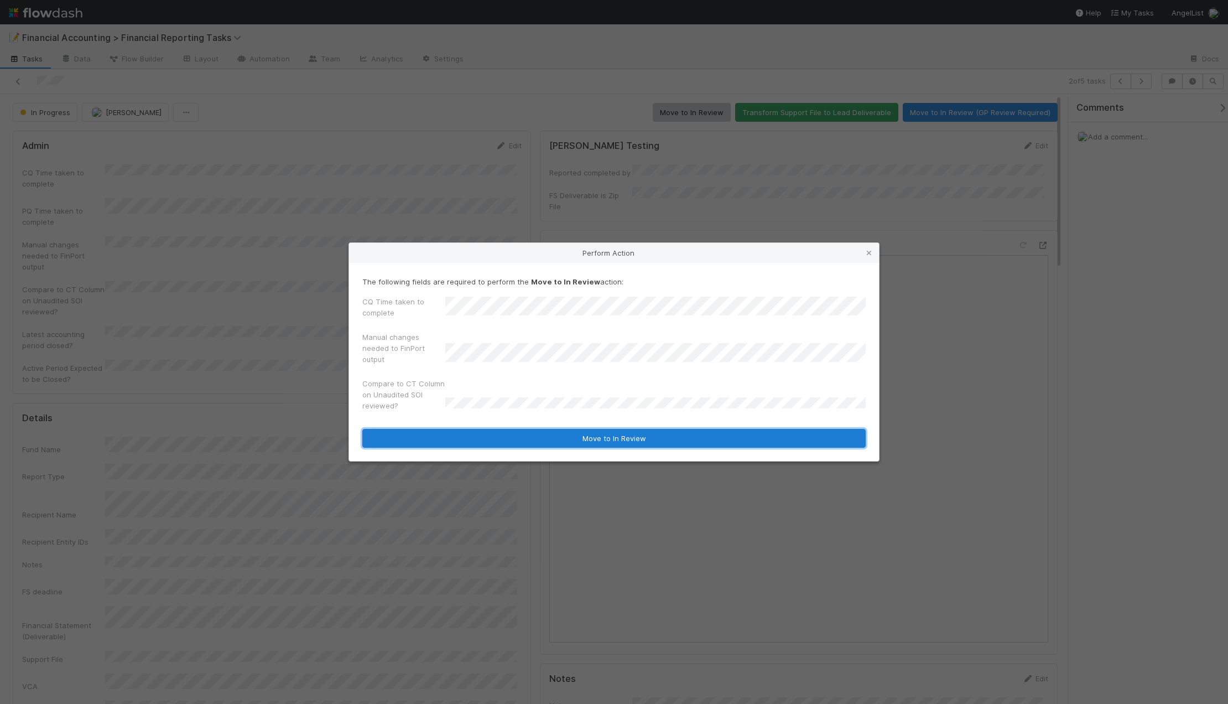
click at [483, 440] on button "Move to In Review" at bounding box center [614, 438] width 504 height 19
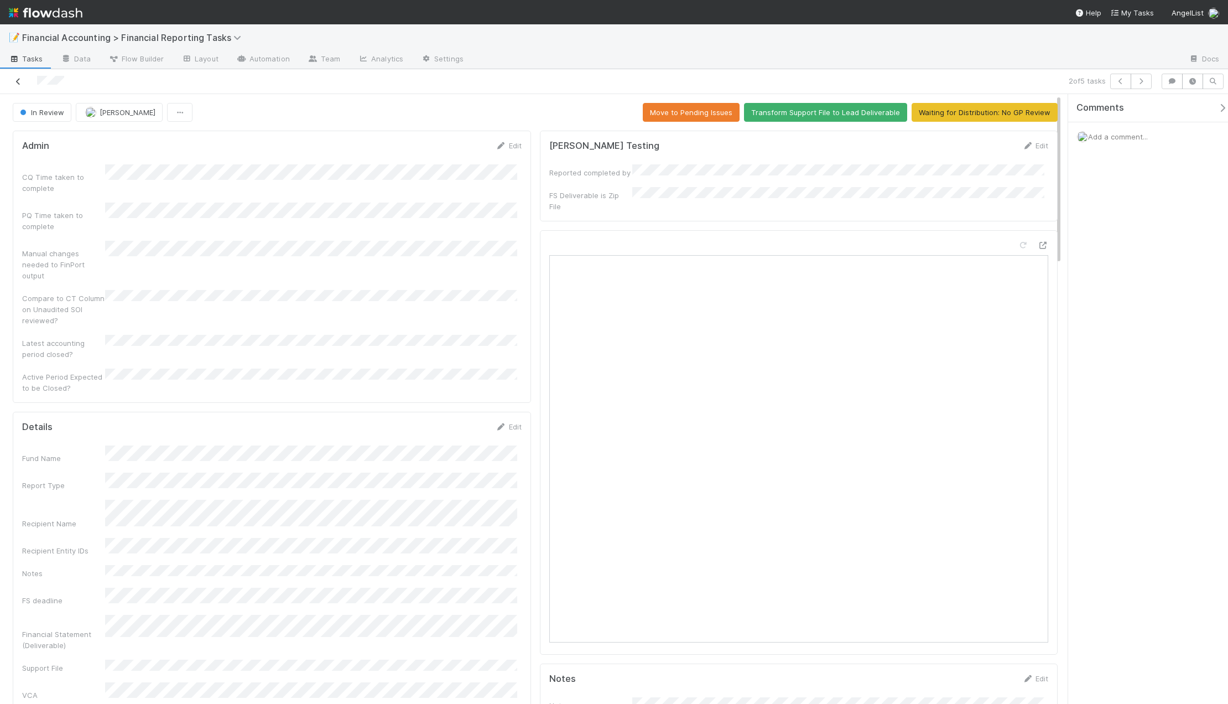
click at [22, 81] on icon at bounding box center [18, 81] width 11 height 7
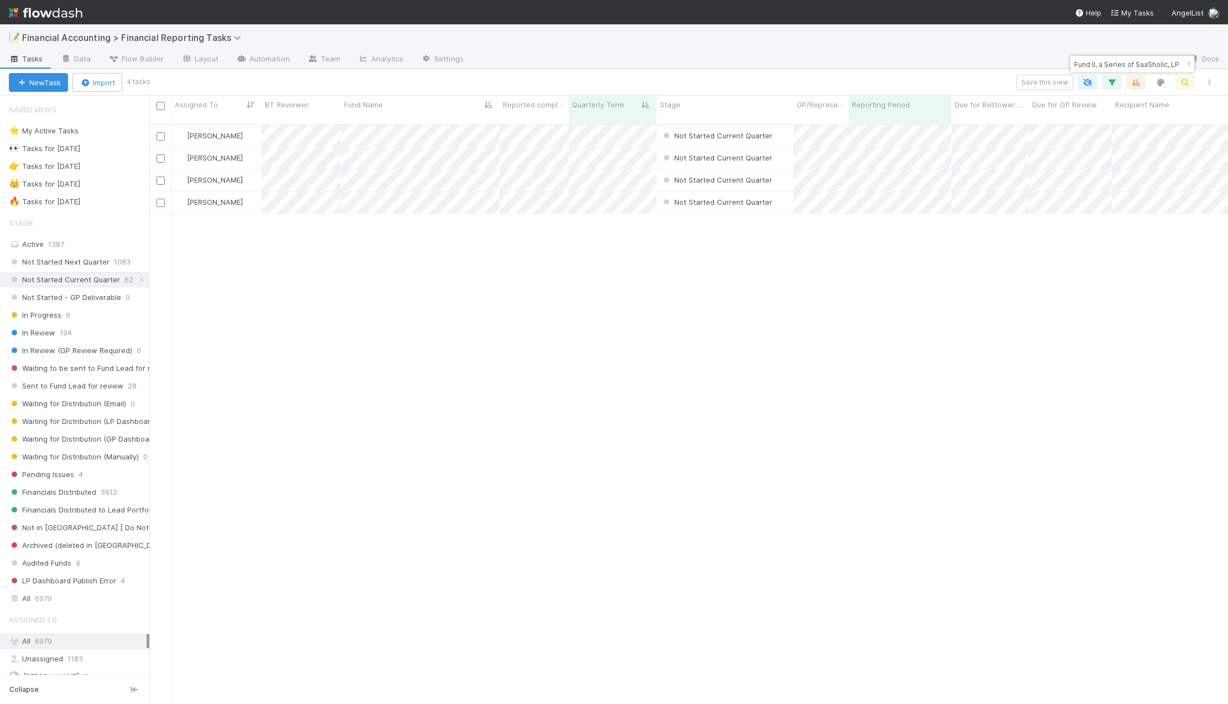
scroll to position [580, 1071]
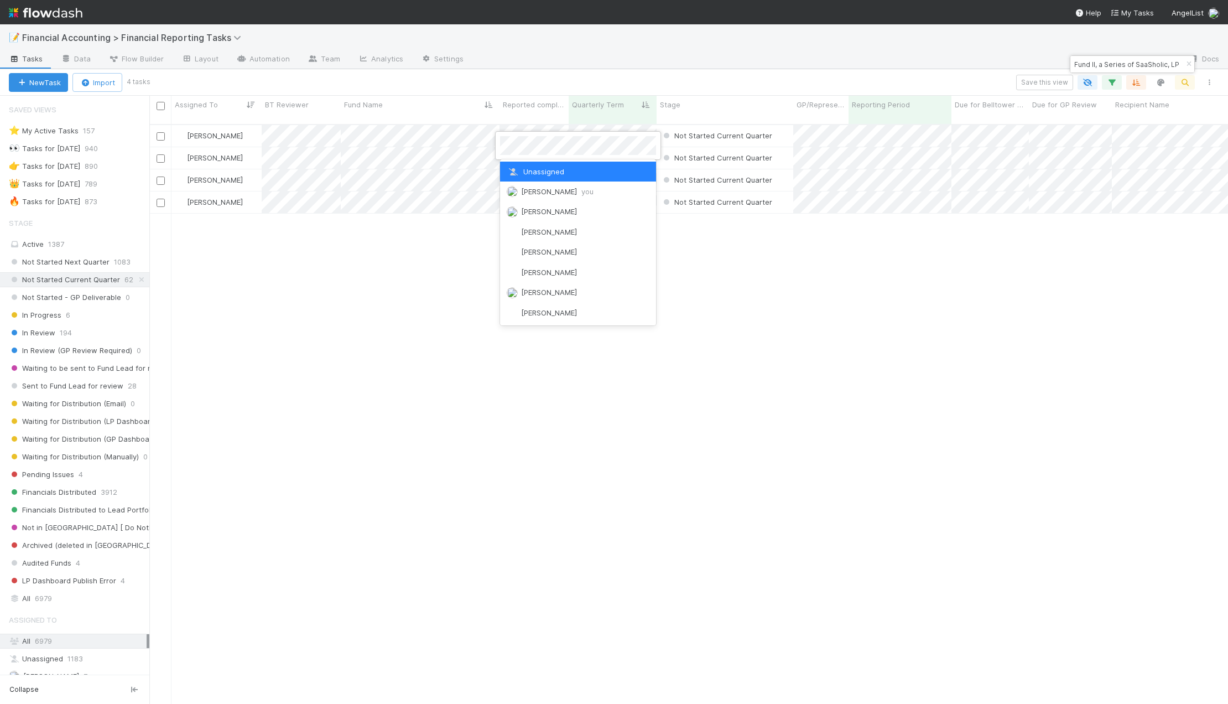
click at [490, 149] on div at bounding box center [614, 352] width 1228 height 704
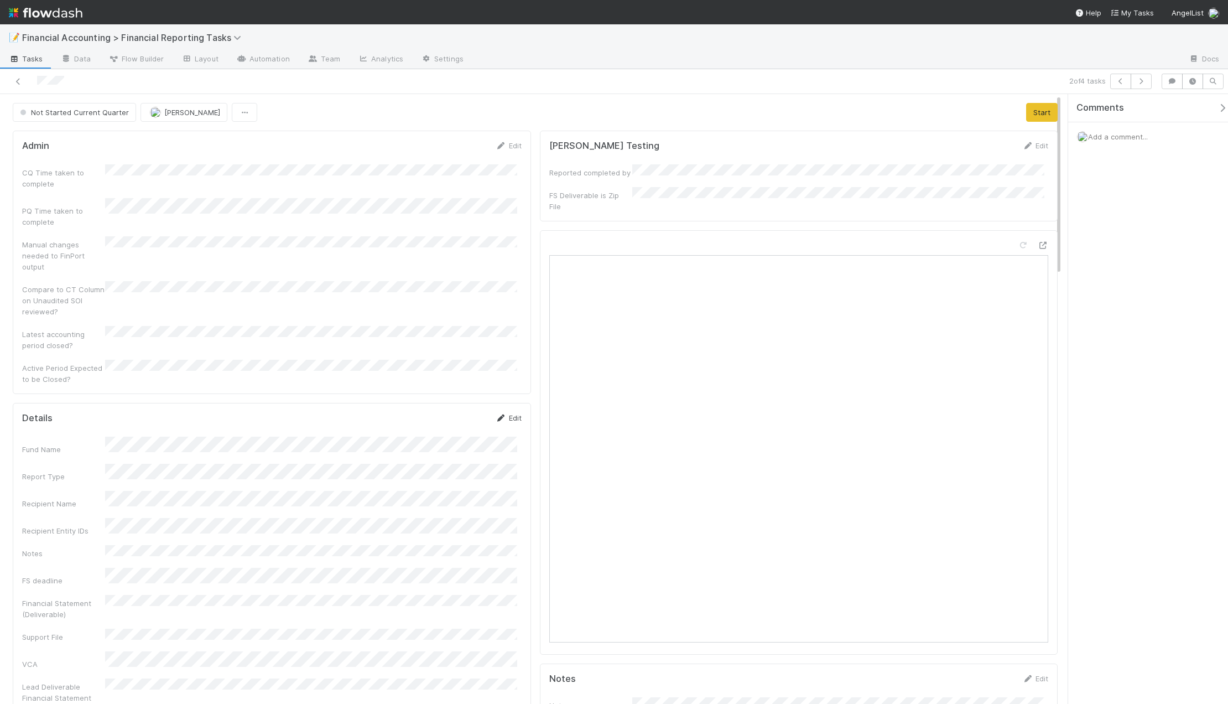
click at [505, 413] on link "Edit" at bounding box center [509, 417] width 26 height 9
click at [453, 412] on button "Save" at bounding box center [463, 421] width 32 height 19
click at [931, 108] on button "Start" at bounding box center [1042, 112] width 32 height 19
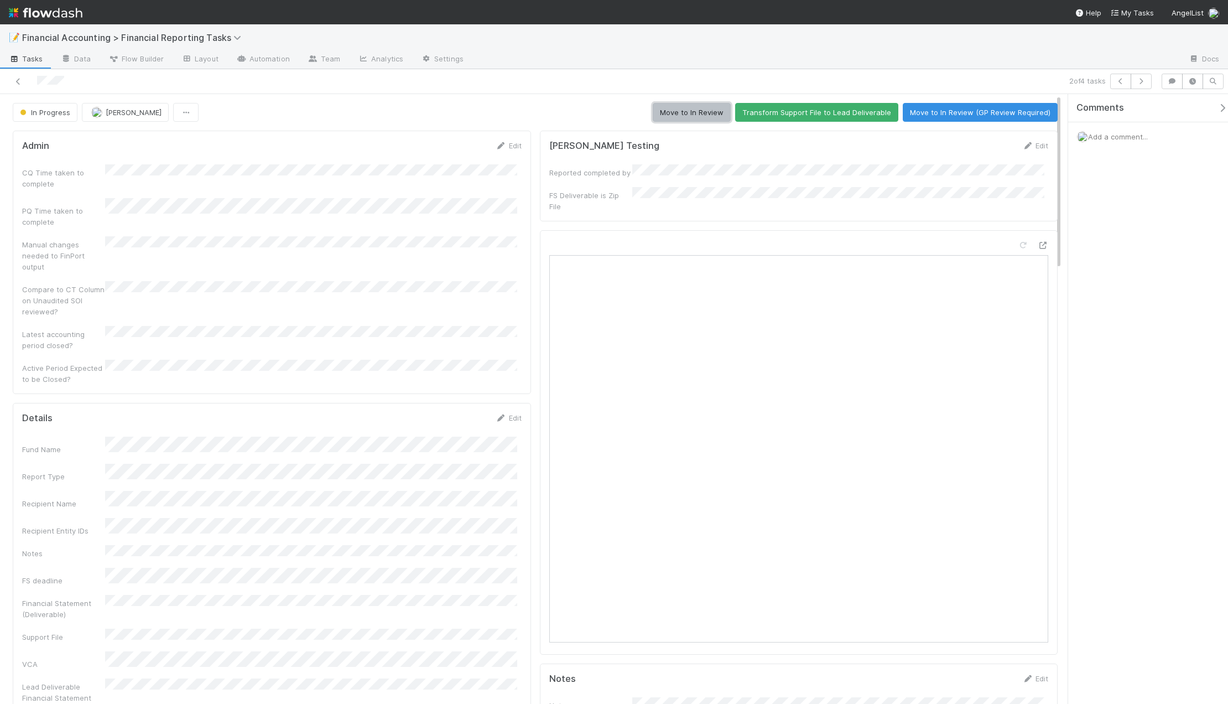
click at [677, 113] on button "Move to In Review" at bounding box center [692, 112] width 78 height 19
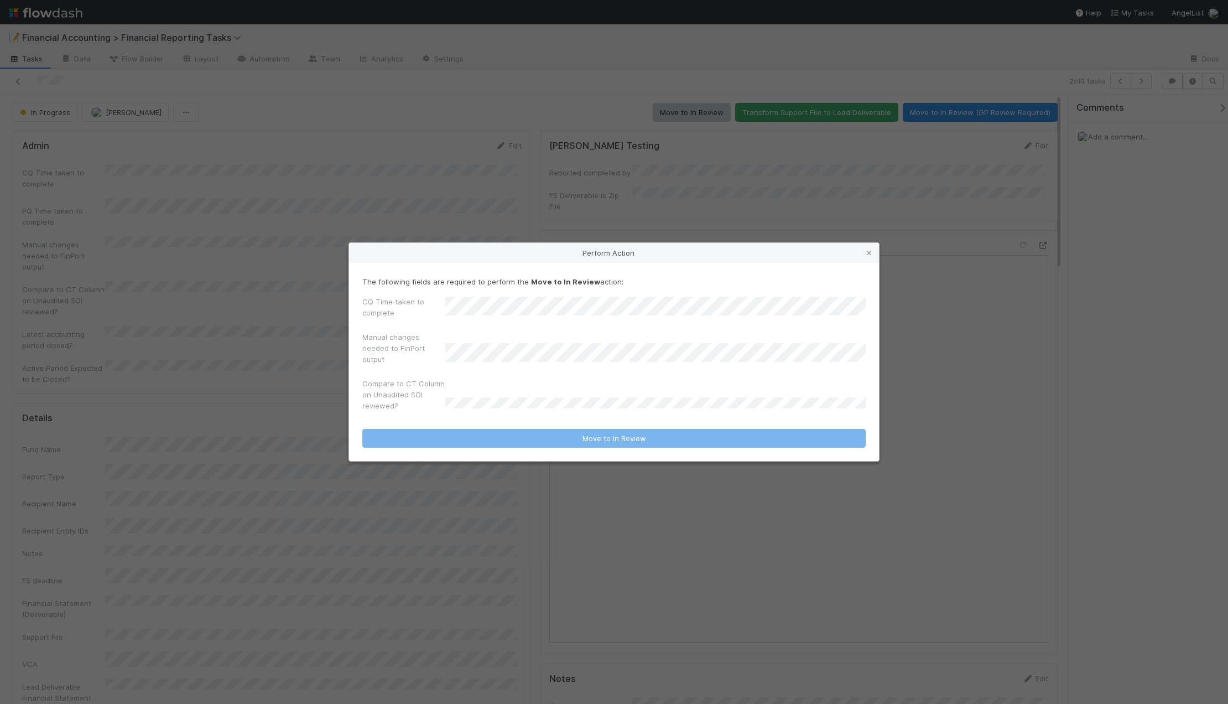
click at [396, 315] on div "CQ Time taken to complete" at bounding box center [614, 309] width 504 height 27
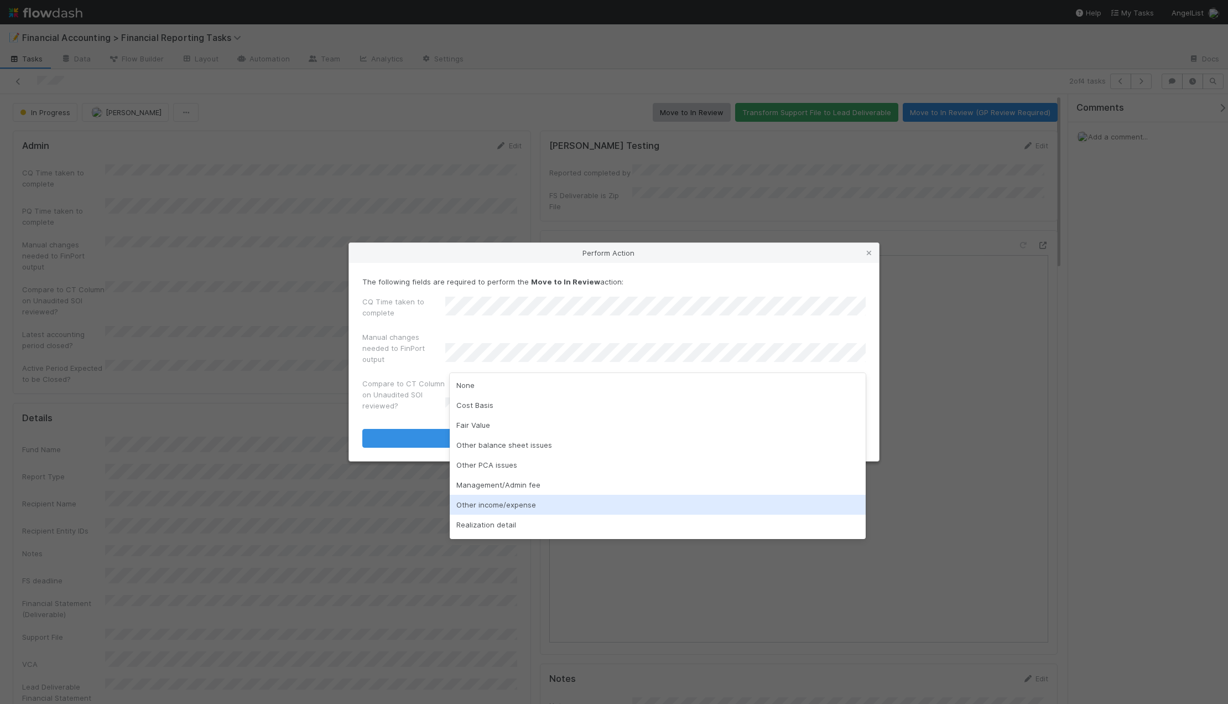
click at [502, 510] on div "Other income/expense" at bounding box center [658, 505] width 416 height 20
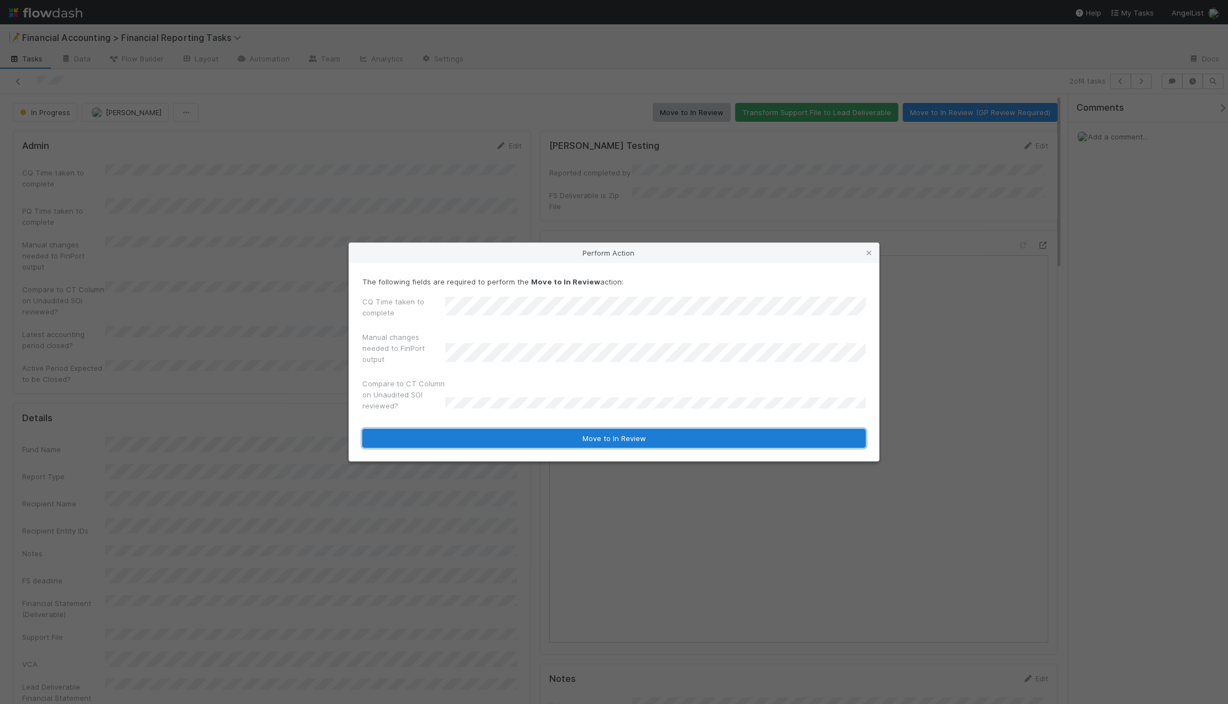
click at [414, 433] on button "Move to In Review" at bounding box center [614, 438] width 504 height 19
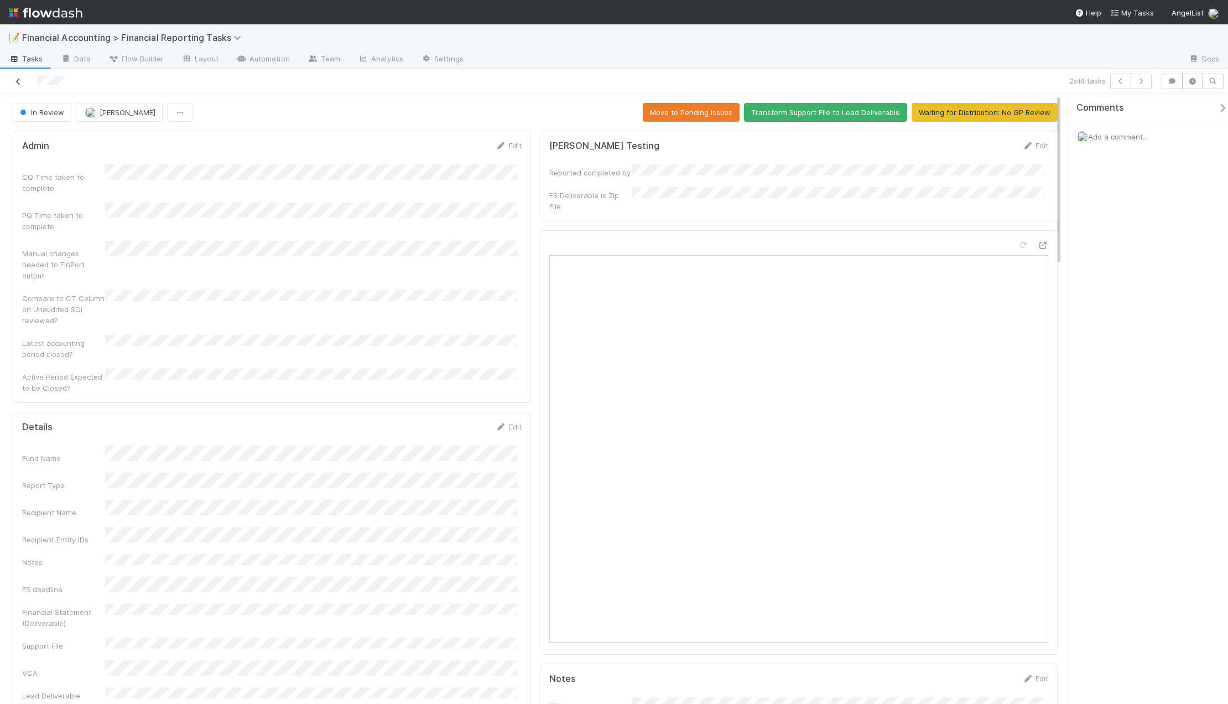
click at [16, 85] on icon at bounding box center [18, 81] width 11 height 7
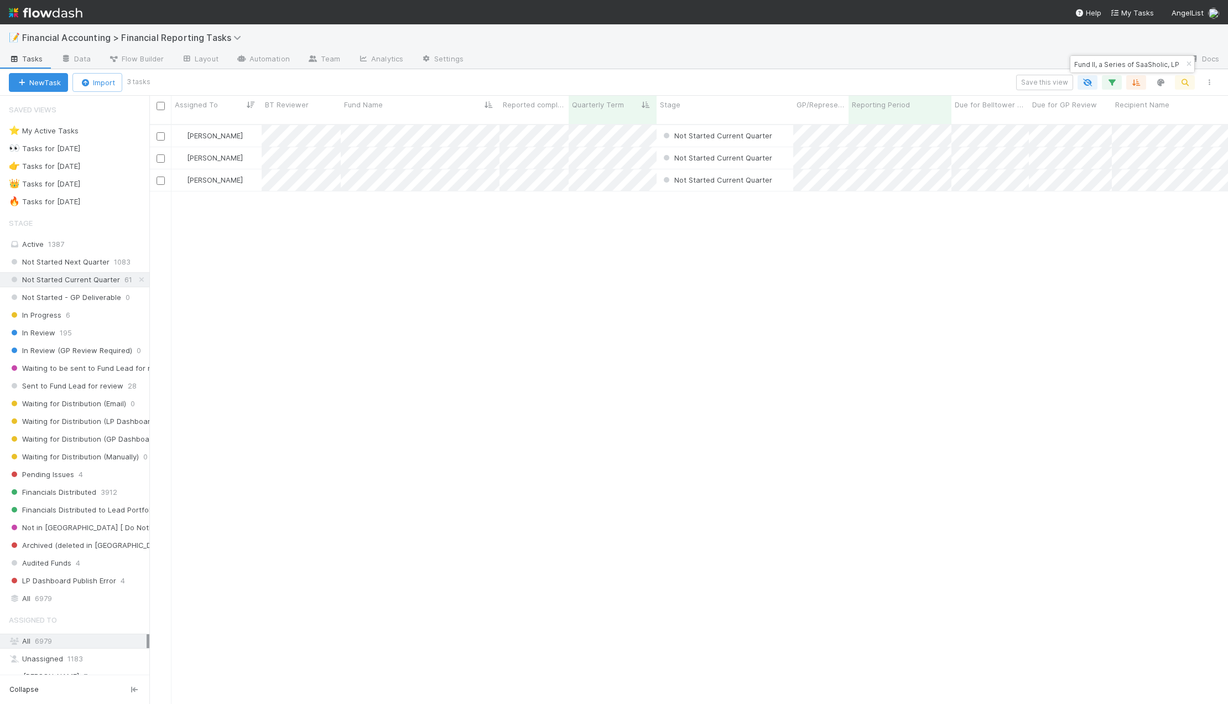
scroll to position [580, 1071]
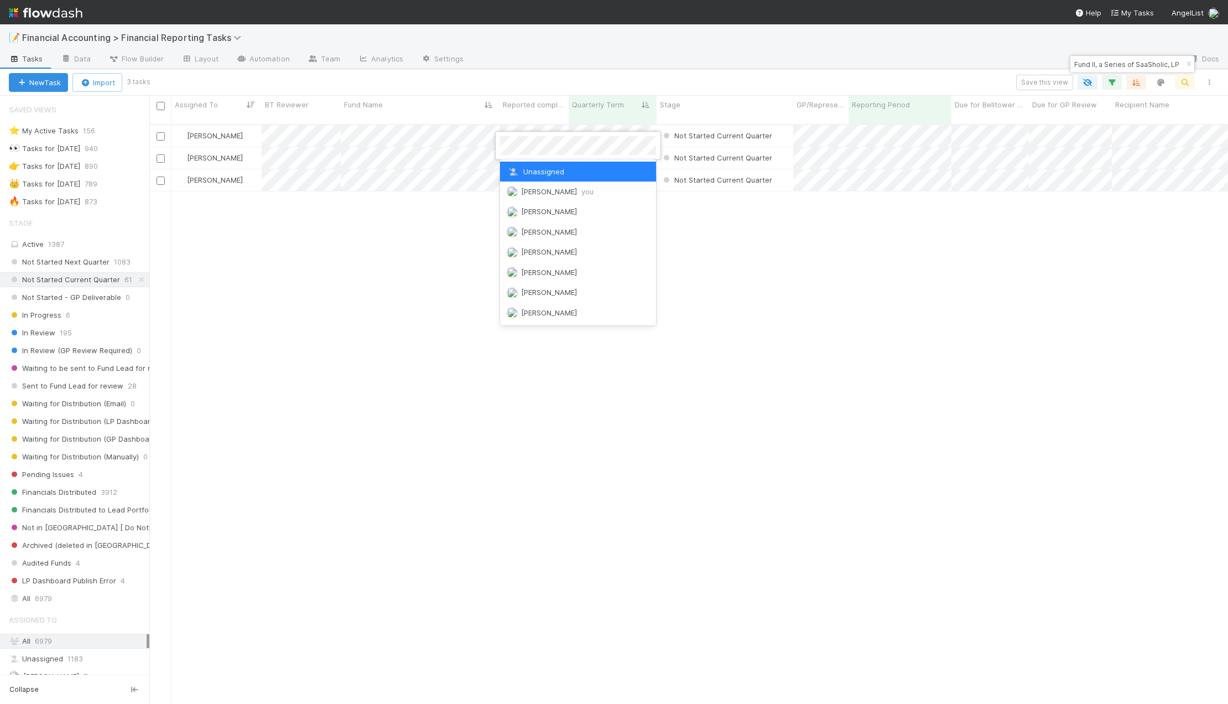
click at [473, 149] on div at bounding box center [614, 352] width 1228 height 704
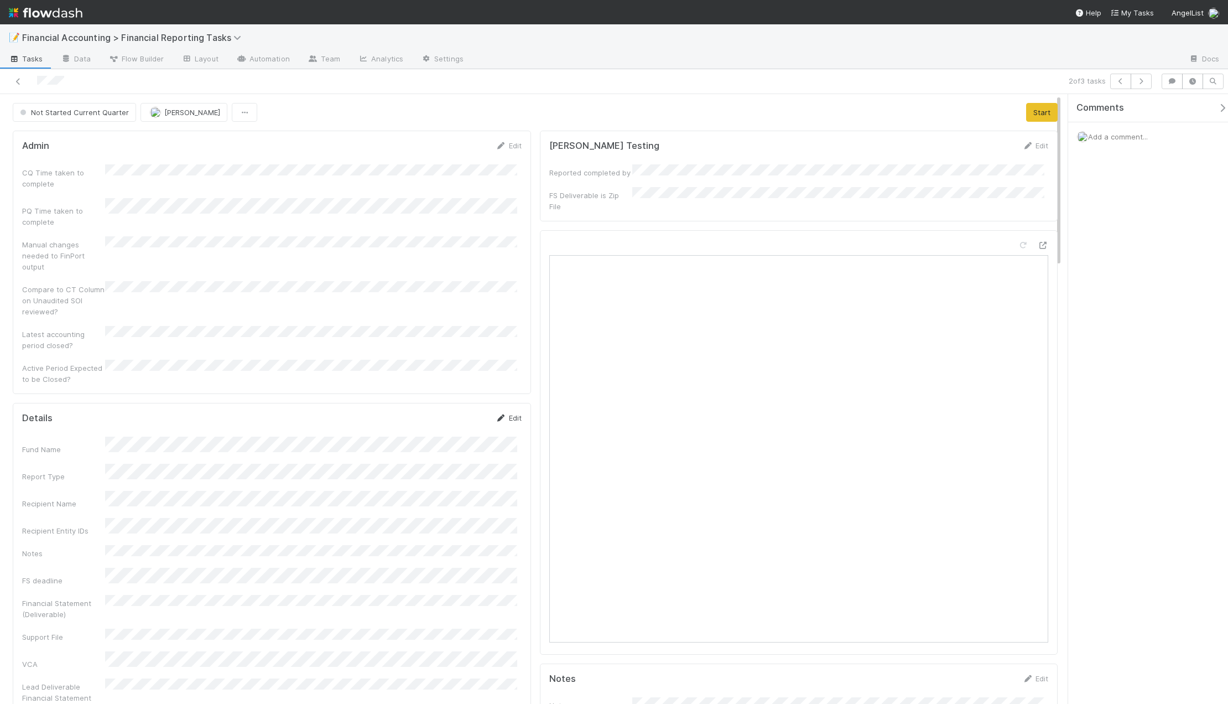
click at [507, 413] on link "Edit" at bounding box center [509, 417] width 26 height 9
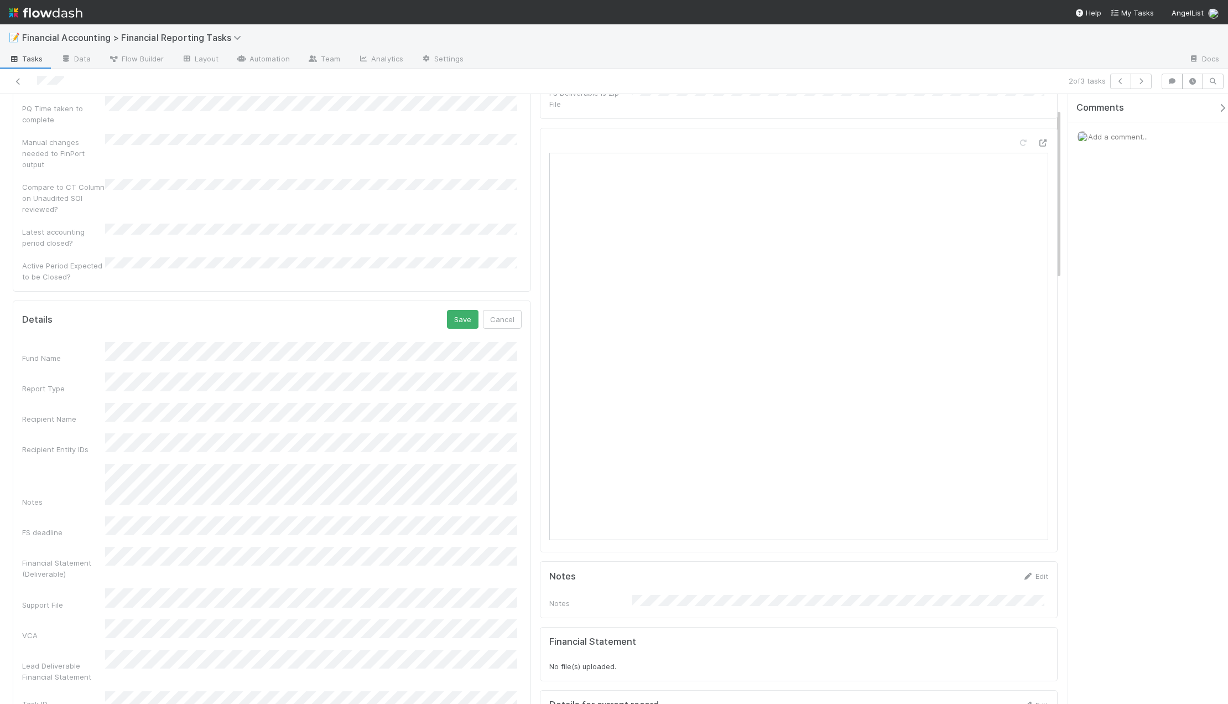
scroll to position [111, 0]
click at [452, 302] on button "Save" at bounding box center [463, 311] width 32 height 19
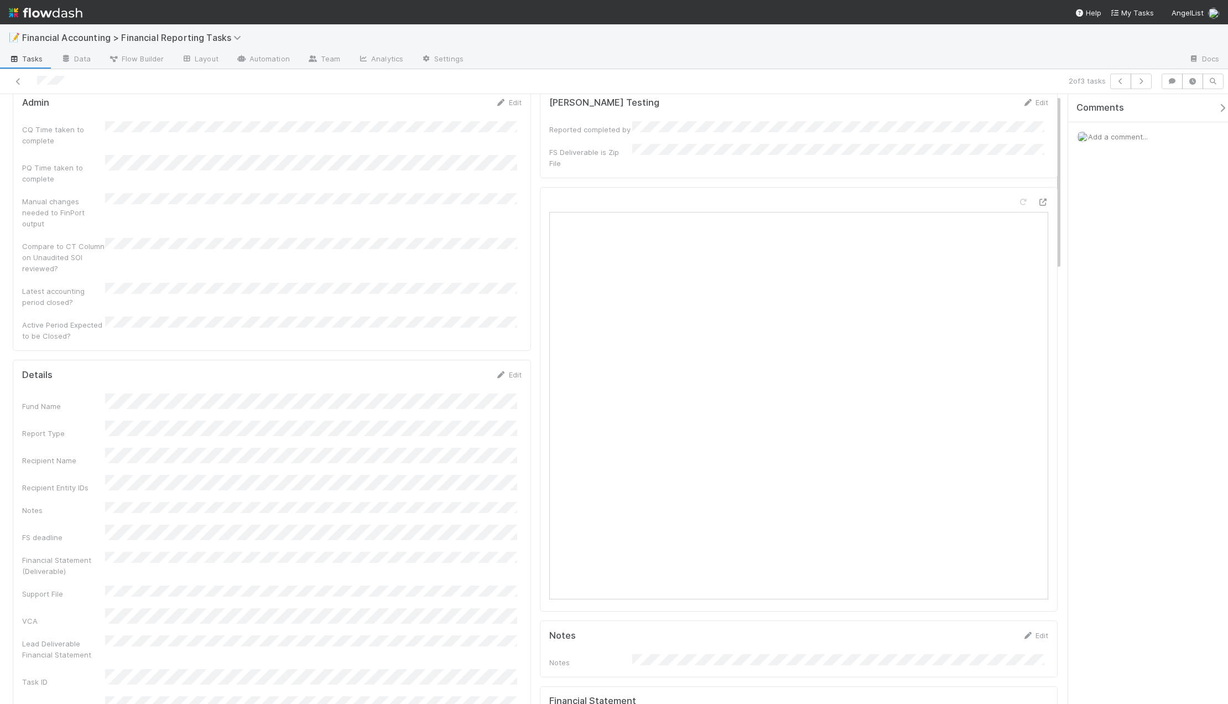
scroll to position [0, 0]
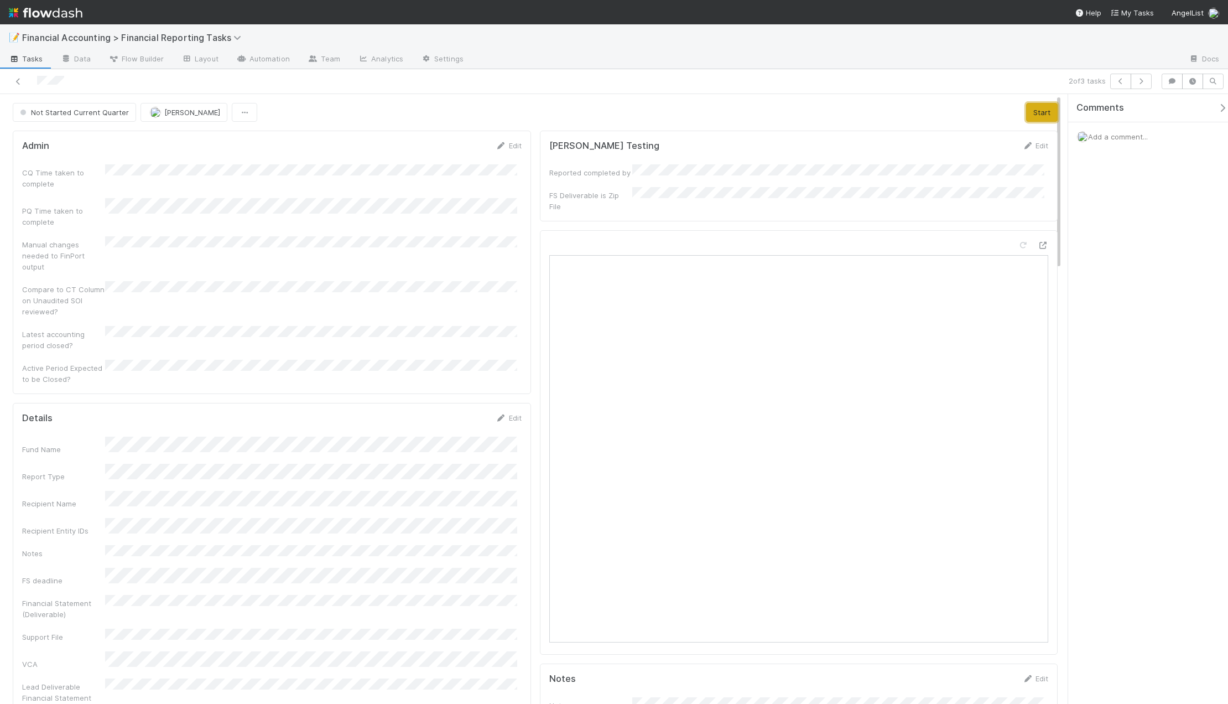
click at [931, 117] on button "Start" at bounding box center [1042, 112] width 32 height 19
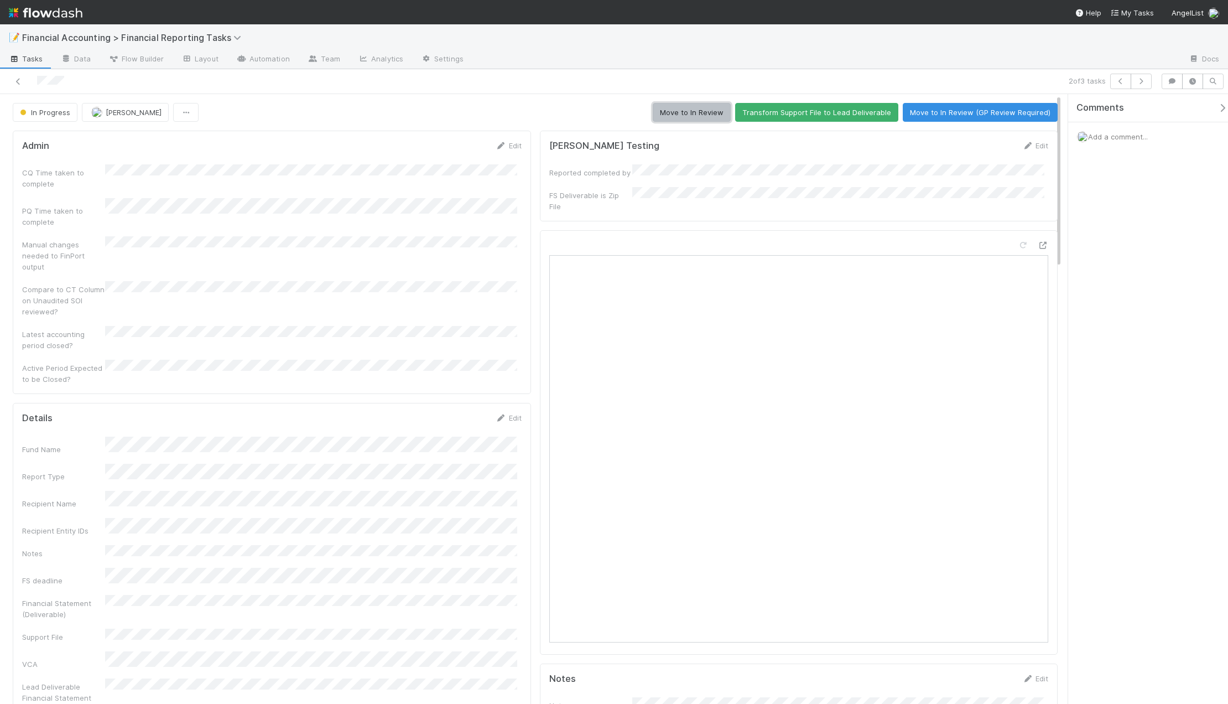
click at [706, 110] on button "Move to In Review" at bounding box center [692, 112] width 78 height 19
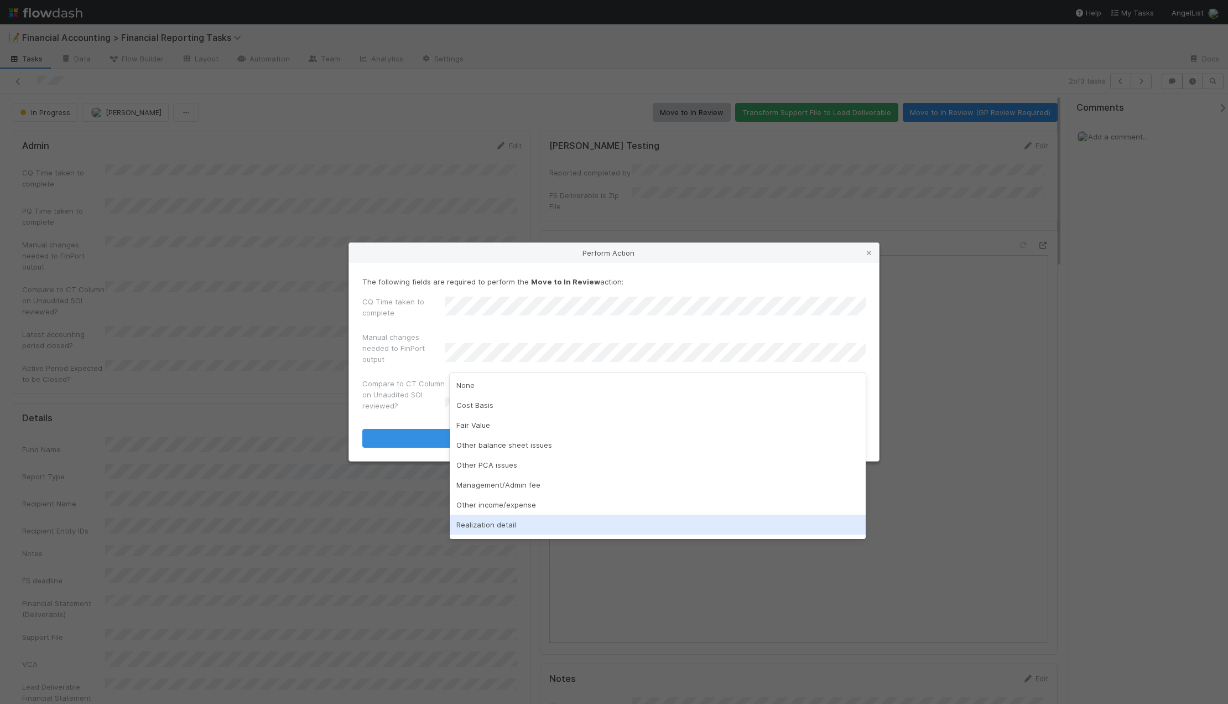
click at [489, 507] on div "Other income/expense" at bounding box center [658, 505] width 416 height 20
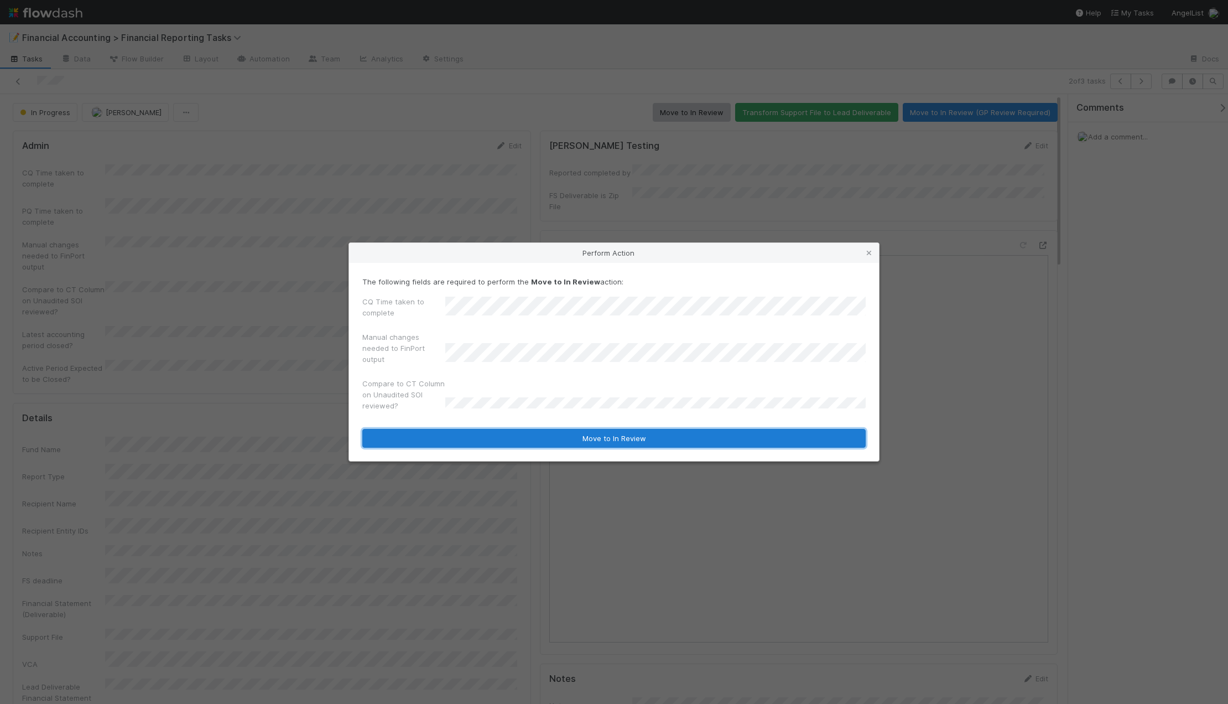
click at [450, 439] on button "Move to In Review" at bounding box center [614, 438] width 504 height 19
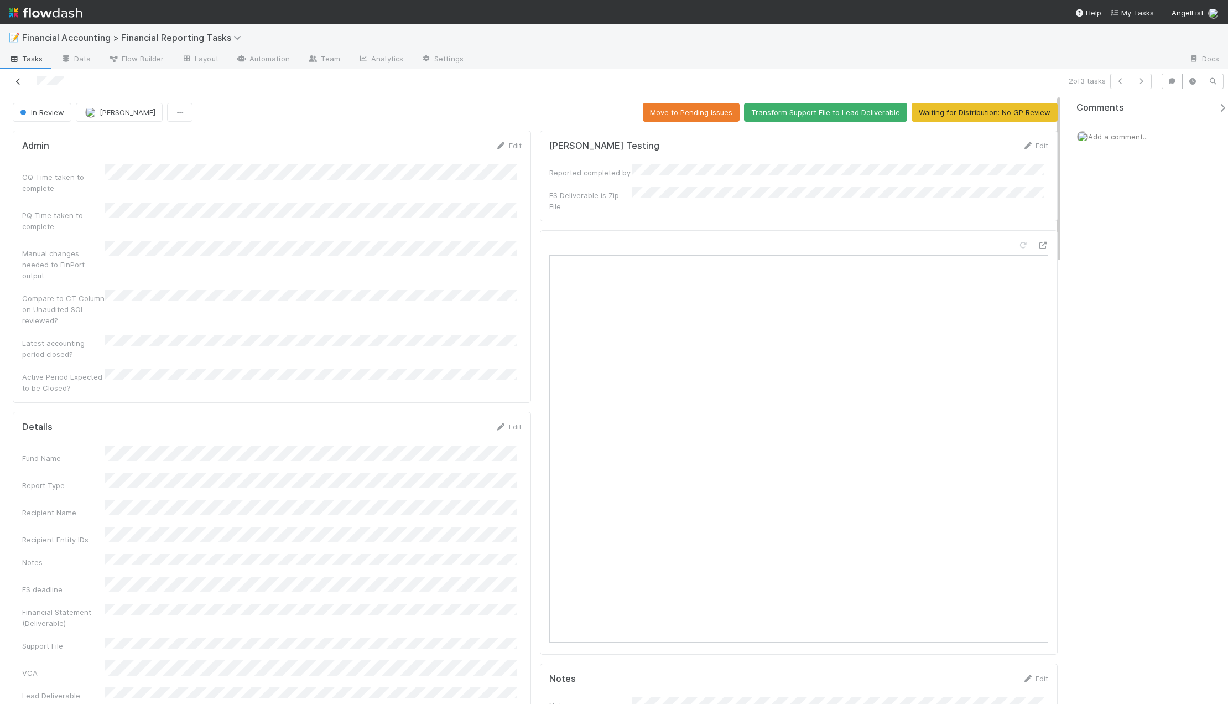
click at [18, 78] on icon at bounding box center [18, 81] width 11 height 7
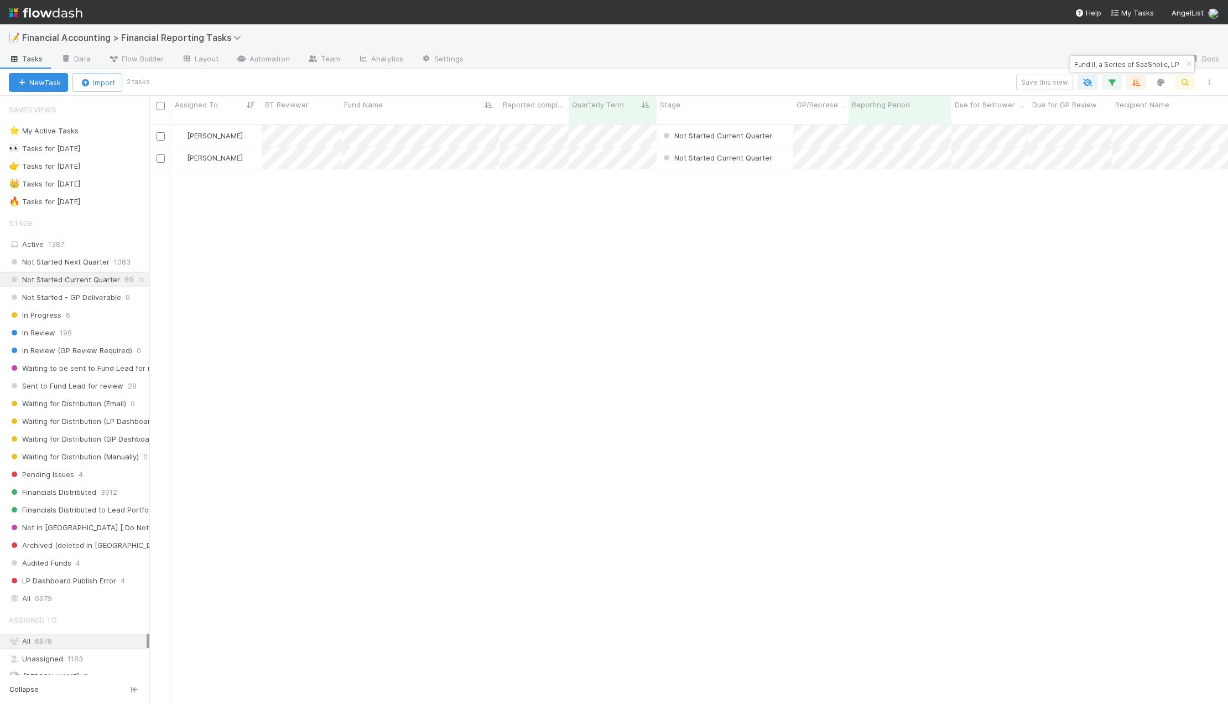
scroll to position [580, 1071]
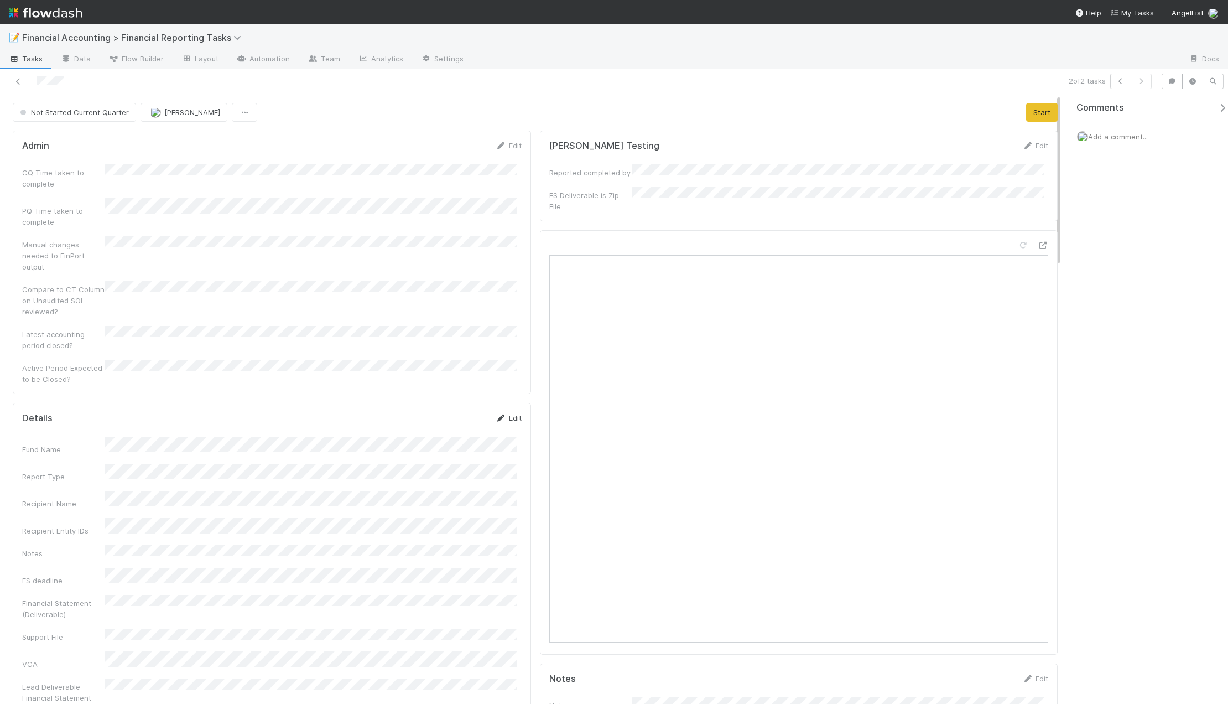
click at [507, 413] on link "Edit" at bounding box center [509, 417] width 26 height 9
click at [455, 412] on button "Save" at bounding box center [463, 421] width 32 height 19
click at [931, 115] on button "Start" at bounding box center [1042, 112] width 32 height 19
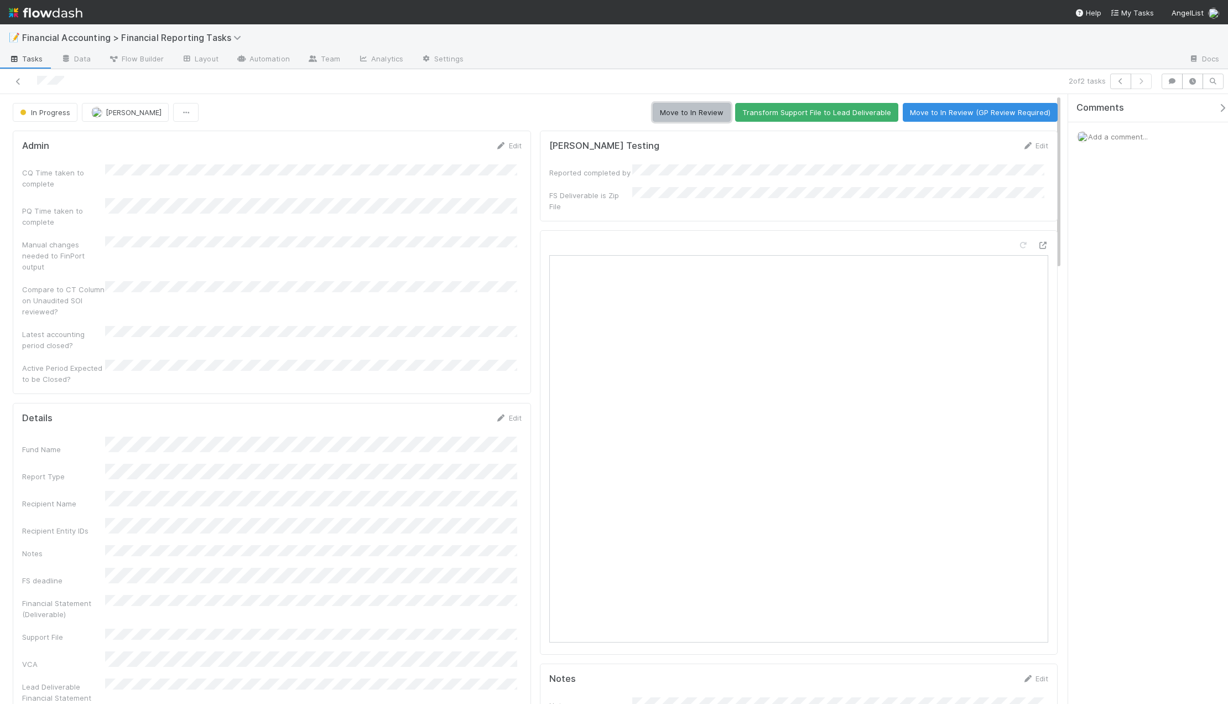
click at [703, 117] on button "Move to In Review" at bounding box center [692, 112] width 78 height 19
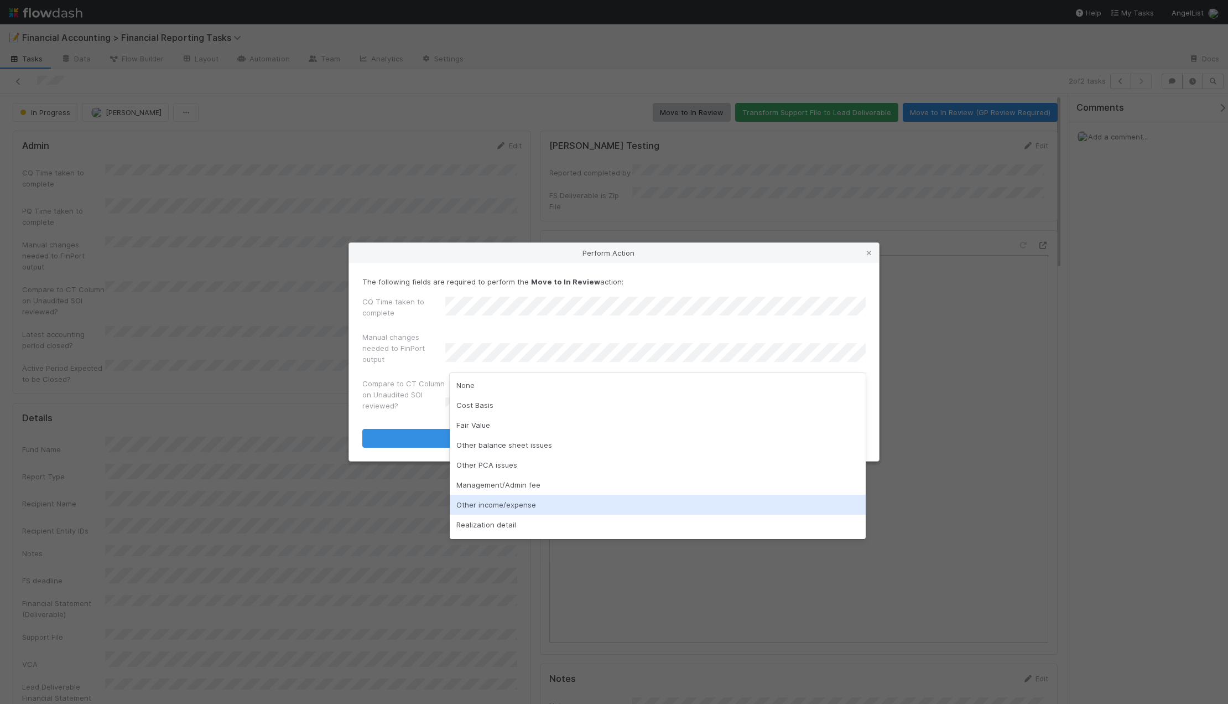
click at [517, 509] on div "Other income/expense" at bounding box center [658, 505] width 416 height 20
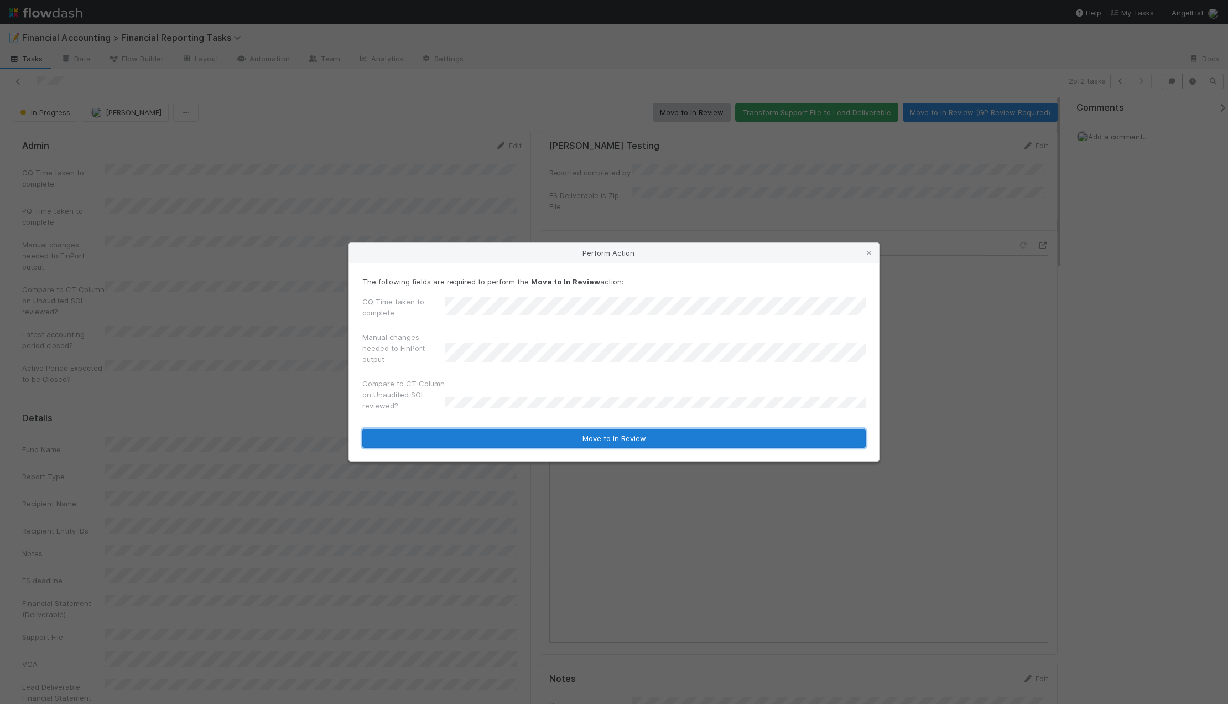
click at [479, 431] on button "Move to In Review" at bounding box center [614, 438] width 504 height 19
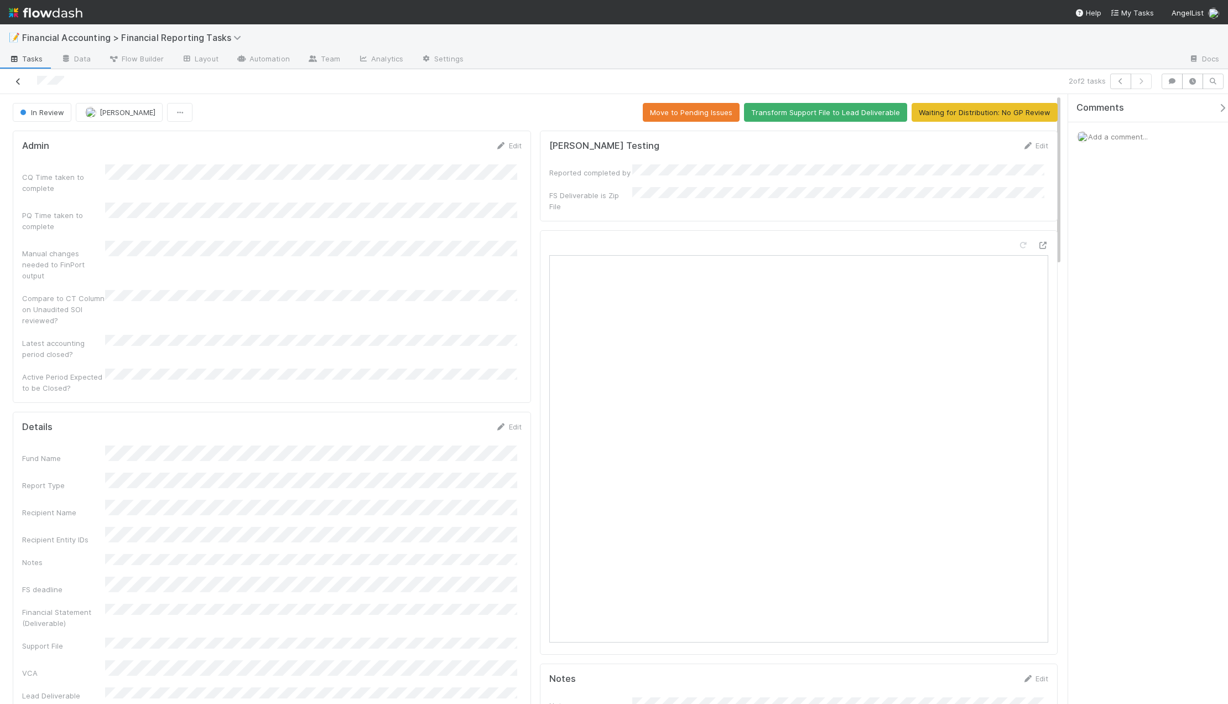
click at [20, 85] on icon at bounding box center [18, 81] width 11 height 7
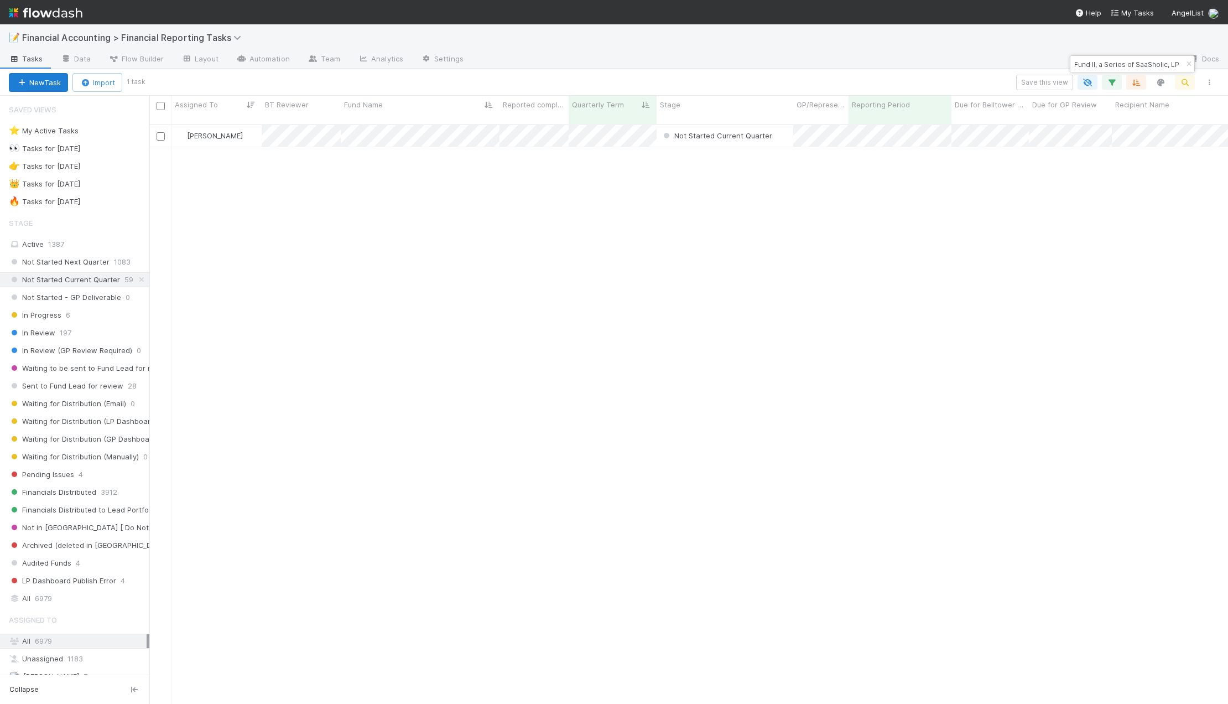
scroll to position [580, 1071]
click at [472, 125] on div at bounding box center [614, 352] width 1228 height 704
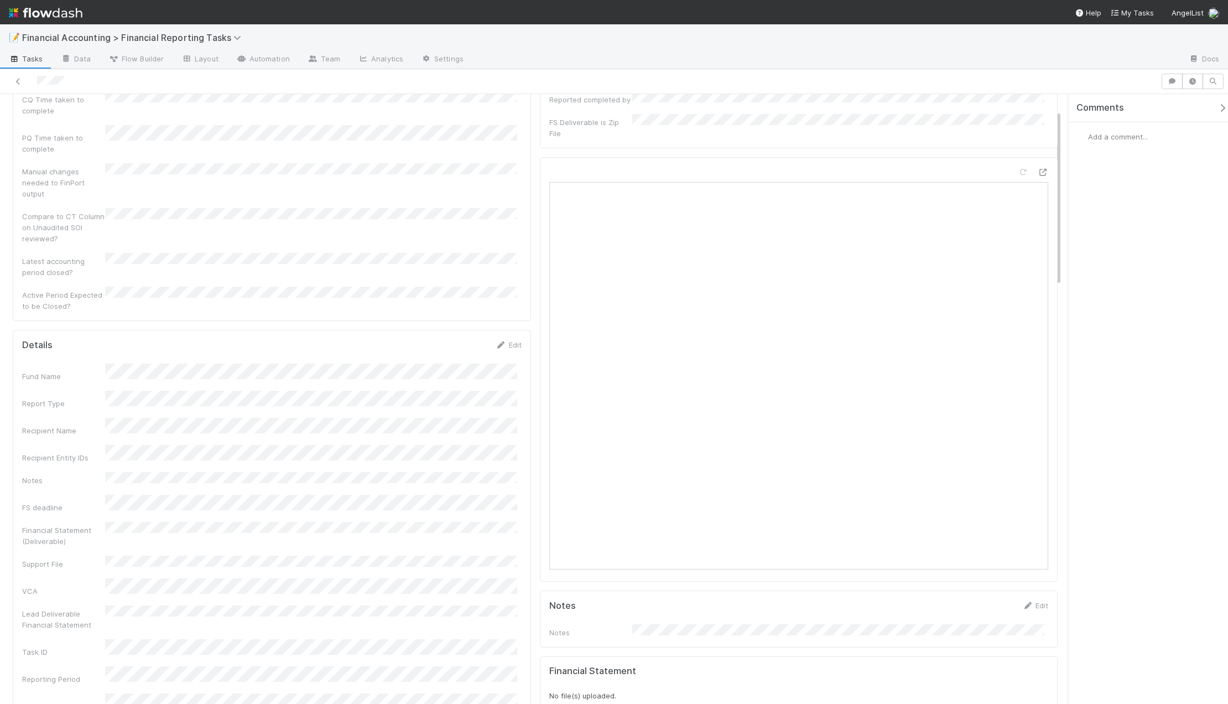
scroll to position [55, 0]
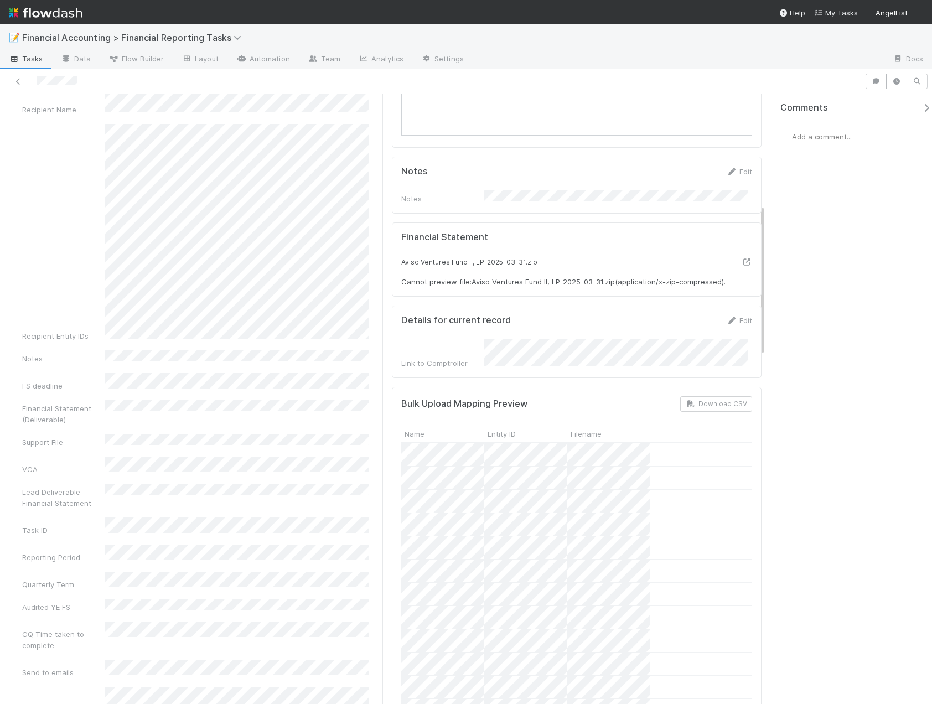
scroll to position [443, 0]
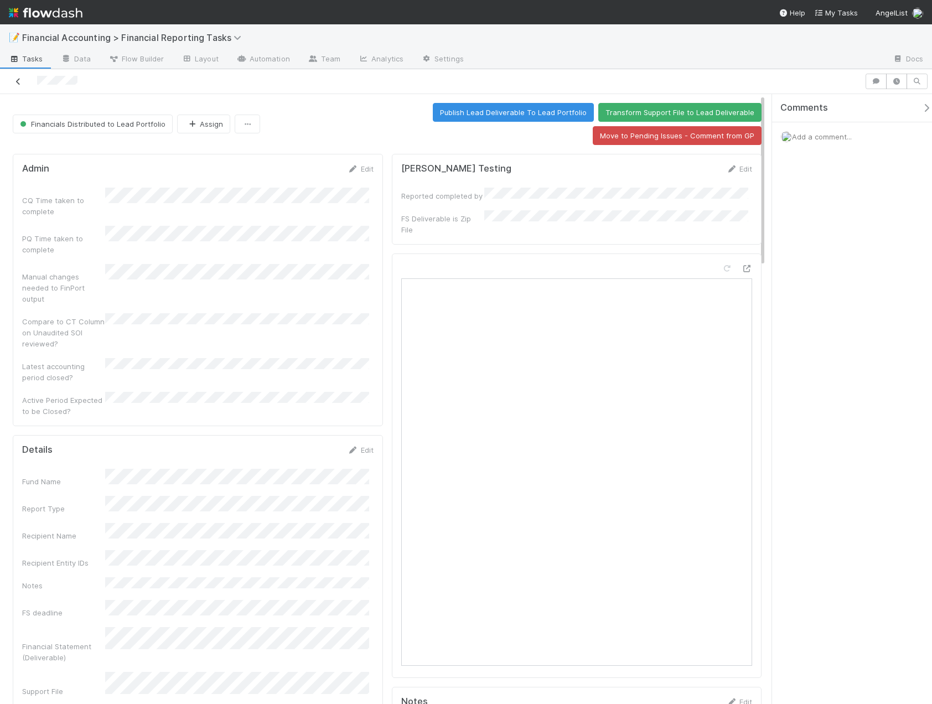
click at [15, 81] on icon at bounding box center [18, 81] width 11 height 7
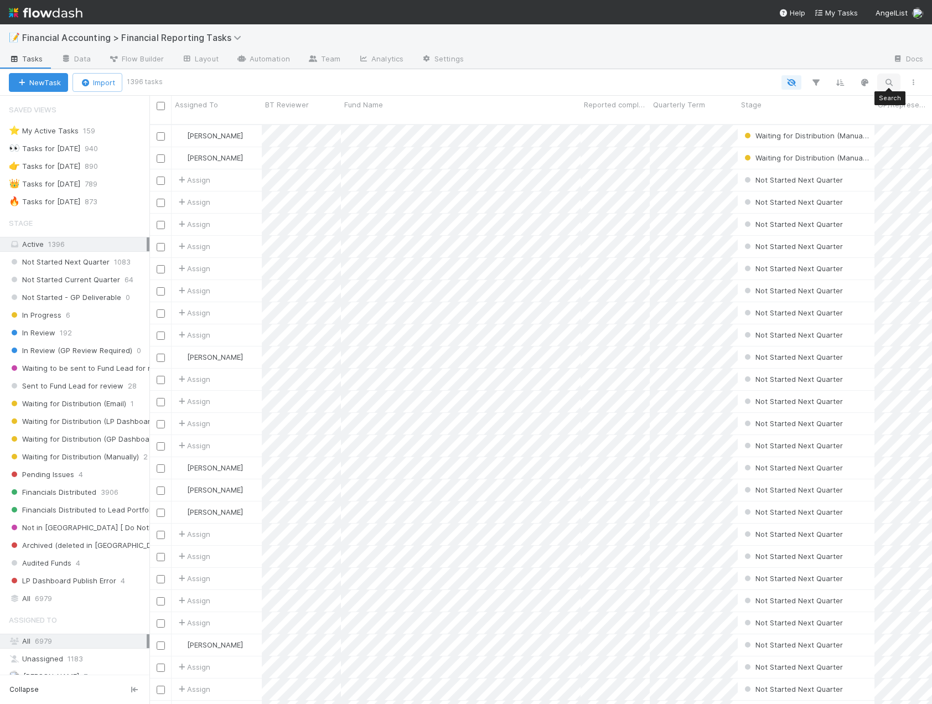
click at [882, 81] on button "button" at bounding box center [889, 82] width 20 height 14
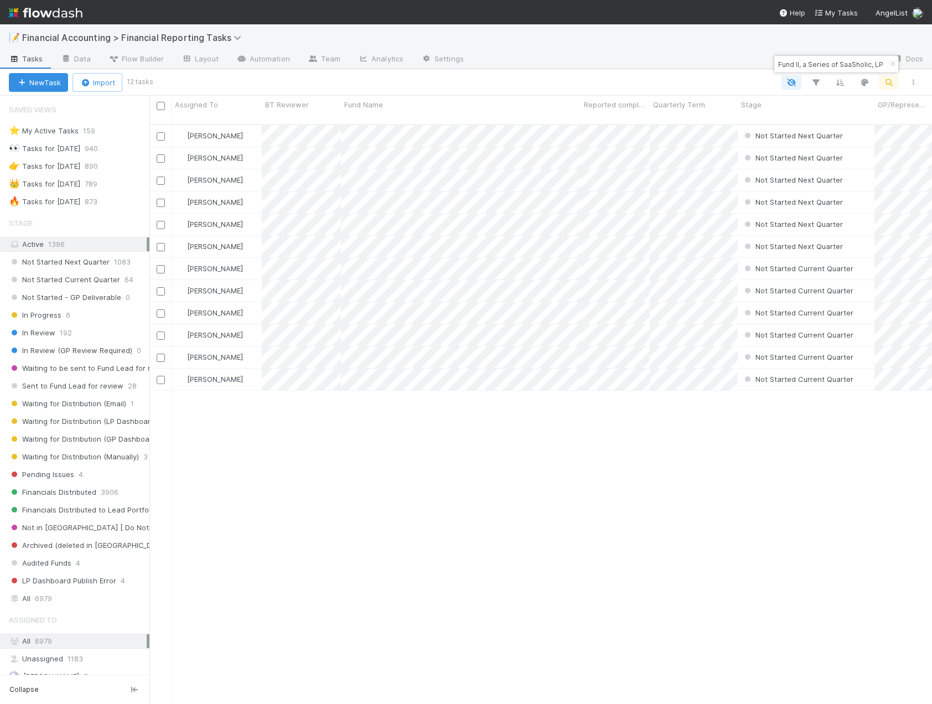
type input "Fund II, a Series of SaaSholic, LP"
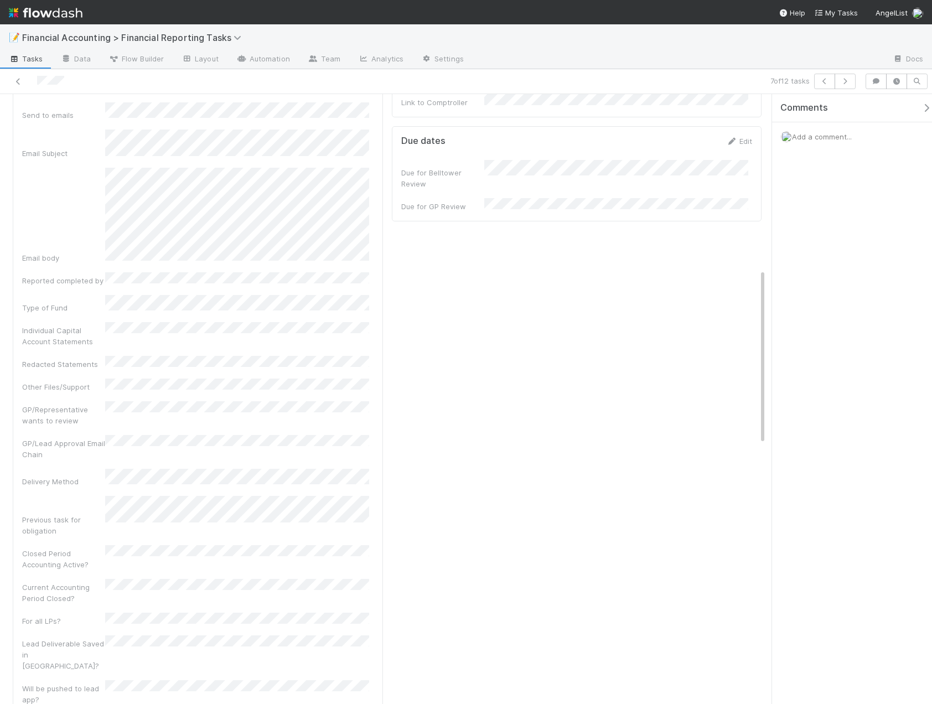
scroll to position [775, 0]
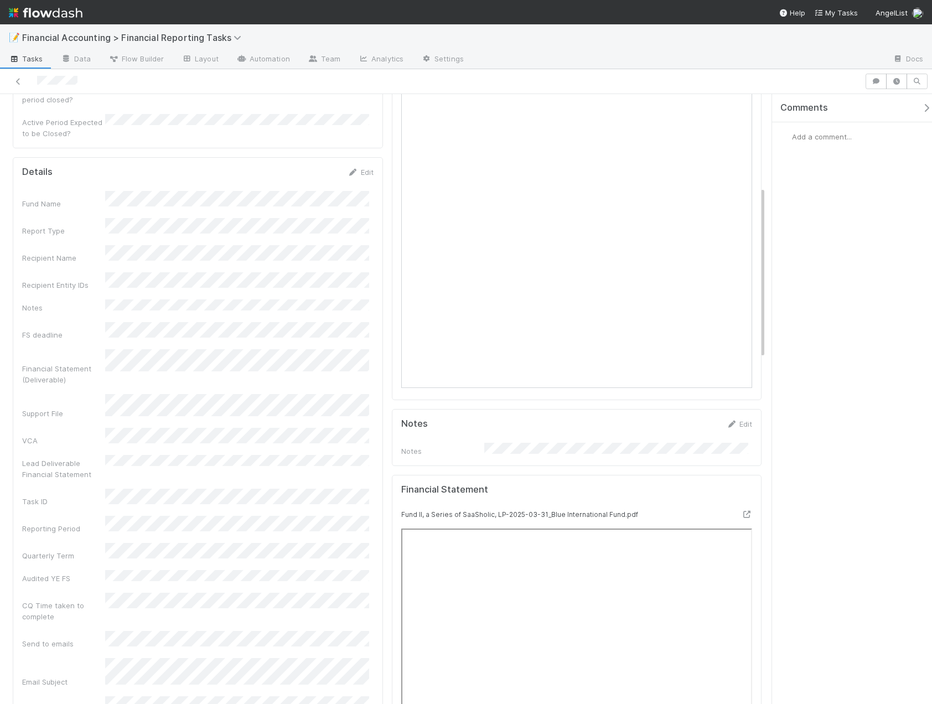
scroll to position [277, 0]
click at [18, 82] on icon at bounding box center [18, 81] width 11 height 7
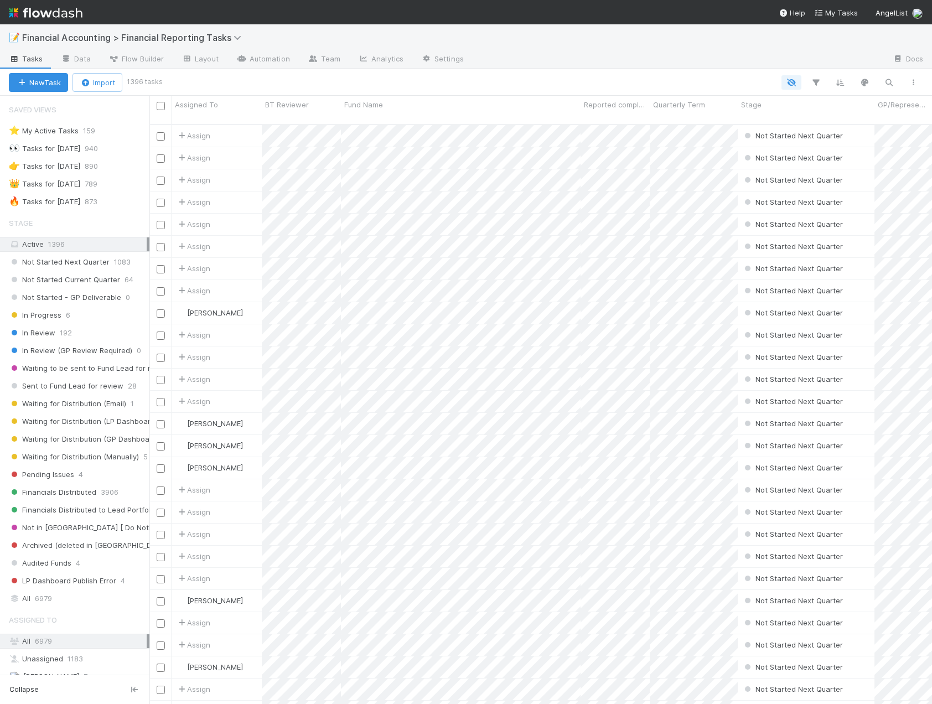
scroll to position [580, 774]
click at [884, 84] on icon "button" at bounding box center [888, 82] width 11 height 10
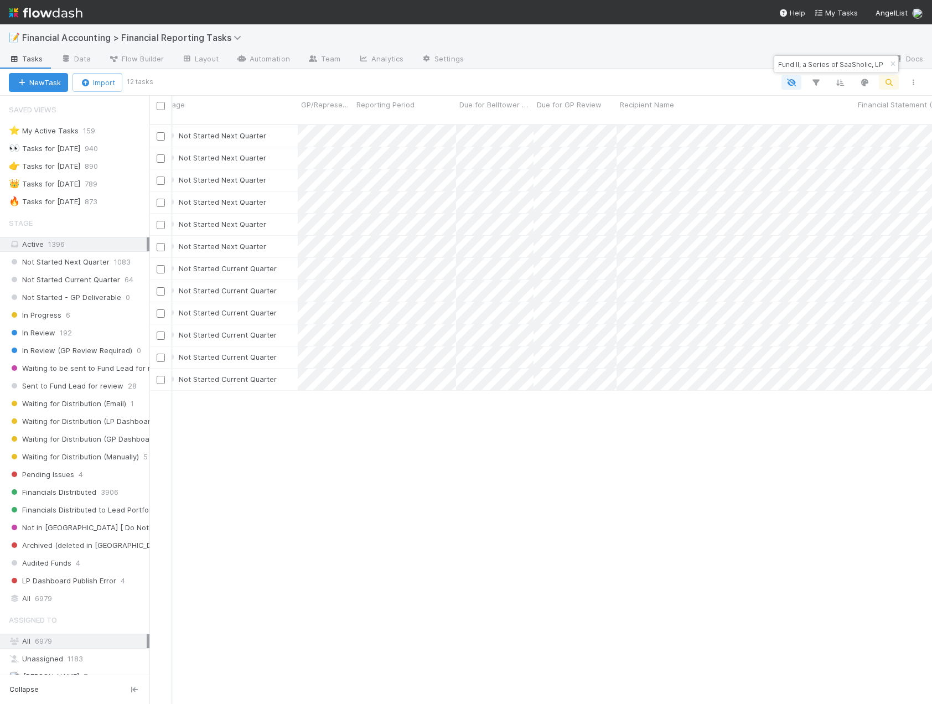
scroll to position [0, 134]
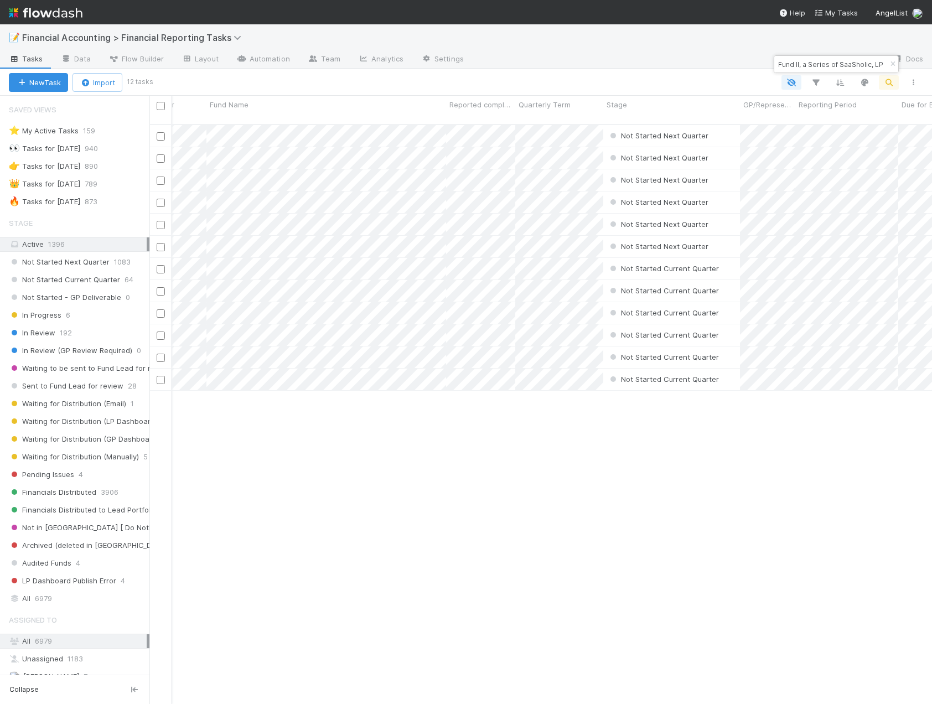
type input "Fund II, a Series of SaaSholic, LP"
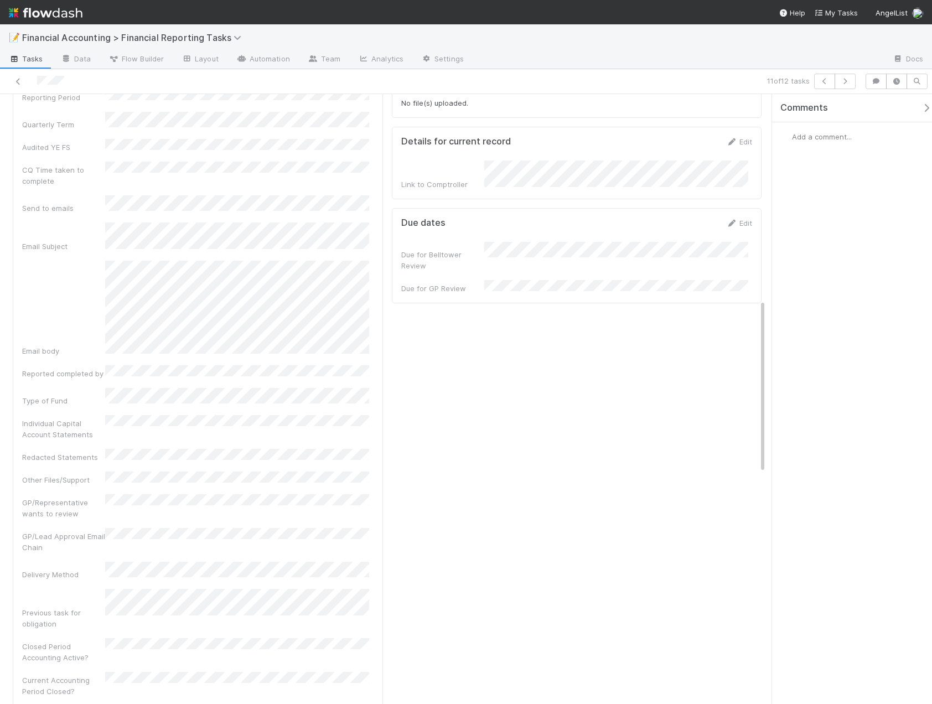
scroll to position [719, 0]
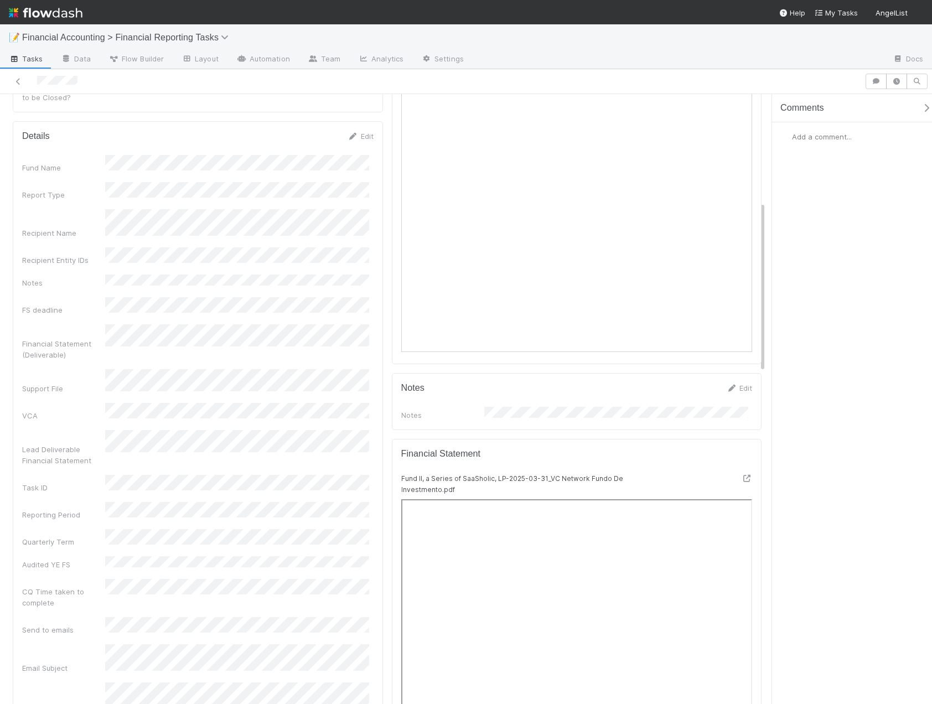
scroll to position [387, 0]
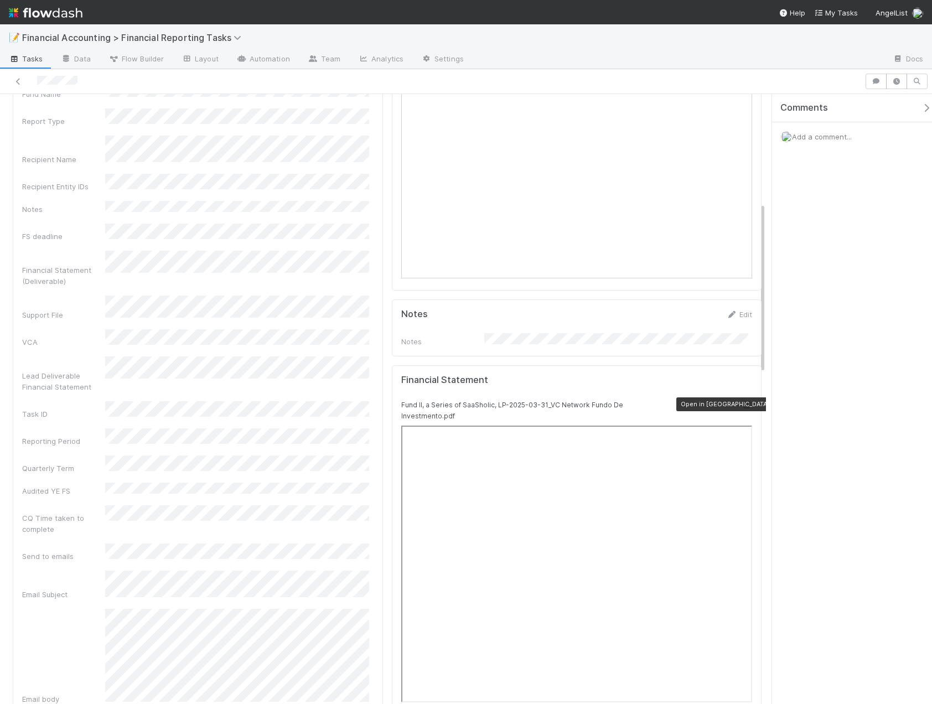
click at [741, 401] on icon at bounding box center [746, 404] width 11 height 7
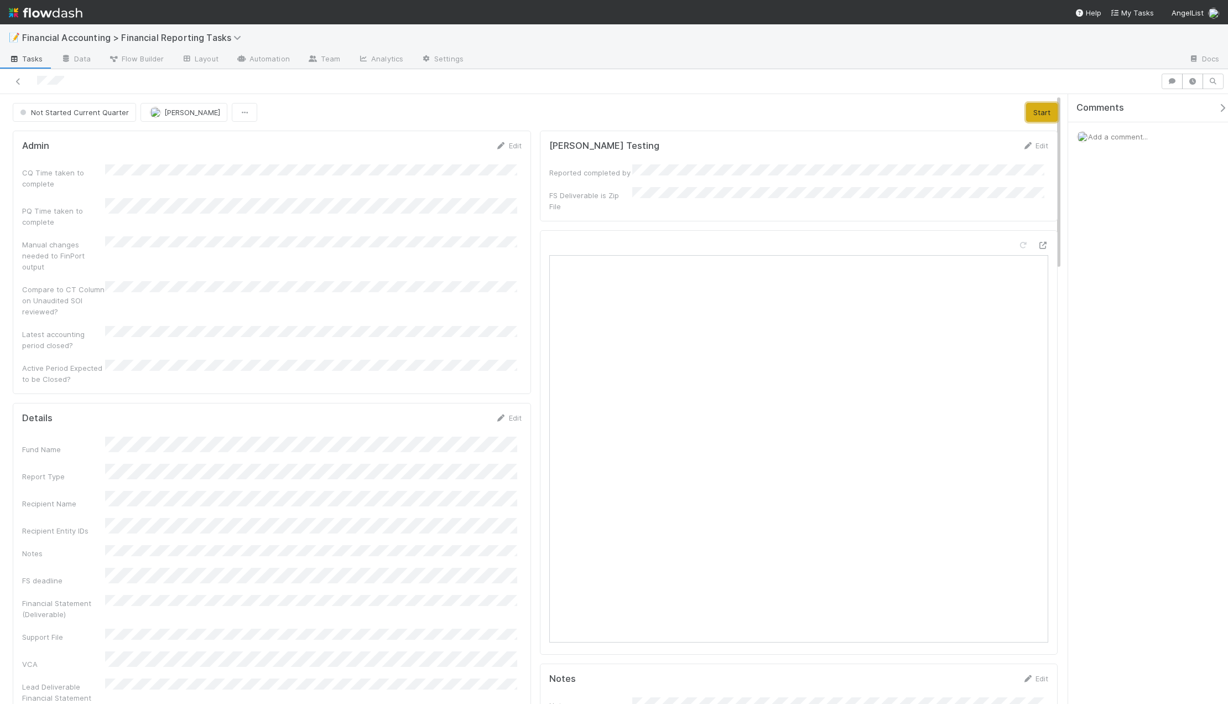
click at [1029, 111] on button "Start" at bounding box center [1042, 112] width 32 height 19
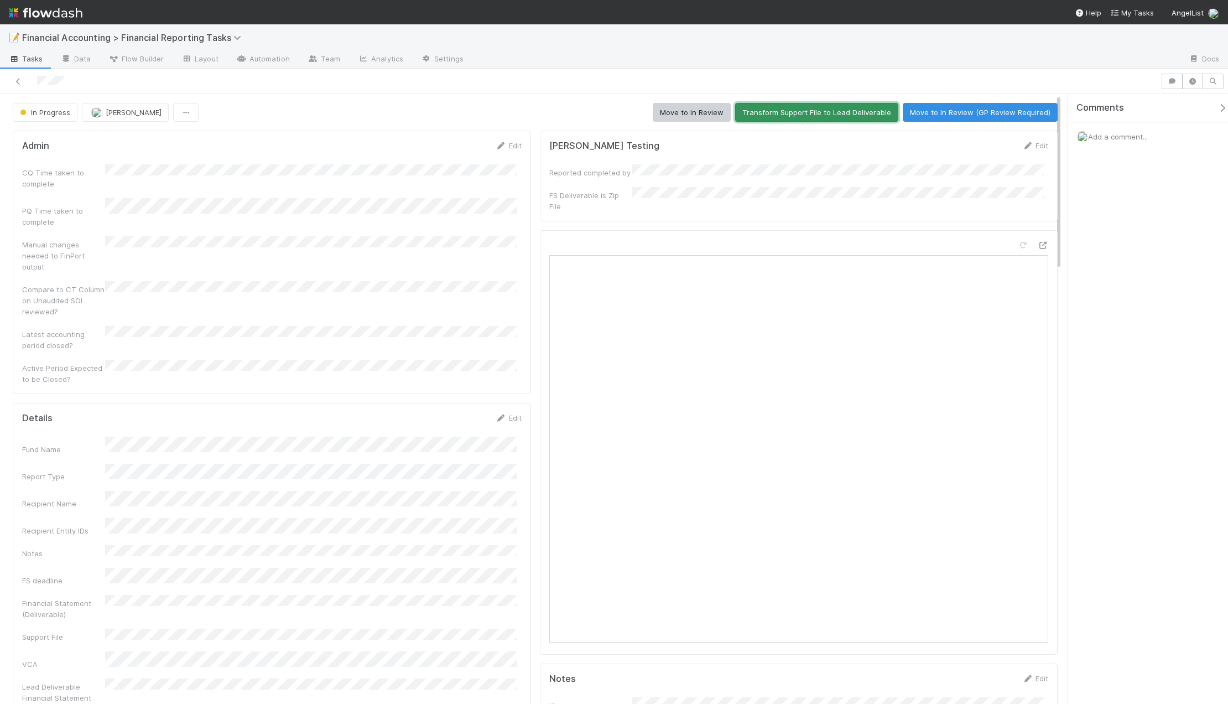
click at [824, 118] on button "Transform Support File to Lead Deliverable" at bounding box center [816, 112] width 163 height 19
click at [685, 115] on button "Move to In Review" at bounding box center [692, 112] width 78 height 19
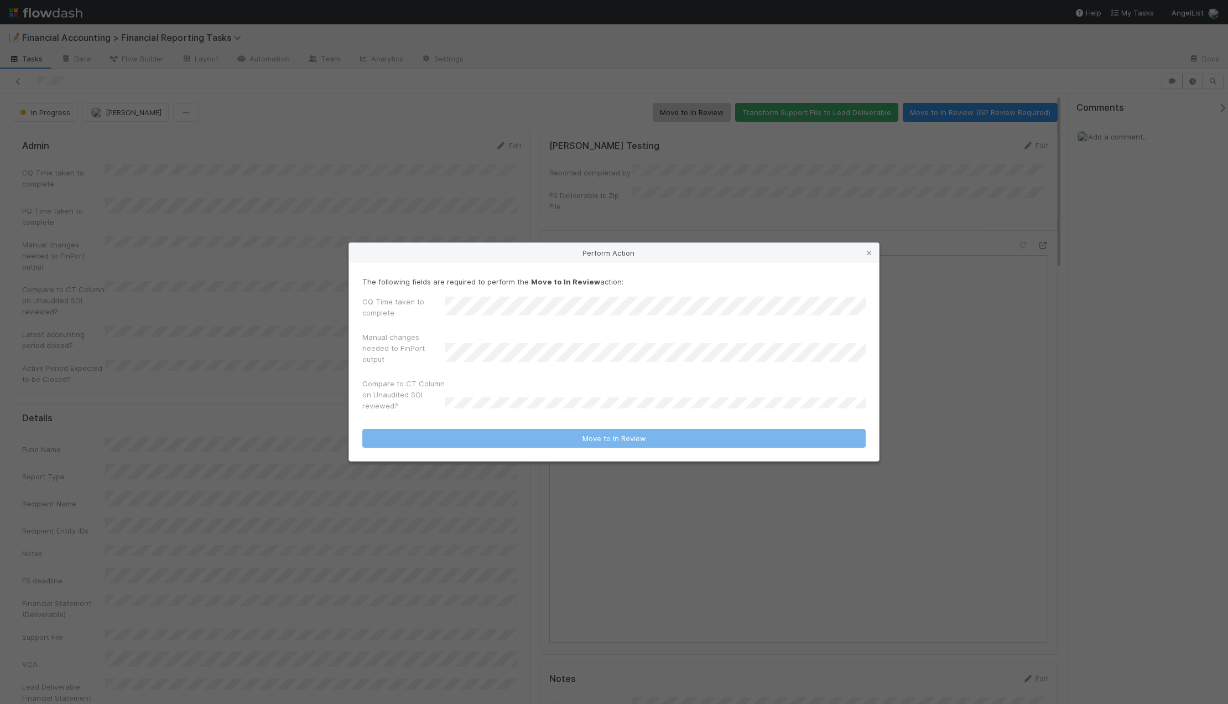
click at [433, 317] on div "CQ Time taken to complete" at bounding box center [614, 309] width 504 height 27
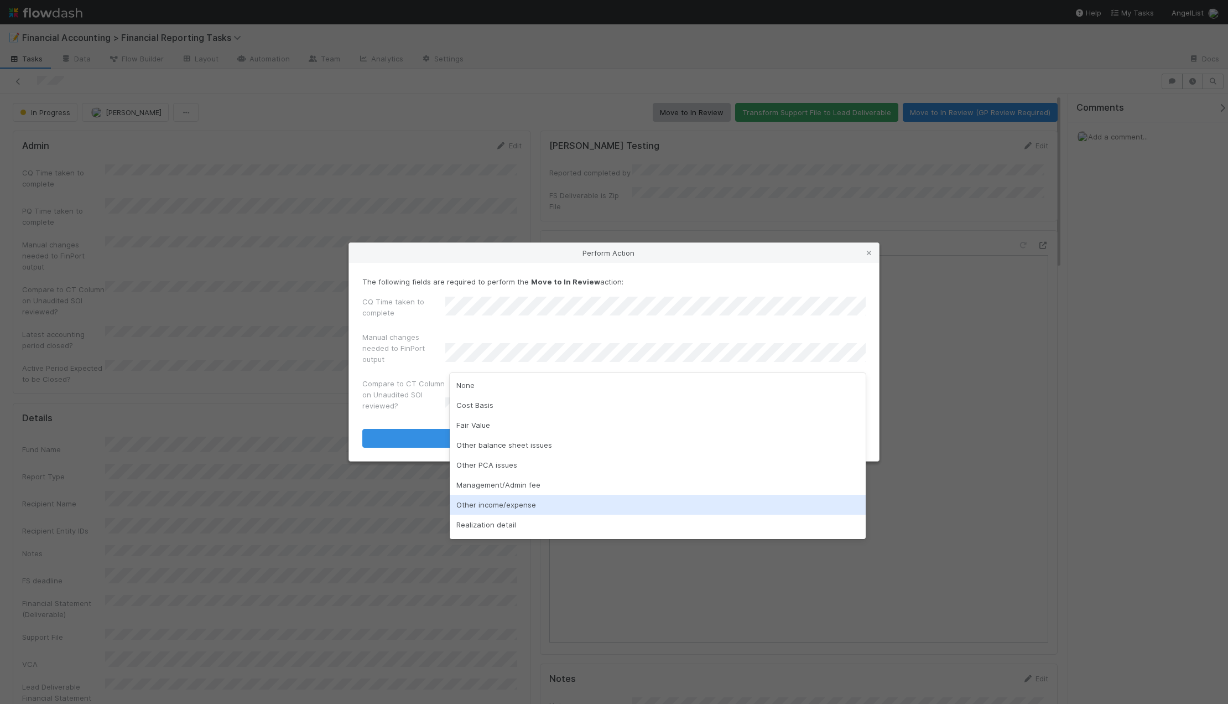
click at [502, 506] on div "Other income/expense" at bounding box center [658, 505] width 416 height 20
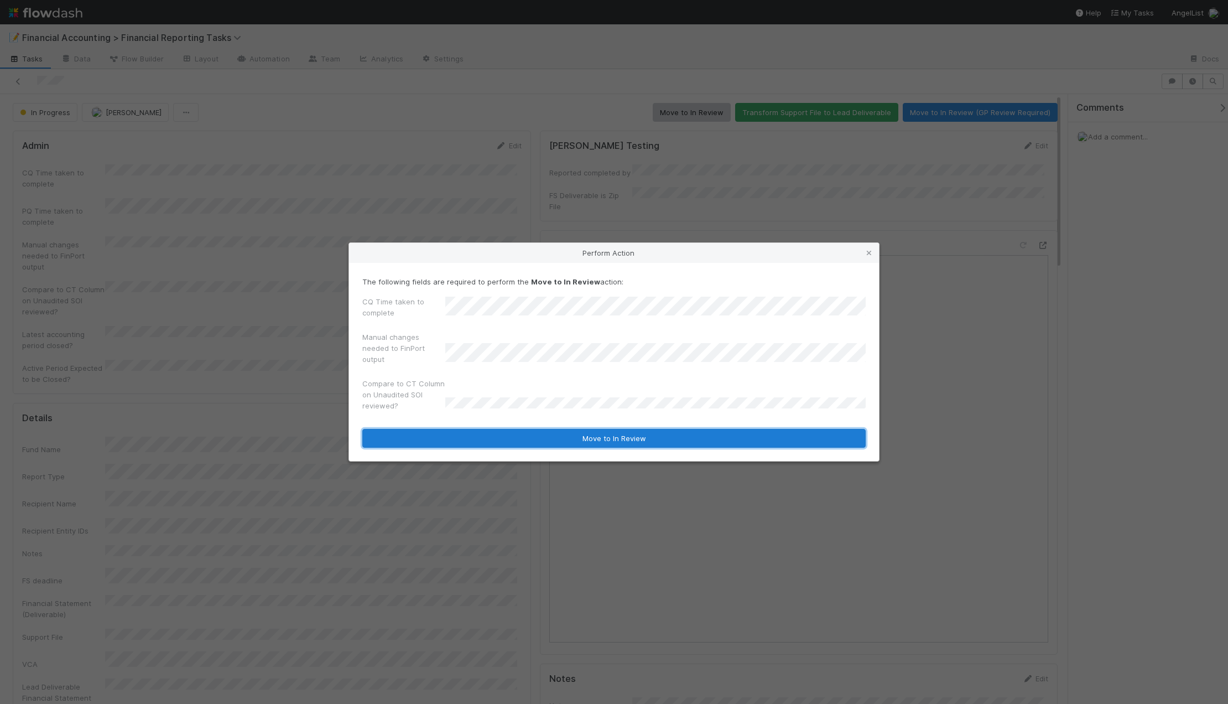
click at [467, 433] on button "Move to In Review" at bounding box center [614, 438] width 504 height 19
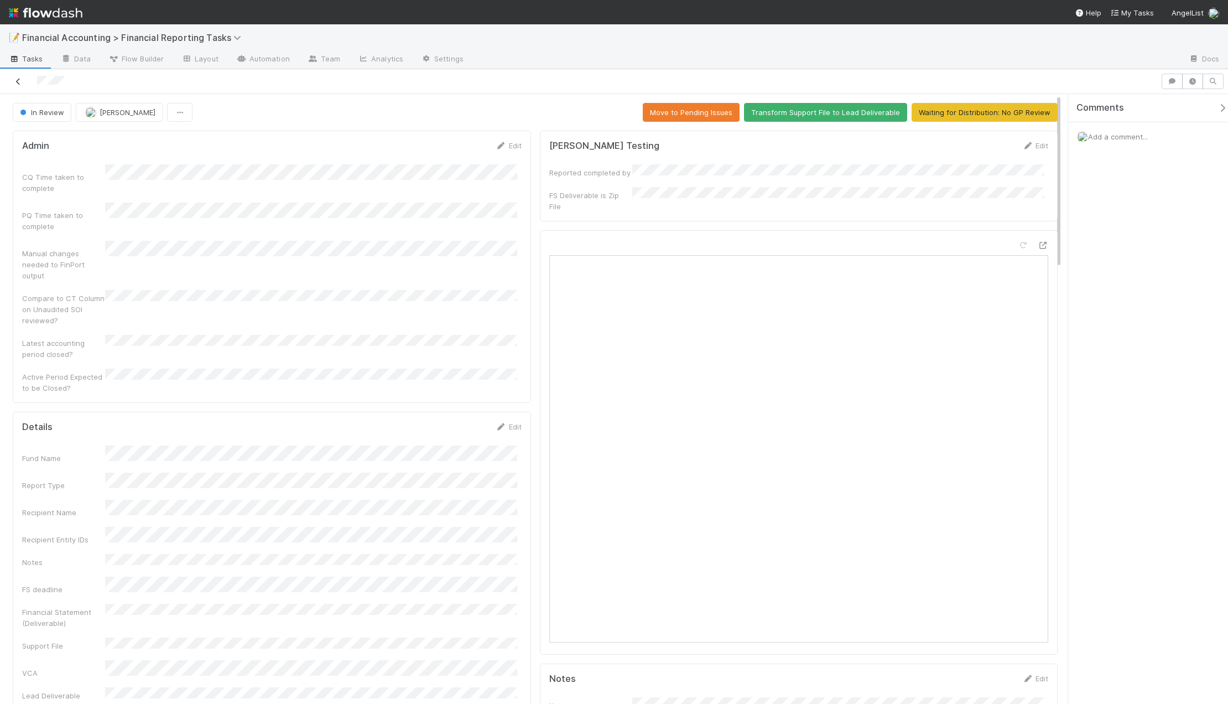
click at [17, 82] on icon at bounding box center [18, 81] width 11 height 7
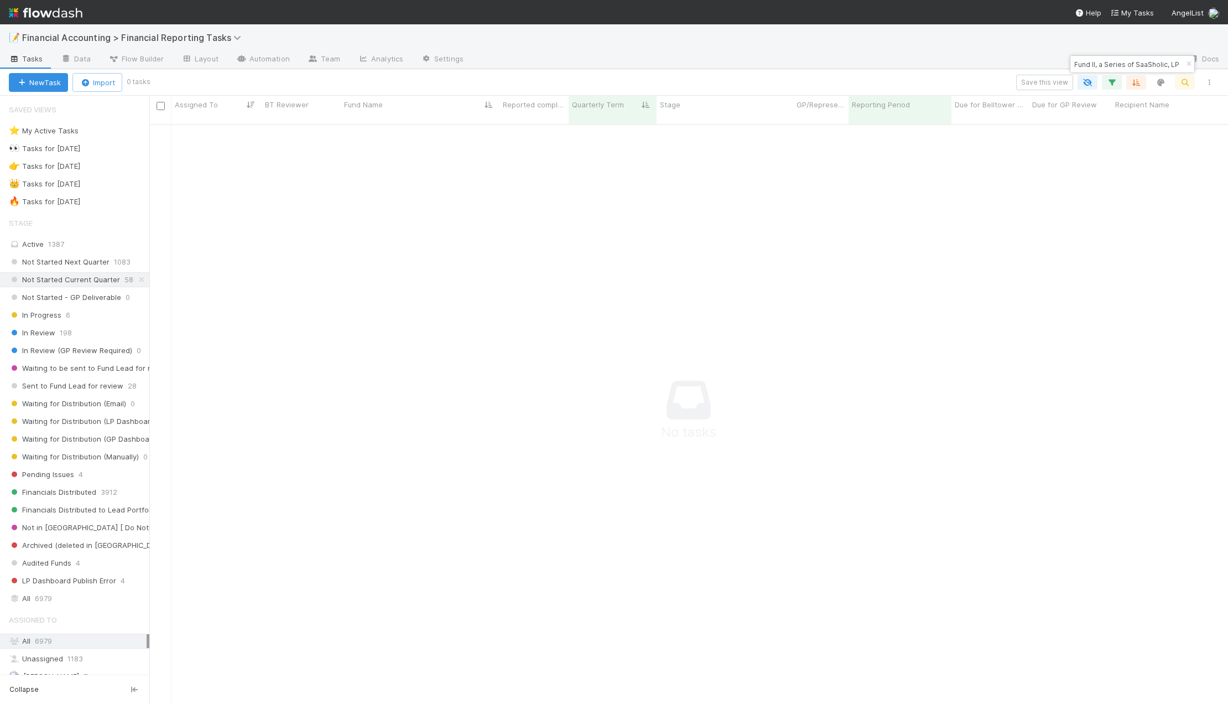
scroll to position [572, 1071]
click at [1190, 62] on icon "button" at bounding box center [1189, 64] width 11 height 7
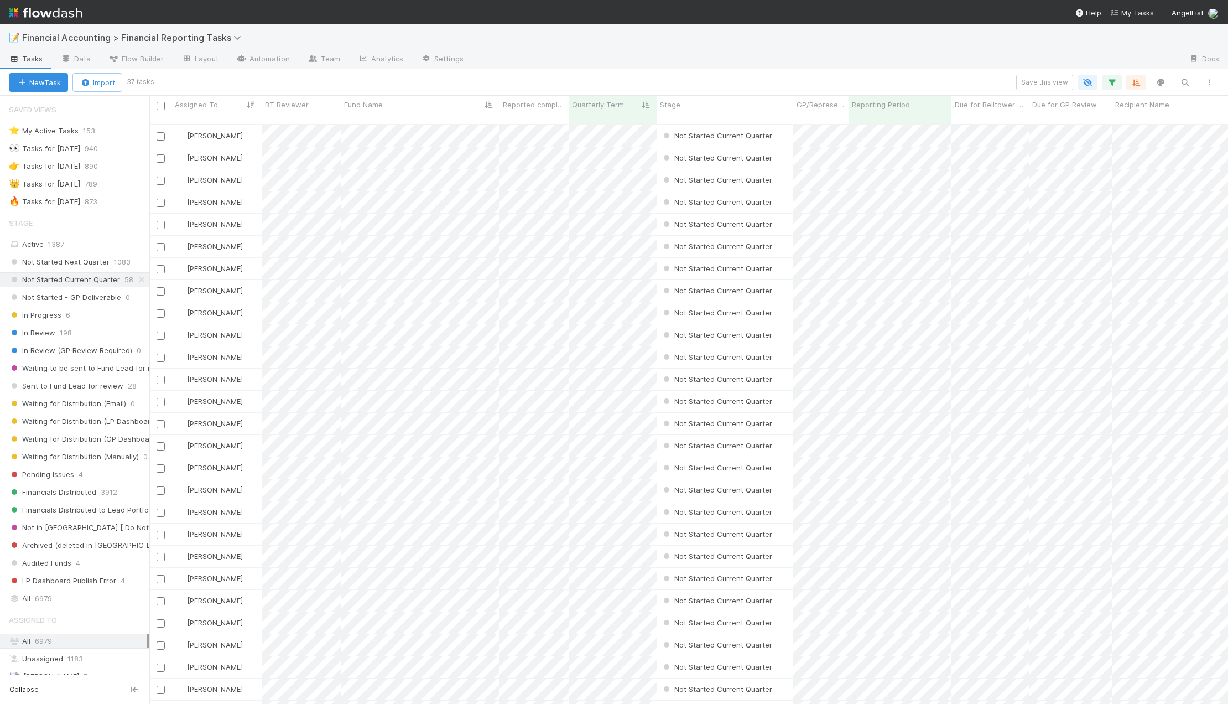
scroll to position [580, 1071]
click at [60, 598] on div "All 6979" at bounding box center [78, 599] width 138 height 14
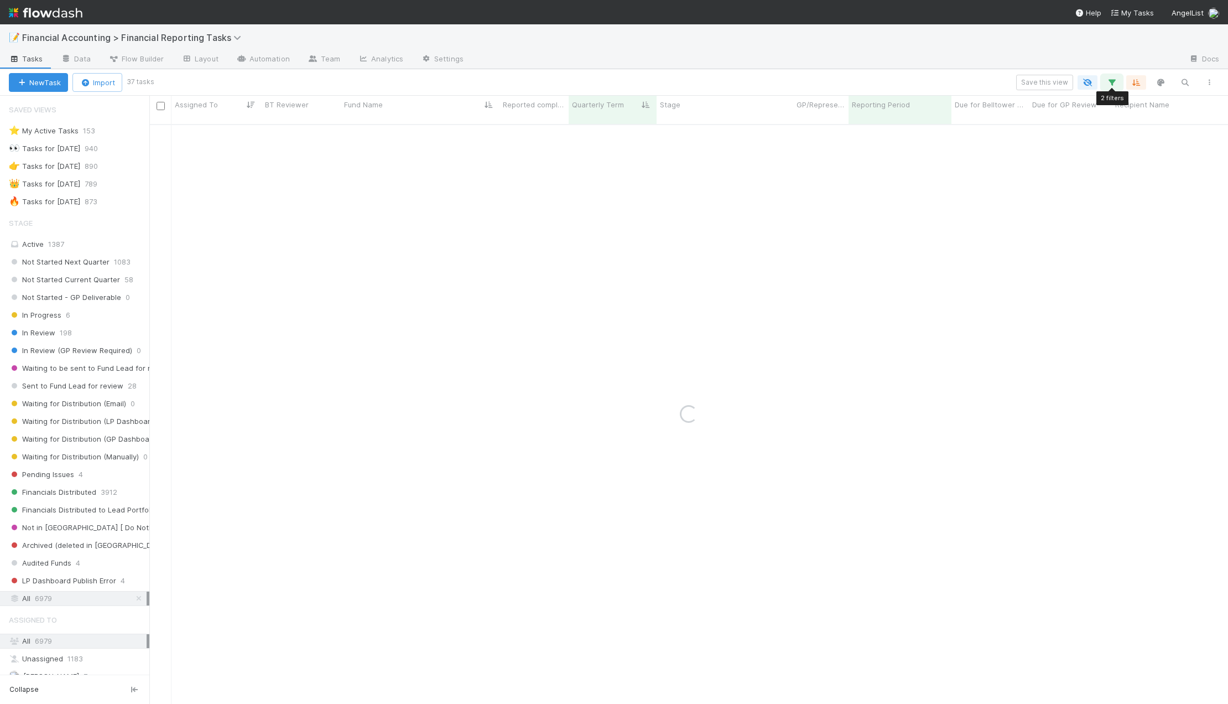
click at [1120, 83] on button "button" at bounding box center [1112, 82] width 20 height 14
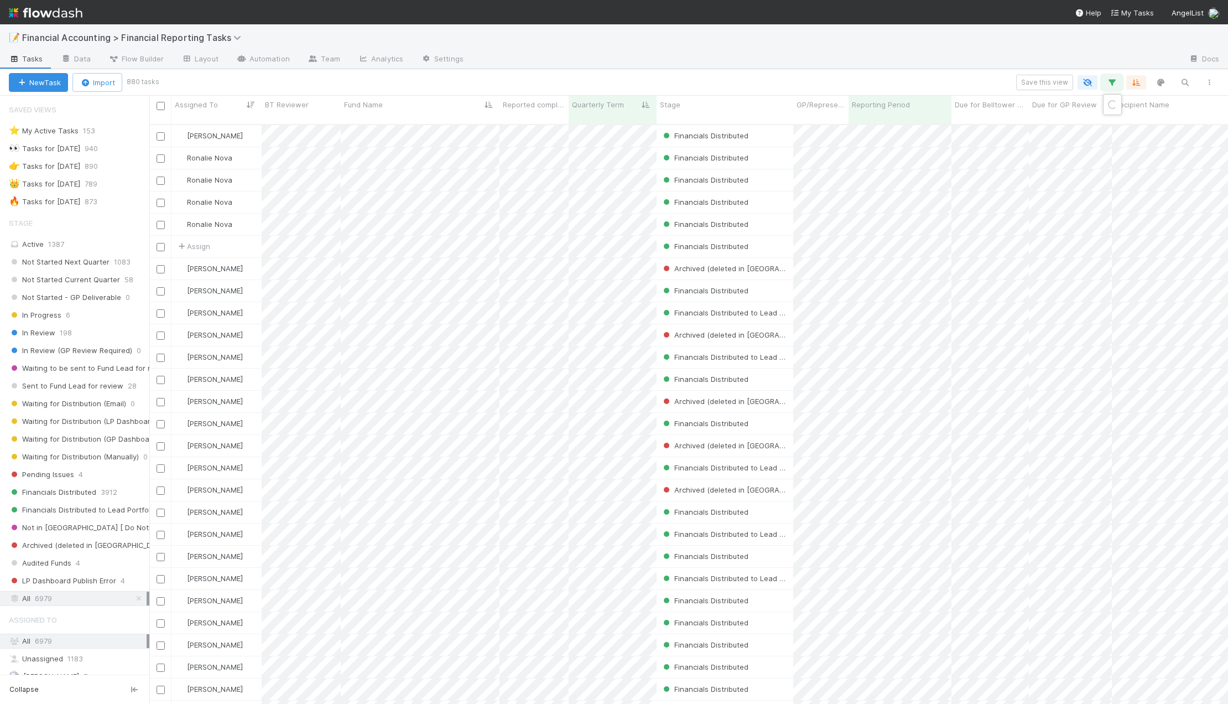
scroll to position [580, 1071]
click at [1133, 85] on div "Loading..." at bounding box center [614, 352] width 1228 height 704
click at [1137, 83] on icon "button" at bounding box center [1136, 82] width 11 height 10
drag, startPoint x: 1131, startPoint y: 158, endPoint x: 1130, endPoint y: 151, distance: 7.2
click at [1131, 196] on link at bounding box center [1129, 201] width 11 height 10
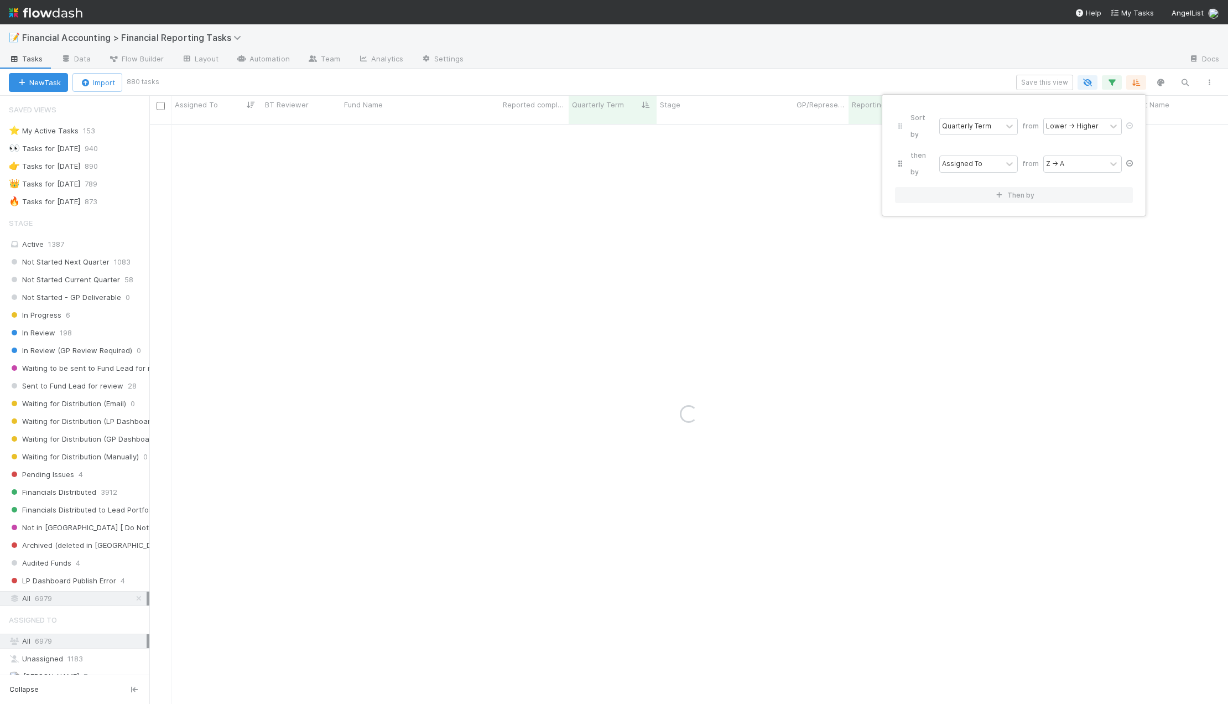
click at [1130, 159] on link at bounding box center [1129, 164] width 11 height 10
click at [1130, 122] on icon at bounding box center [1129, 125] width 11 height 7
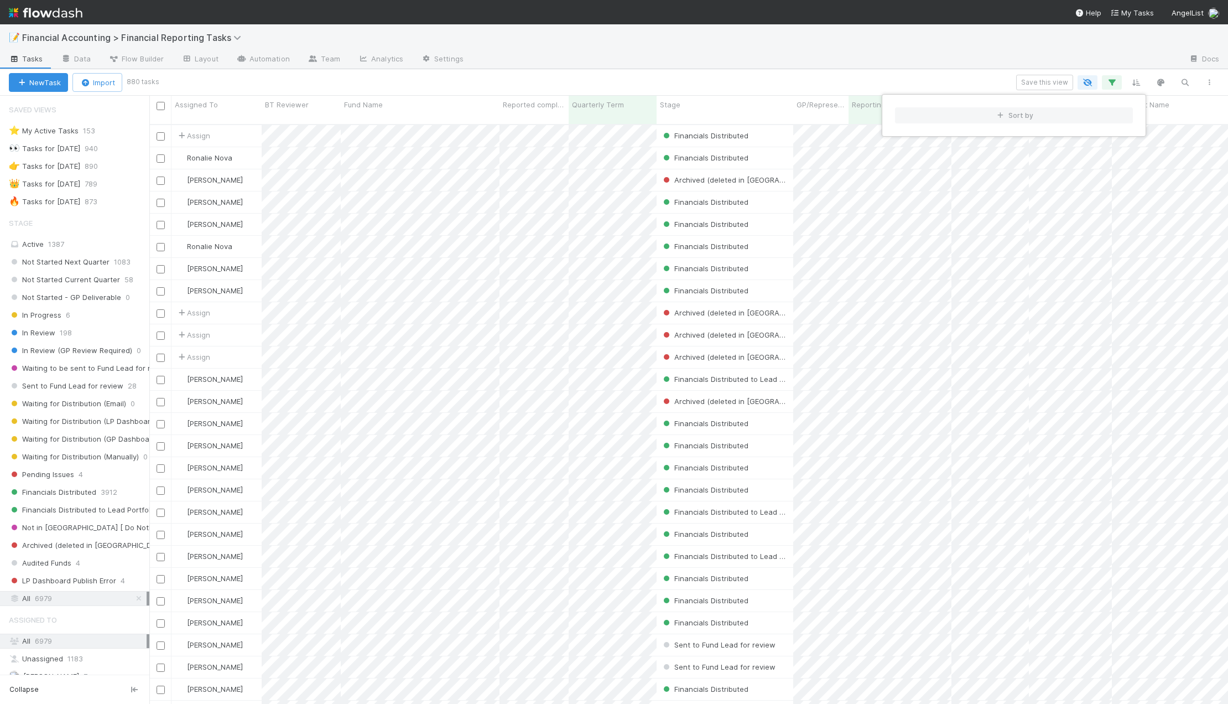
click at [1114, 85] on div "Sort by" at bounding box center [614, 352] width 1228 height 704
click at [1114, 85] on icon "button" at bounding box center [1112, 82] width 11 height 10
click at [40, 336] on div "2 filters Reset Filters If Reporting Period is 06/30/2025 and Quarterly Term ≤ …" at bounding box center [614, 352] width 1228 height 704
click at [42, 333] on span "In Review" at bounding box center [32, 333] width 46 height 14
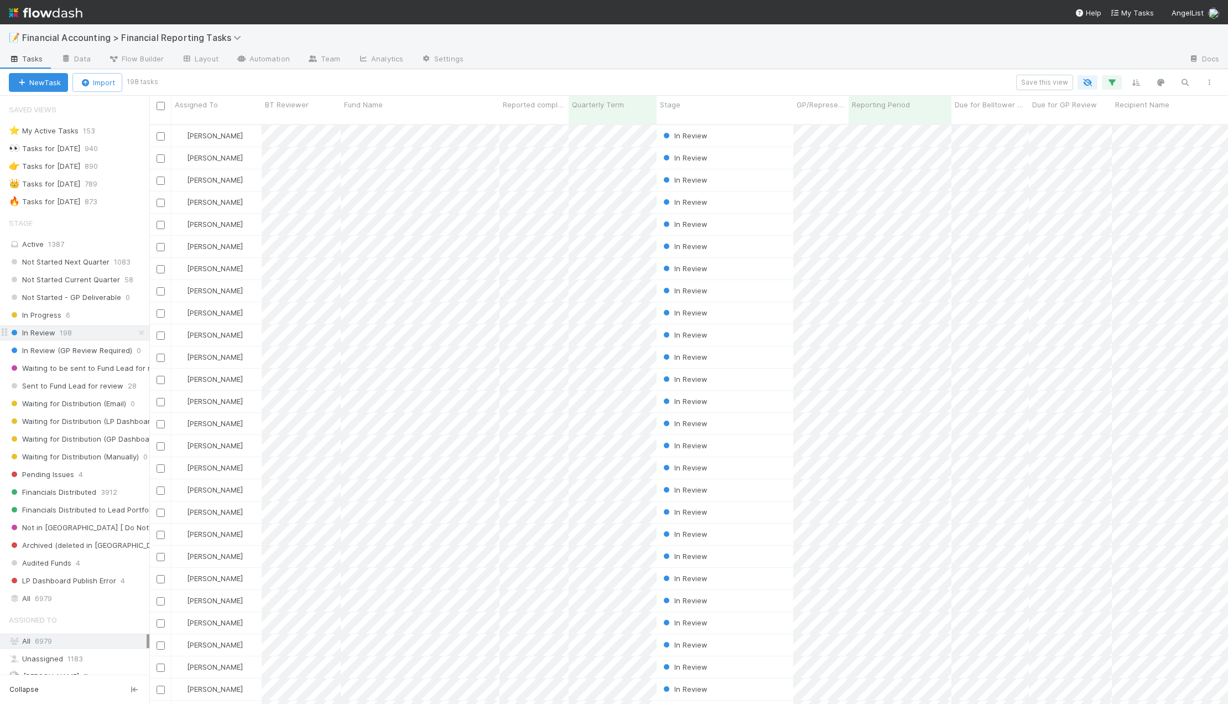
scroll to position [580, 1071]
click at [235, 107] on div "Assigned To" at bounding box center [217, 104] width 84 height 11
click at [229, 141] on div "Sort Z → A" at bounding box center [238, 142] width 126 height 17
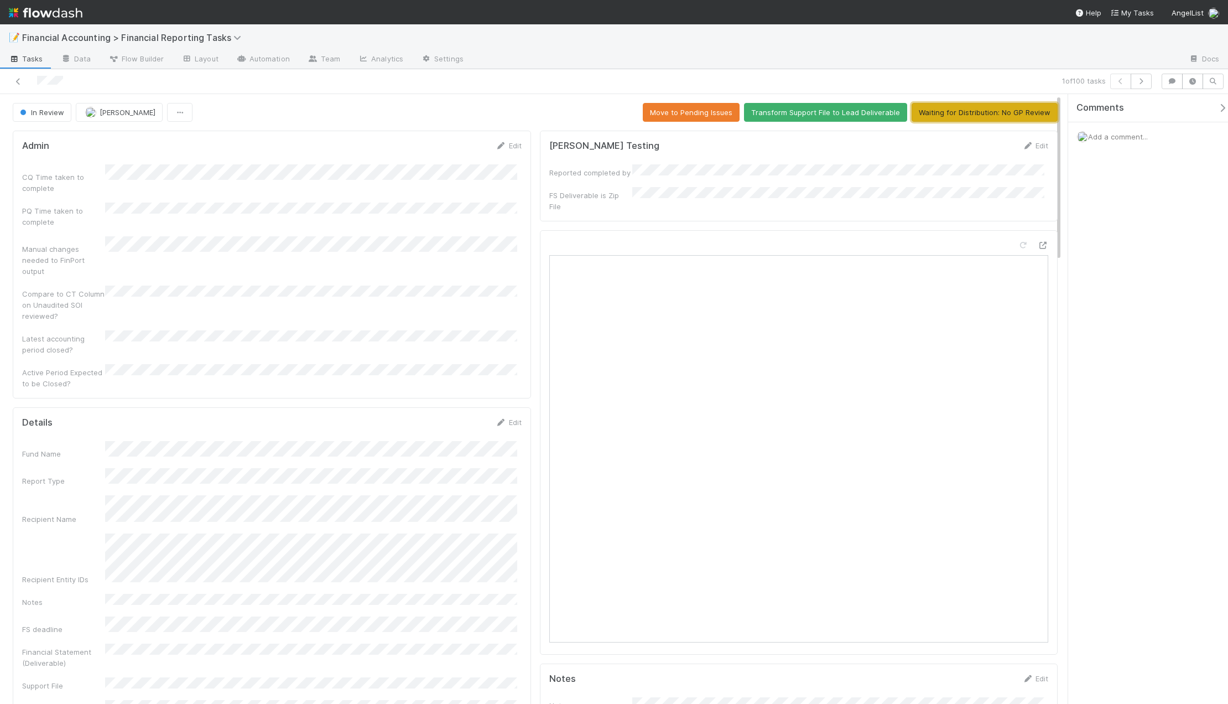
drag, startPoint x: 988, startPoint y: 117, endPoint x: 971, endPoint y: 120, distance: 17.8
click at [988, 117] on button "Waiting for Distribution: No GP Review" at bounding box center [985, 112] width 146 height 19
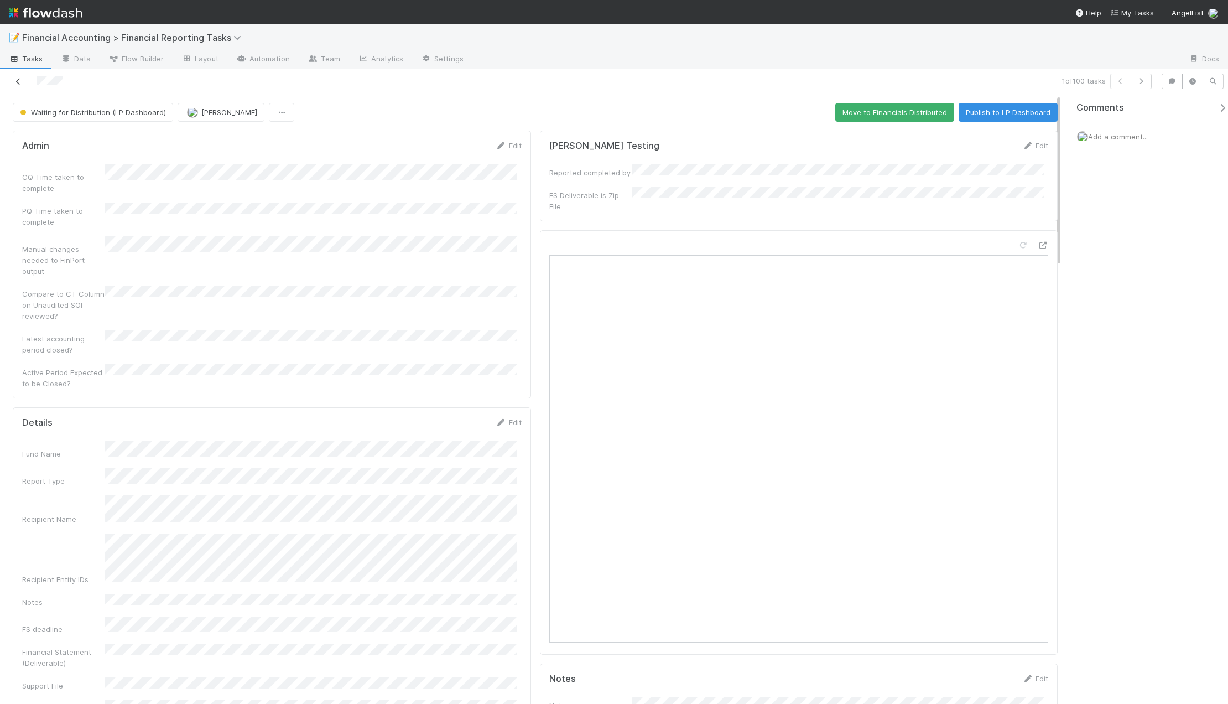
click at [23, 81] on icon at bounding box center [18, 81] width 11 height 7
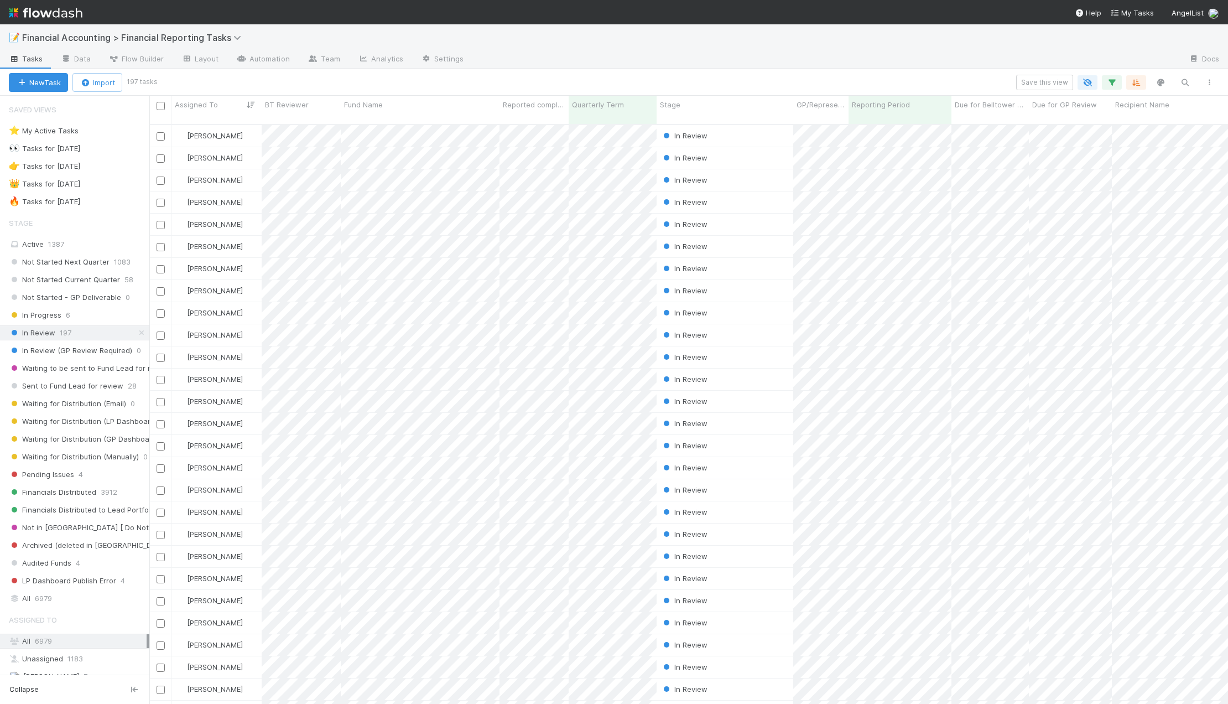
scroll to position [580, 1071]
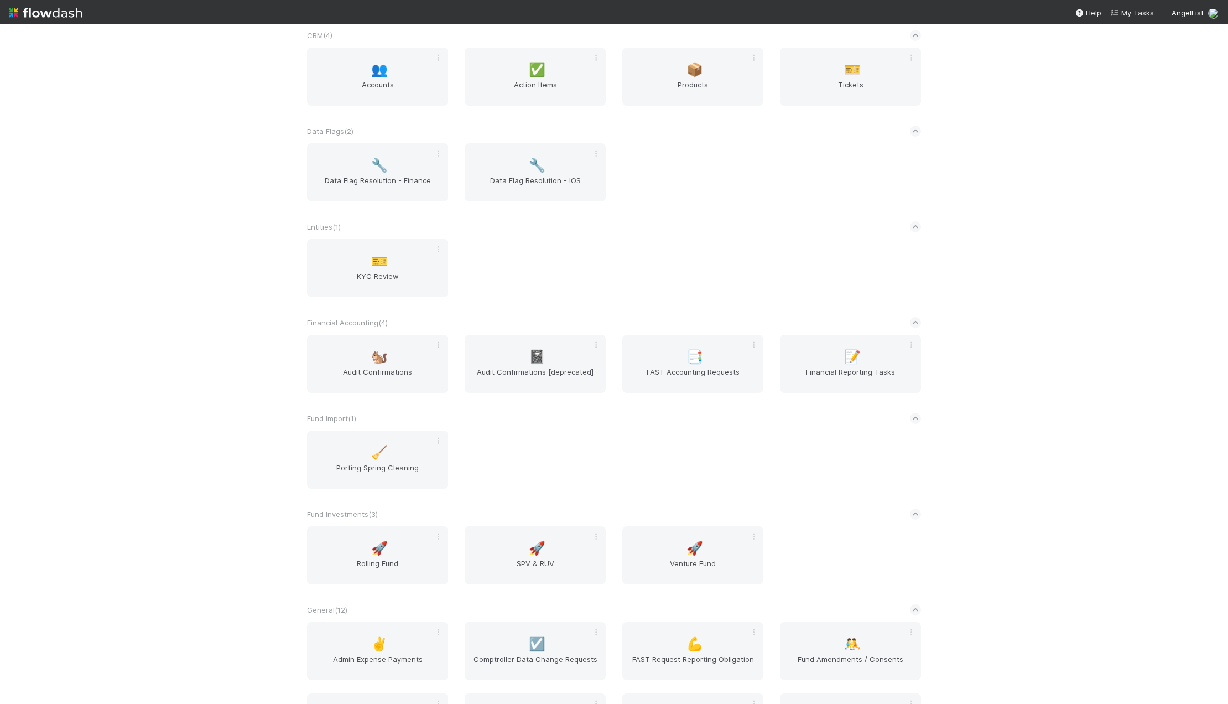
scroll to position [553, 0]
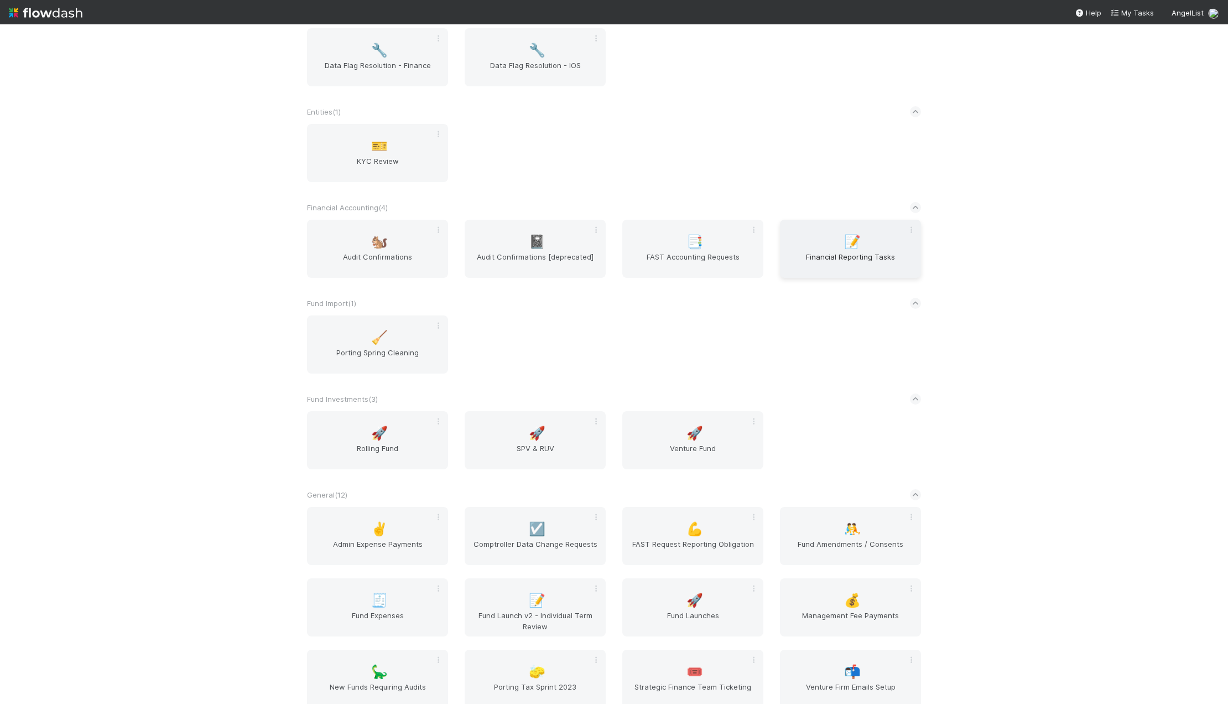
click at [822, 269] on span "Financial Reporting Tasks" at bounding box center [851, 262] width 132 height 22
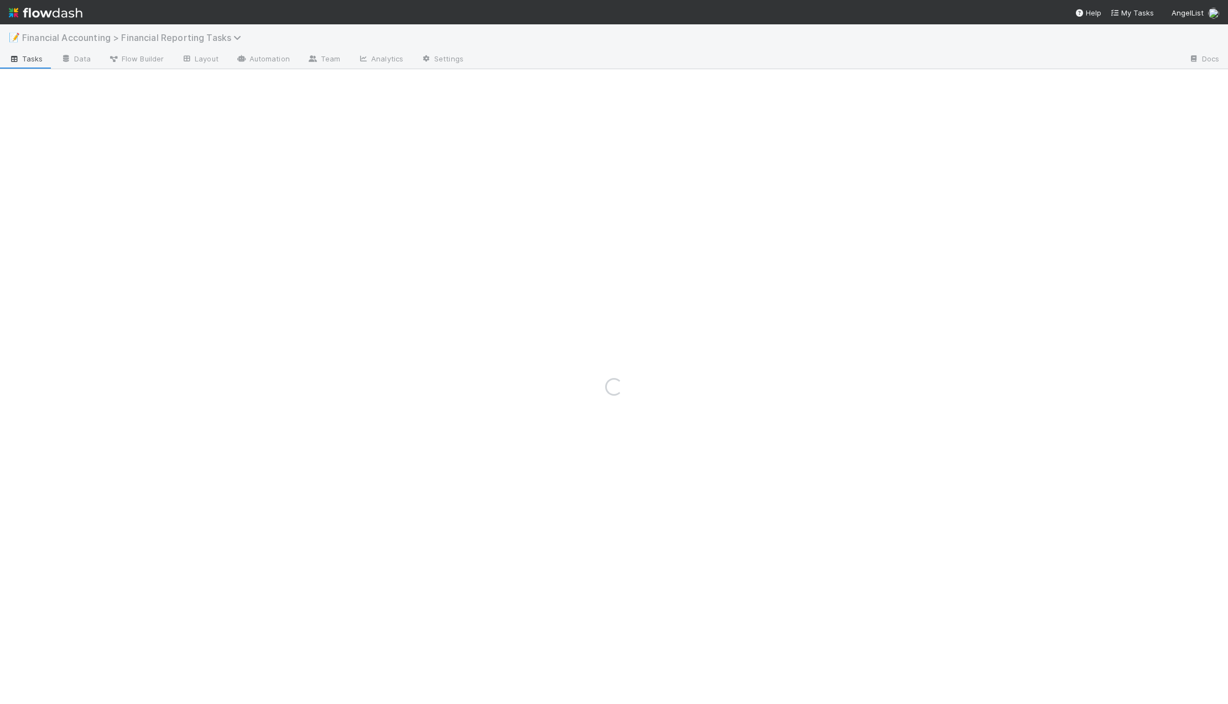
click at [84, 38] on span "Financial Accounting > Financial Reporting Tasks" at bounding box center [134, 37] width 225 height 11
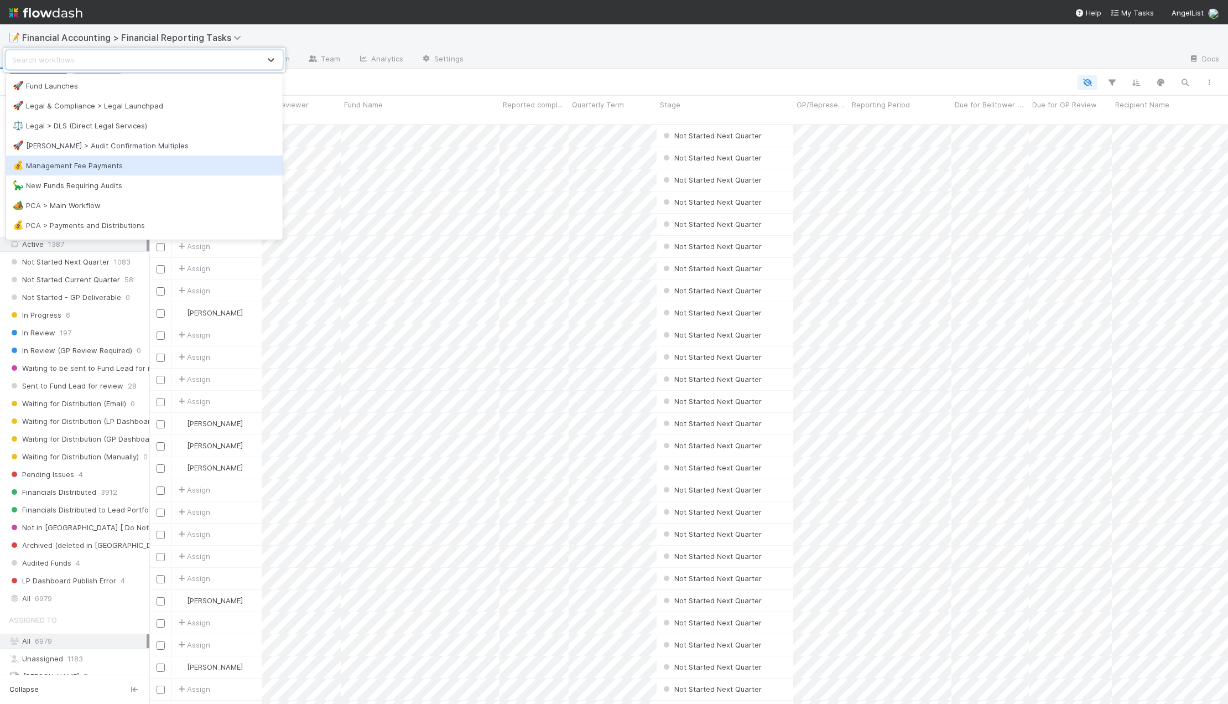
scroll to position [553, 0]
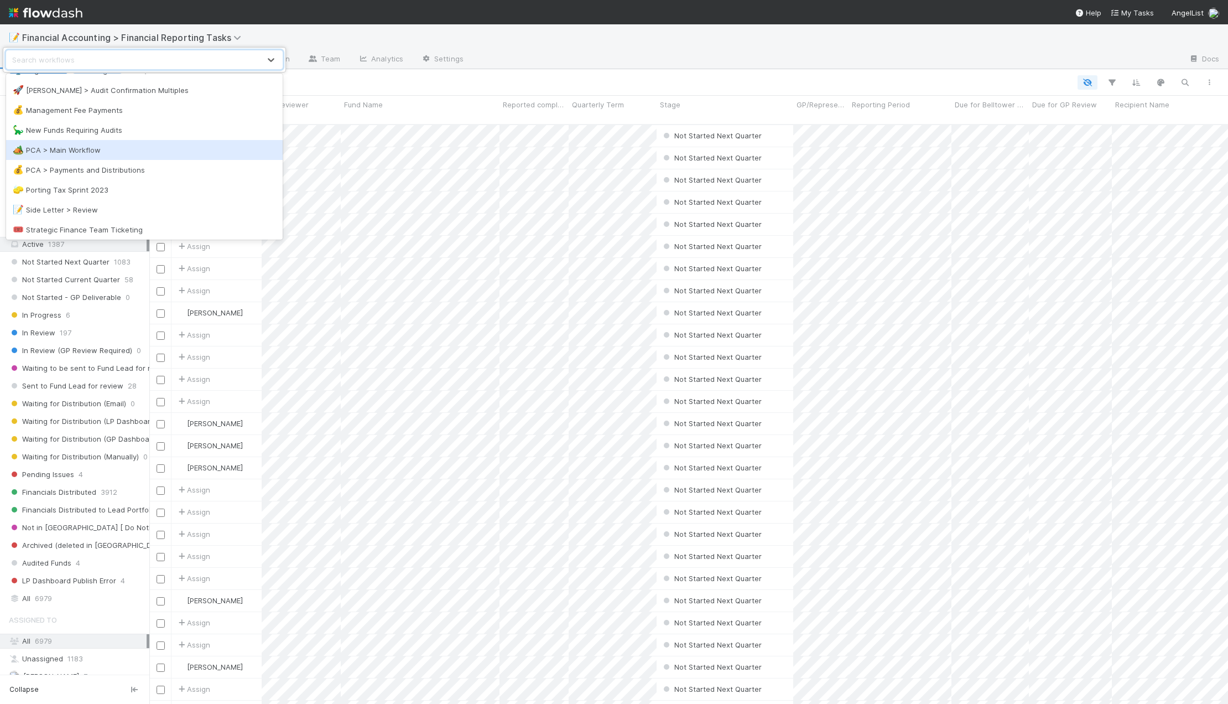
click at [55, 148] on div "🏕️ PCA > Main Workflow" at bounding box center [144, 149] width 263 height 11
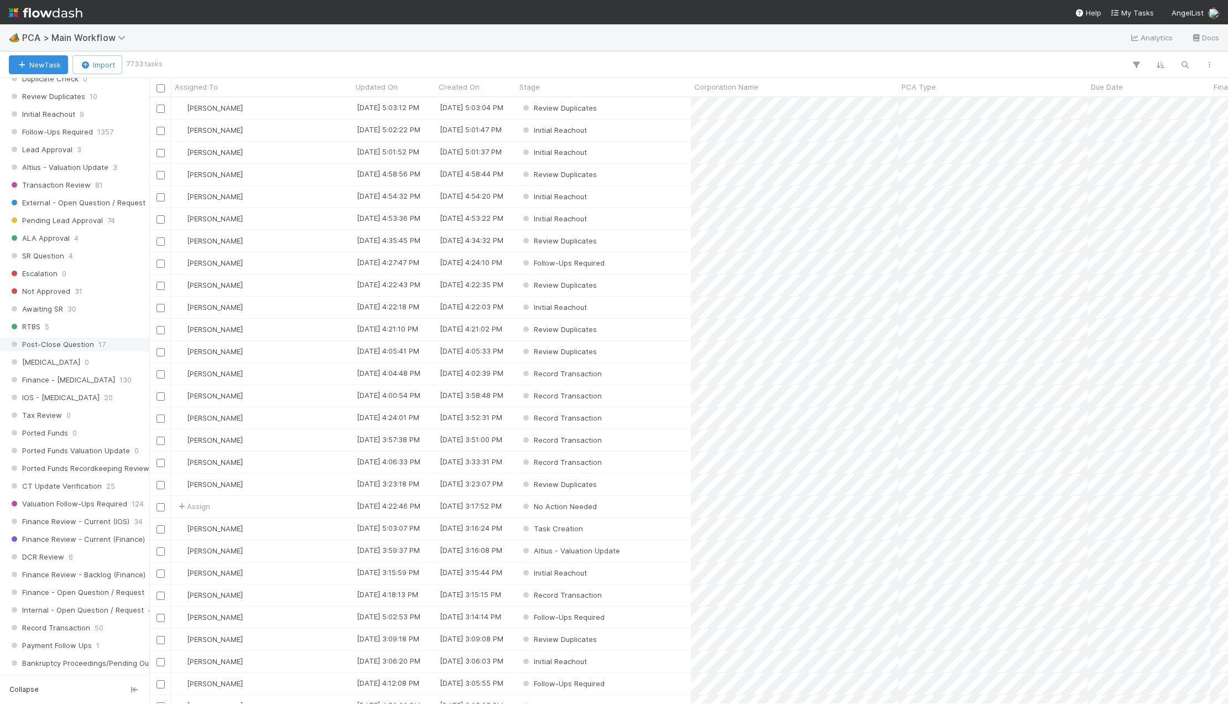
scroll to position [664, 0]
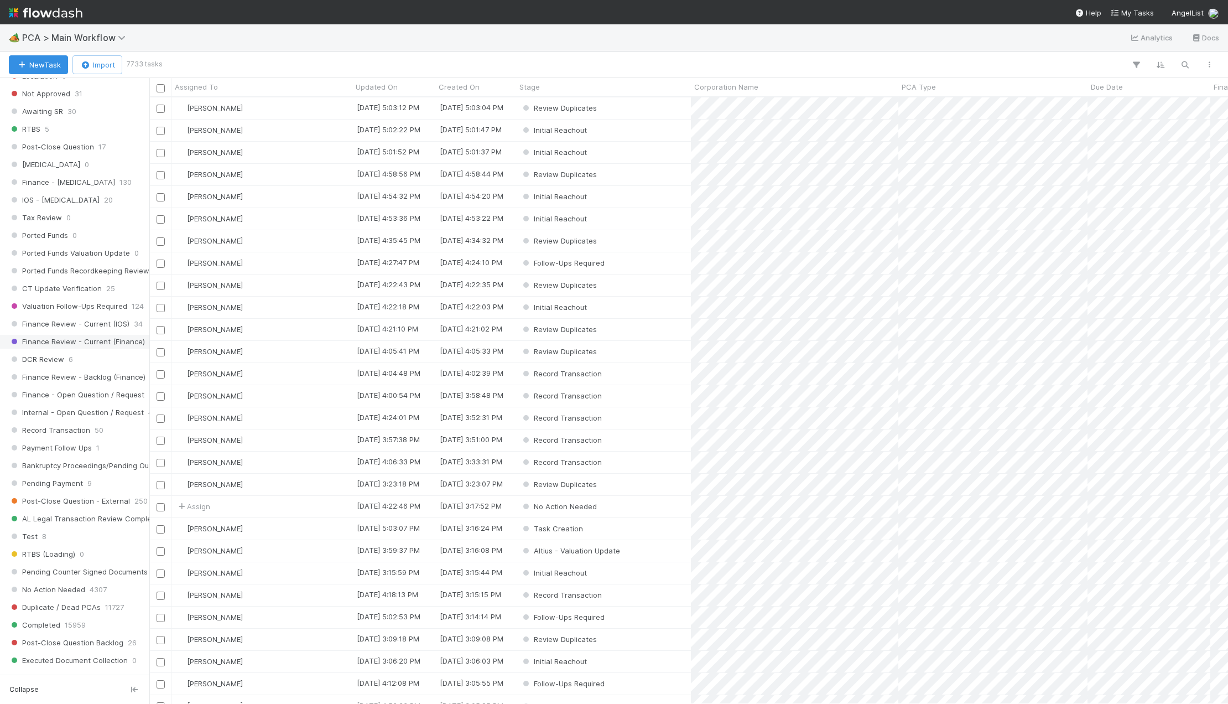
click at [102, 343] on span "Finance Review - Current (Finance)" at bounding box center [77, 342] width 136 height 14
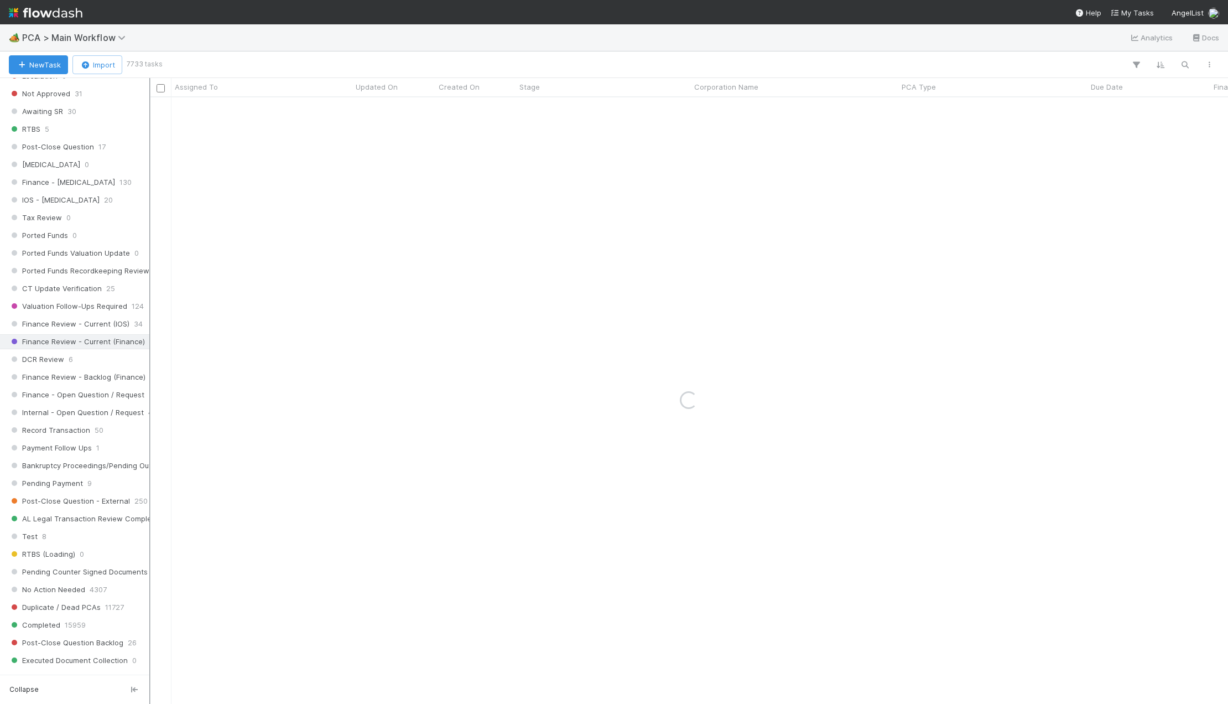
drag, startPoint x: 152, startPoint y: 328, endPoint x: 227, endPoint y: 316, distance: 76.1
click at [151, 316] on div at bounding box center [149, 391] width 1 height 626
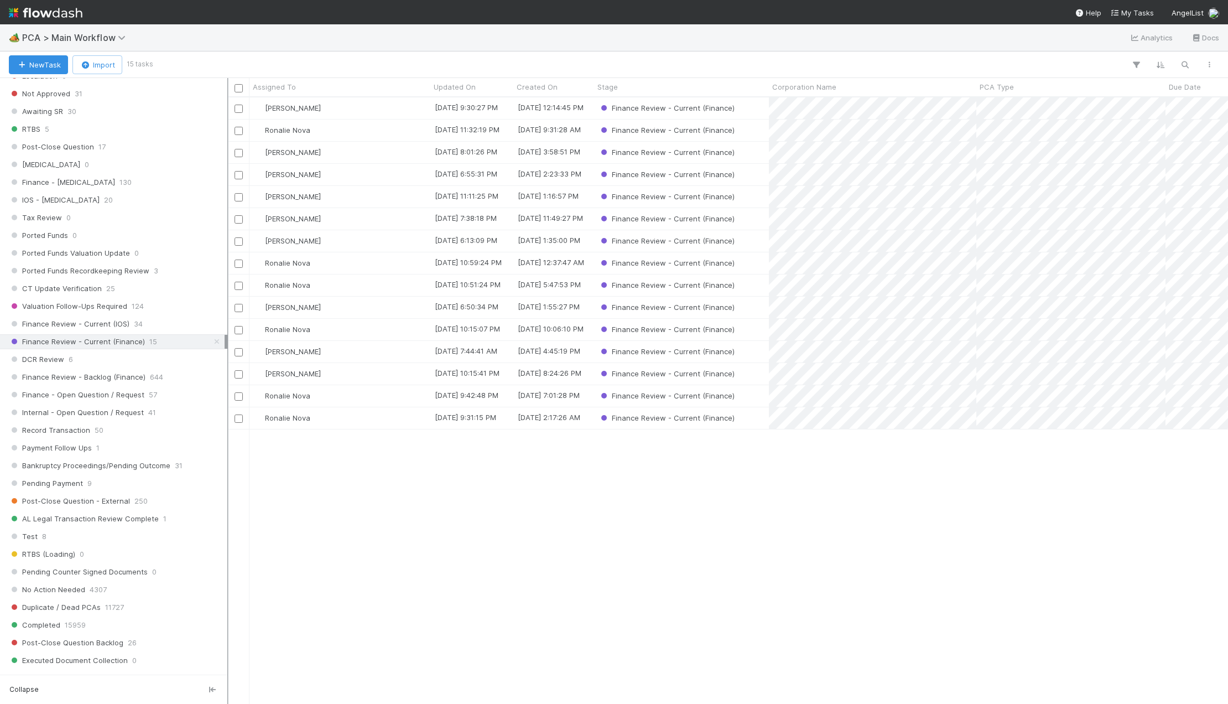
scroll to position [598, 993]
click at [359, 111] on div "[PERSON_NAME]" at bounding box center [340, 108] width 181 height 22
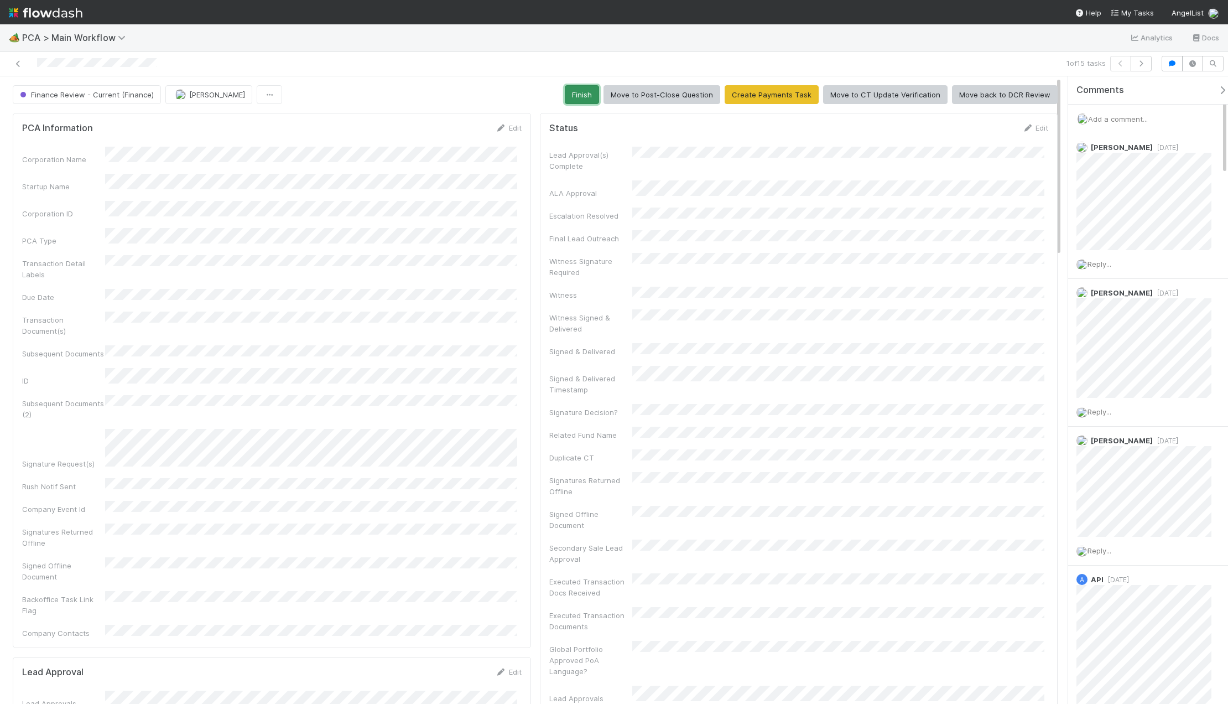
click at [589, 91] on button "Finish" at bounding box center [582, 94] width 34 height 19
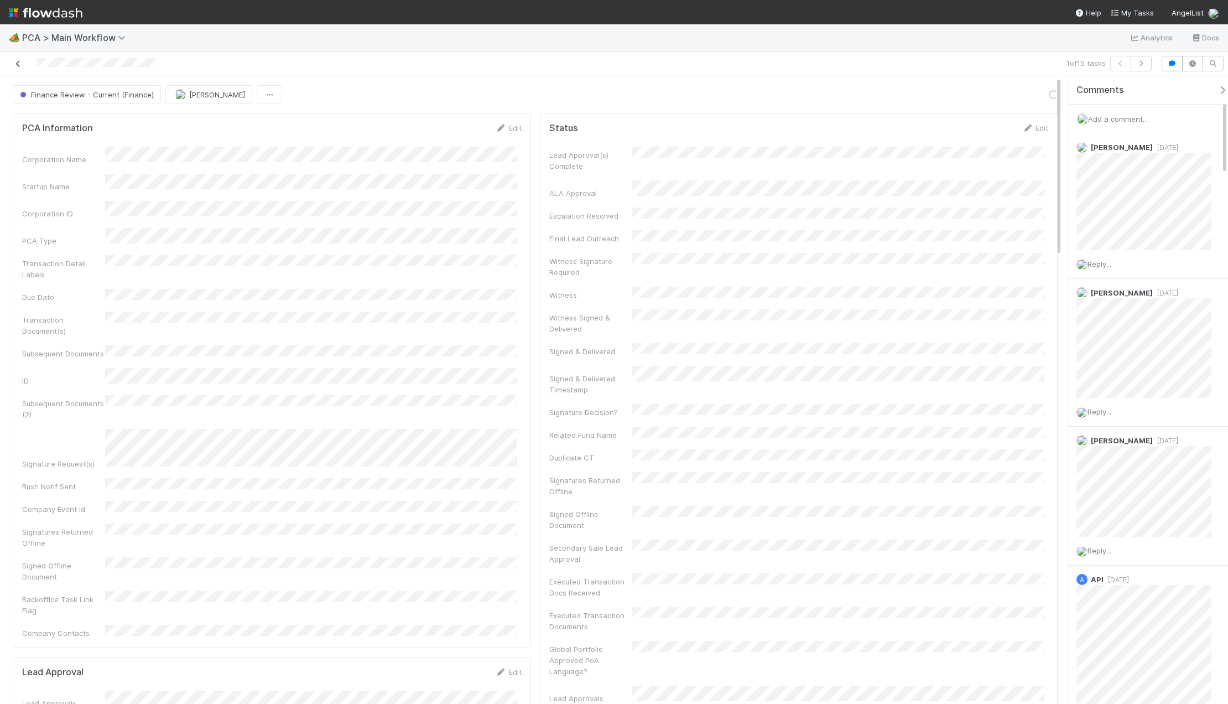
click at [18, 66] on icon at bounding box center [18, 63] width 11 height 7
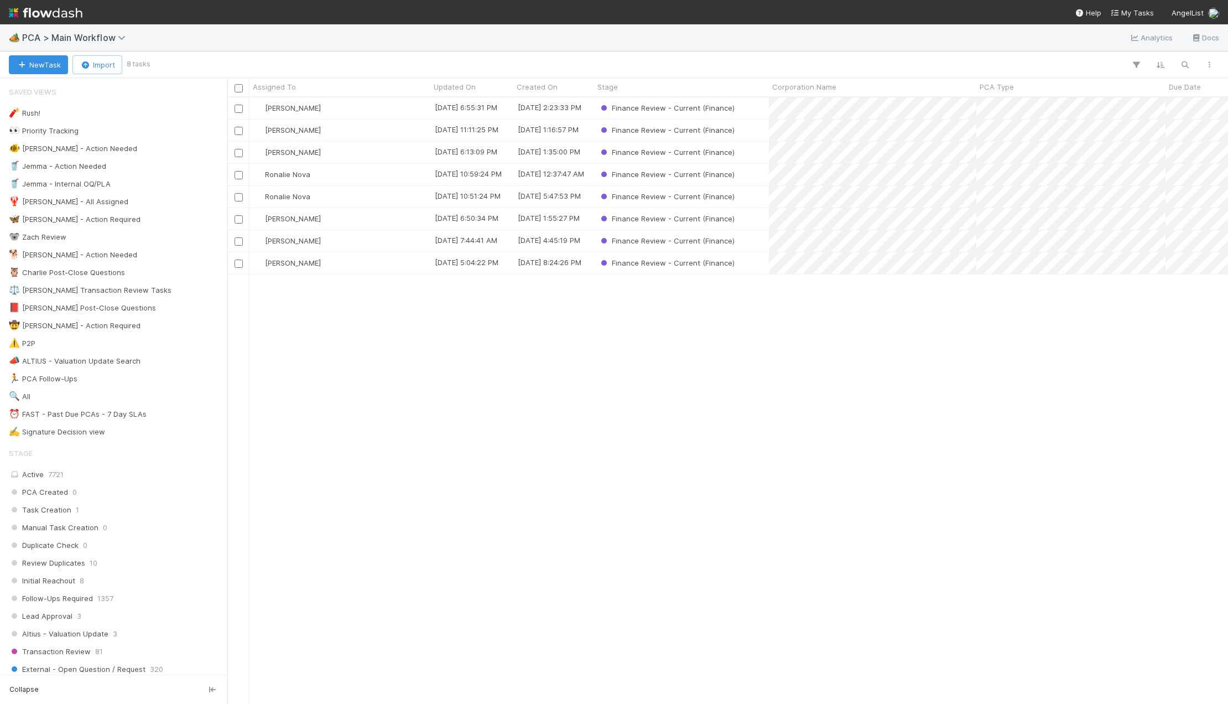
scroll to position [598, 993]
click at [341, 238] on div "[PERSON_NAME]" at bounding box center [340, 241] width 181 height 22
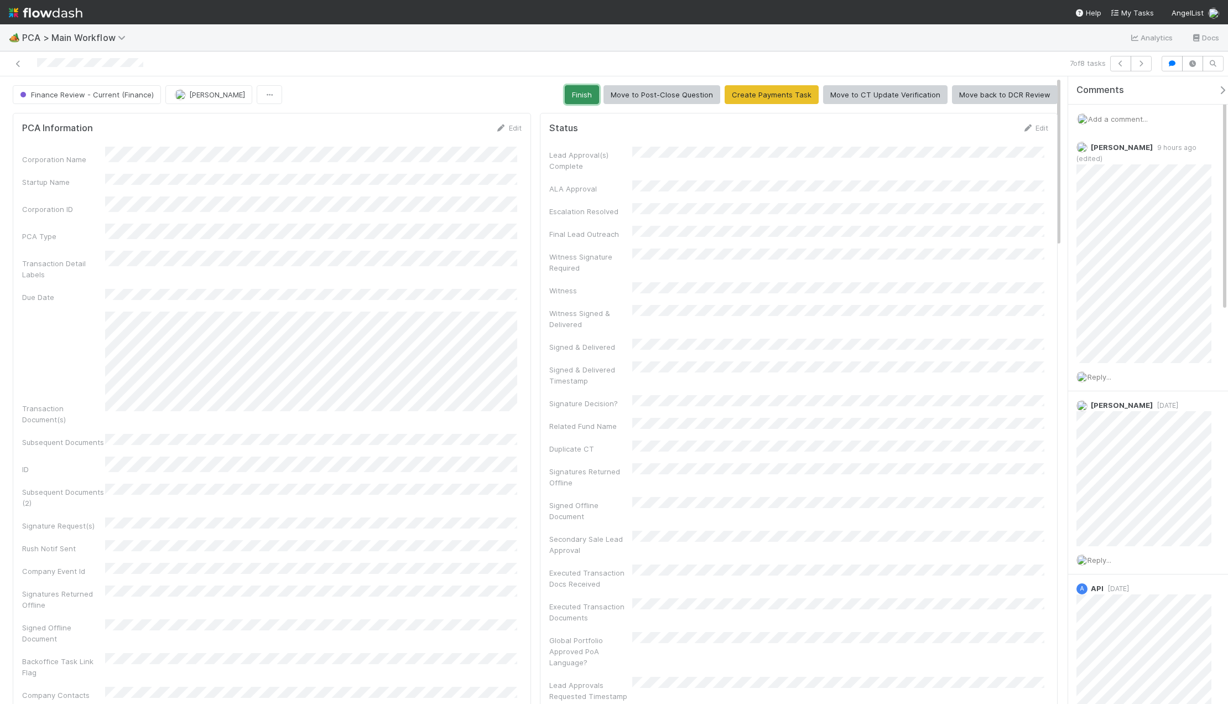
click at [589, 97] on button "Finish" at bounding box center [582, 94] width 34 height 19
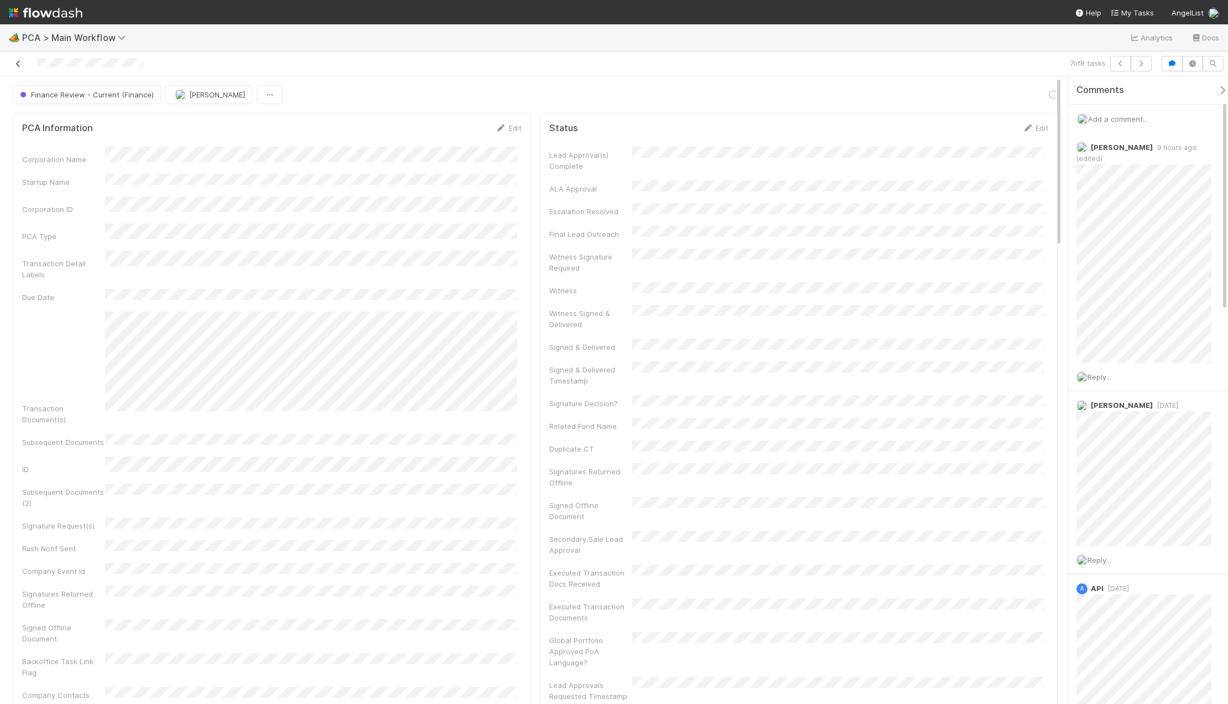
click at [18, 68] on link at bounding box center [18, 63] width 11 height 11
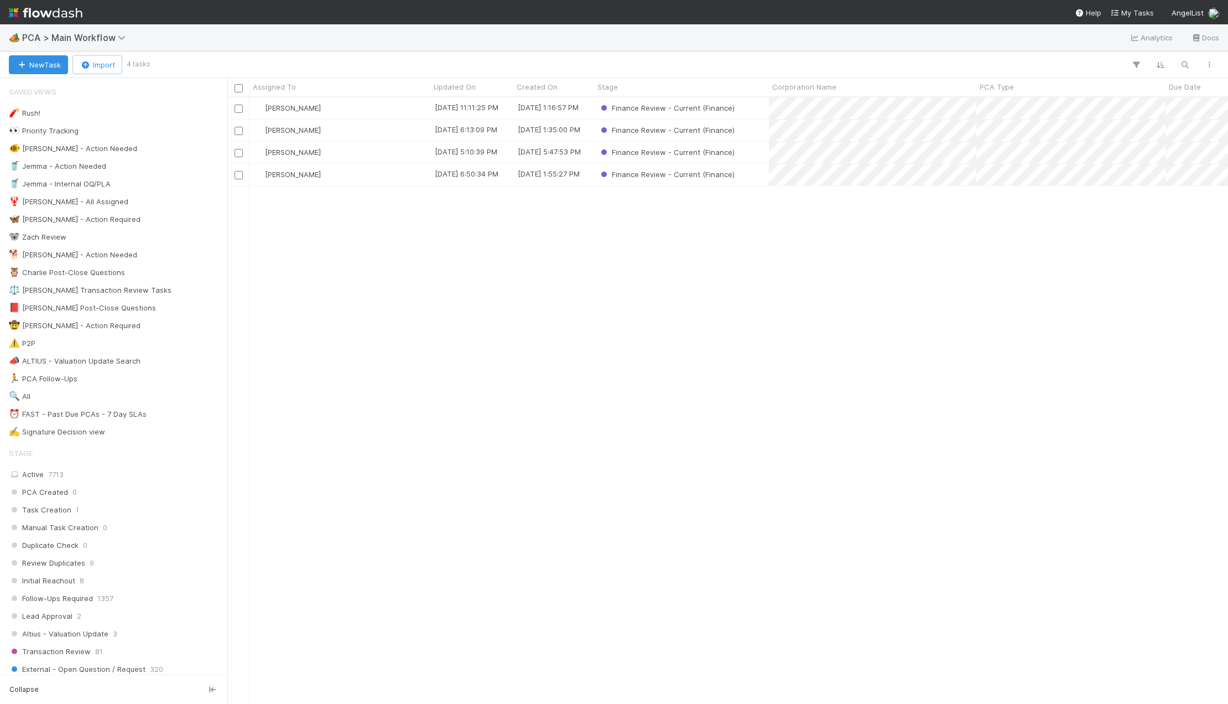
scroll to position [598, 993]
